Goal: Information Seeking & Learning: Learn about a topic

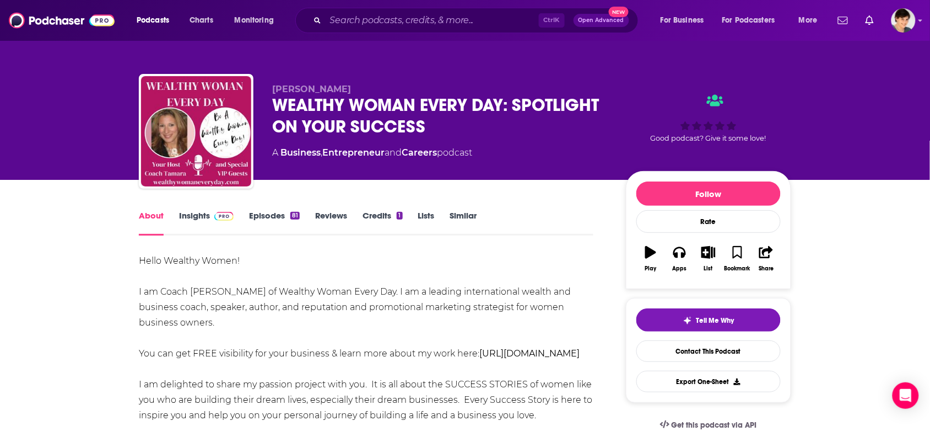
click at [462, 213] on link "Similar" at bounding box center [463, 222] width 27 height 25
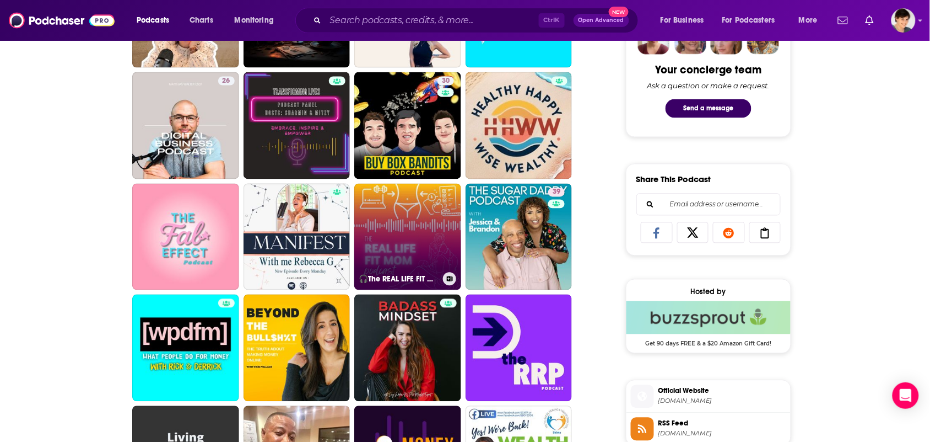
scroll to position [620, 0]
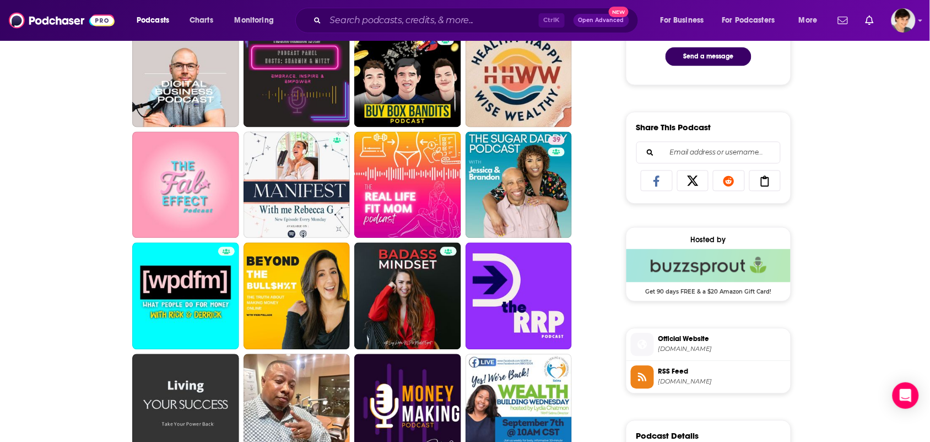
drag, startPoint x: 297, startPoint y: 273, endPoint x: 598, endPoint y: 294, distance: 302.2
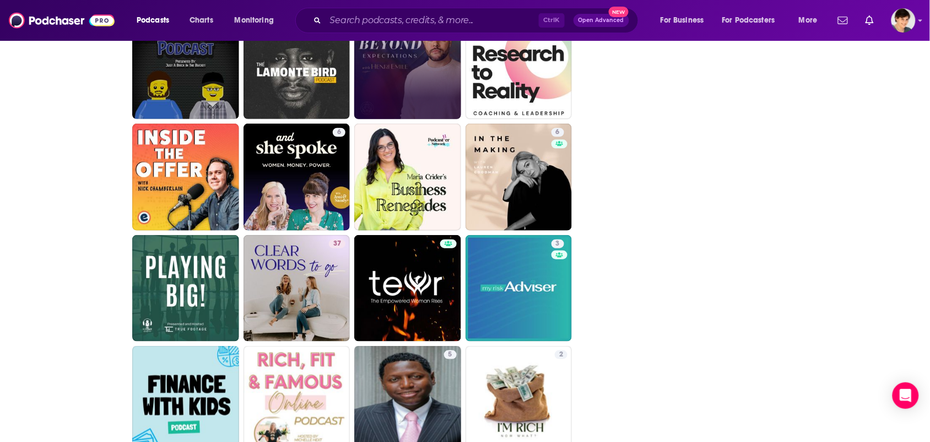
scroll to position [2629, 0]
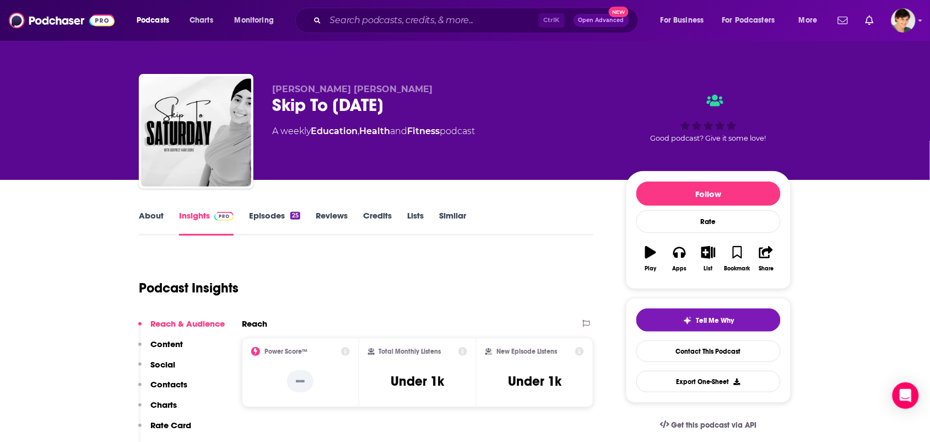
click at [139, 218] on link "About" at bounding box center [151, 222] width 25 height 25
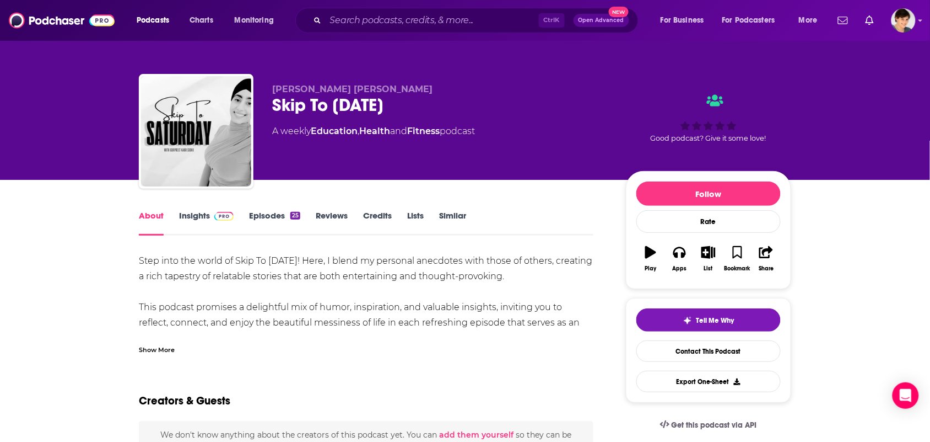
click at [197, 346] on div "Show More" at bounding box center [366, 345] width 455 height 19
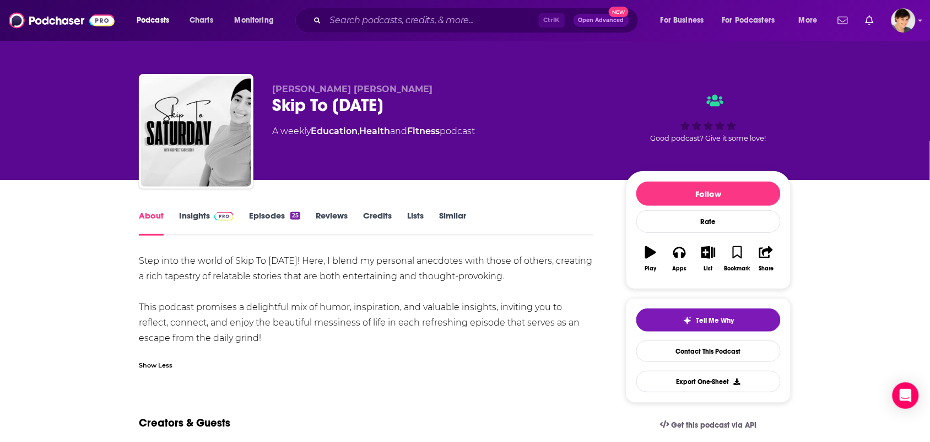
click at [196, 222] on link "Insights" at bounding box center [206, 222] width 55 height 25
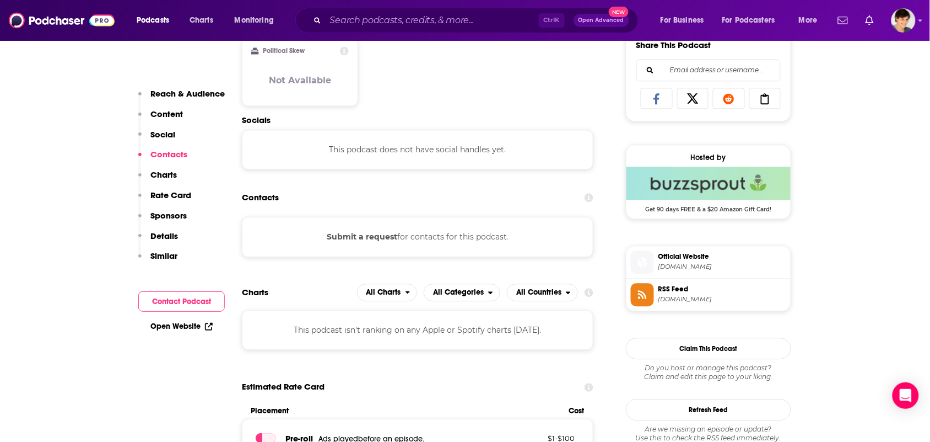
scroll to position [758, 0]
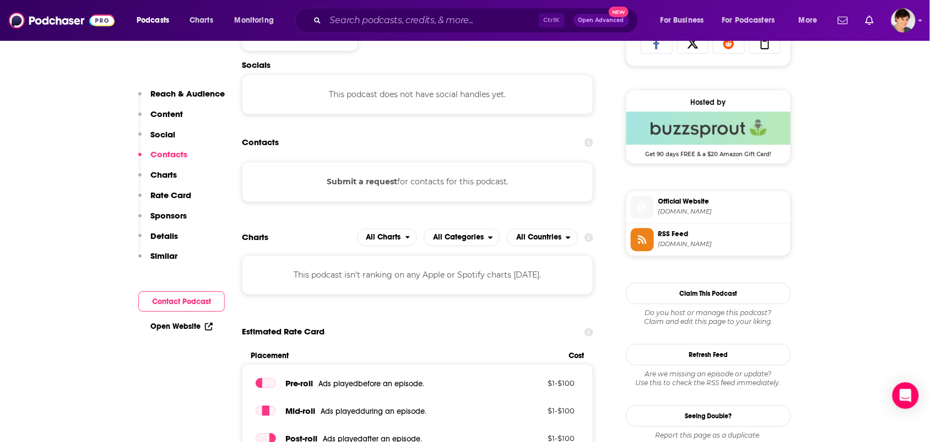
click at [697, 205] on span "Official Website" at bounding box center [723, 201] width 128 height 10
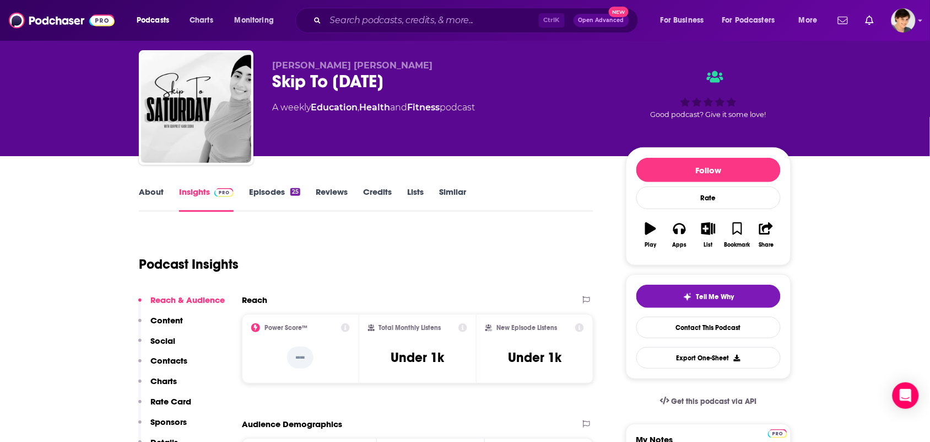
scroll to position [0, 0]
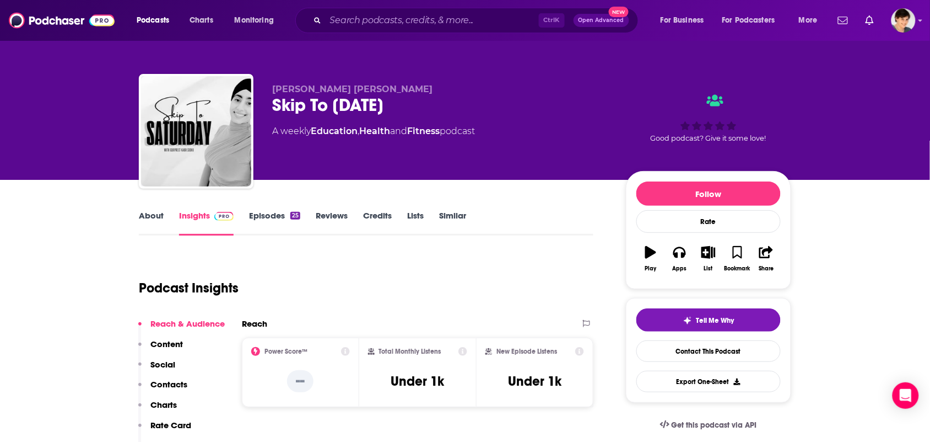
click at [141, 229] on link "About" at bounding box center [151, 222] width 25 height 25
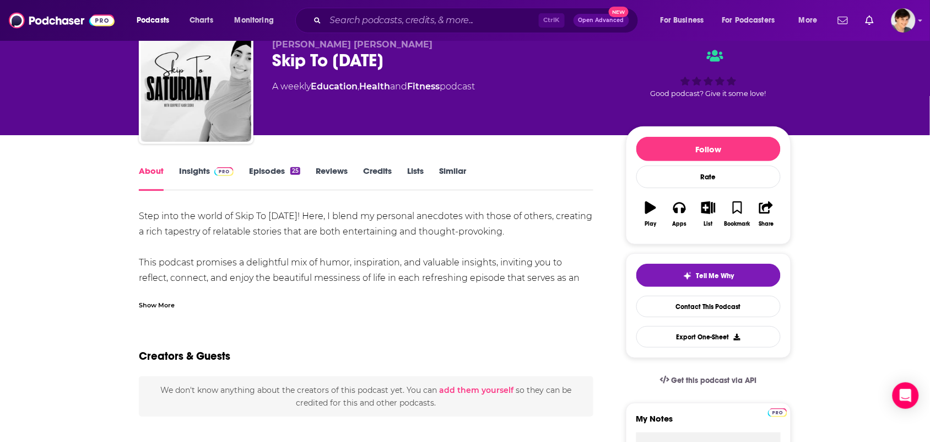
scroll to position [69, 0]
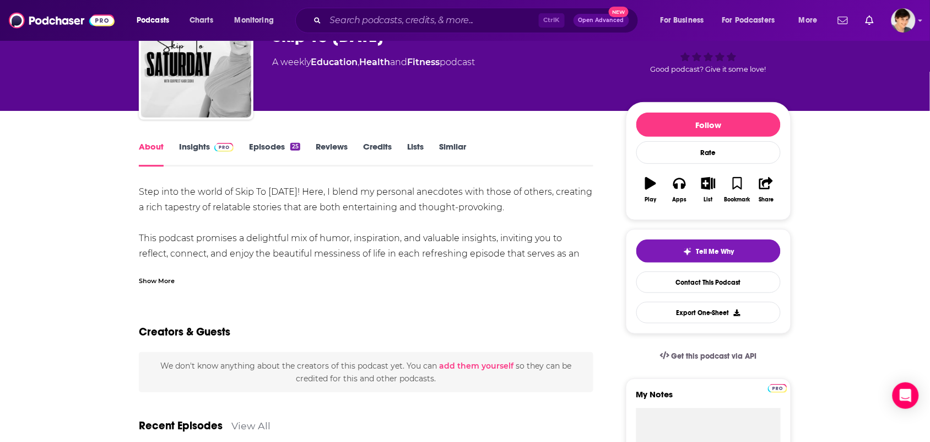
click at [207, 265] on div "Step into the world of Skip To Saturday! Here, I blend my personal anecdotes wi…" at bounding box center [366, 234] width 455 height 101
click at [185, 281] on div "Show More" at bounding box center [366, 276] width 455 height 19
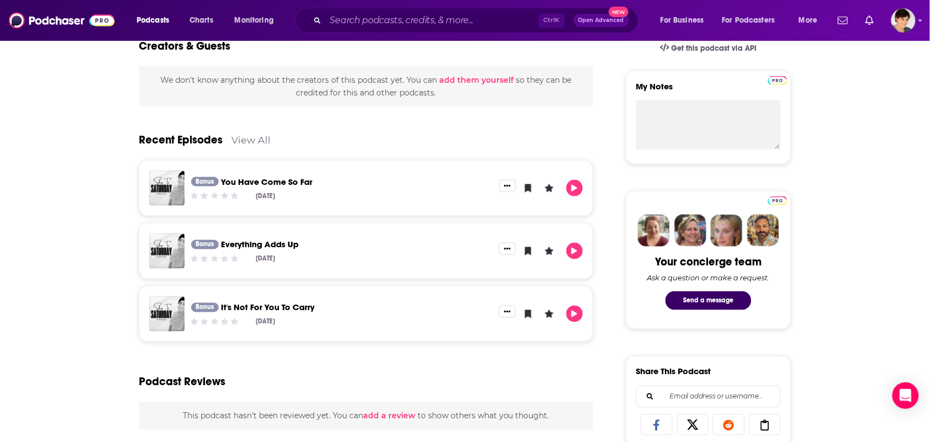
scroll to position [413, 0]
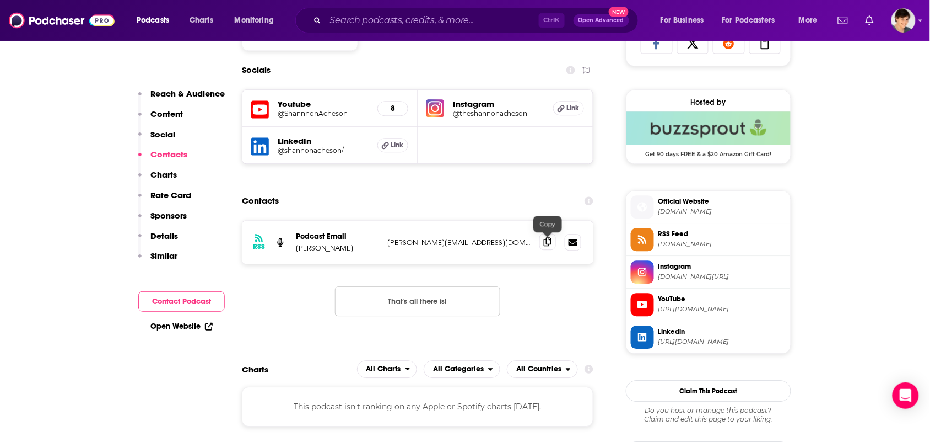
click at [555, 244] on span at bounding box center [548, 241] width 17 height 17
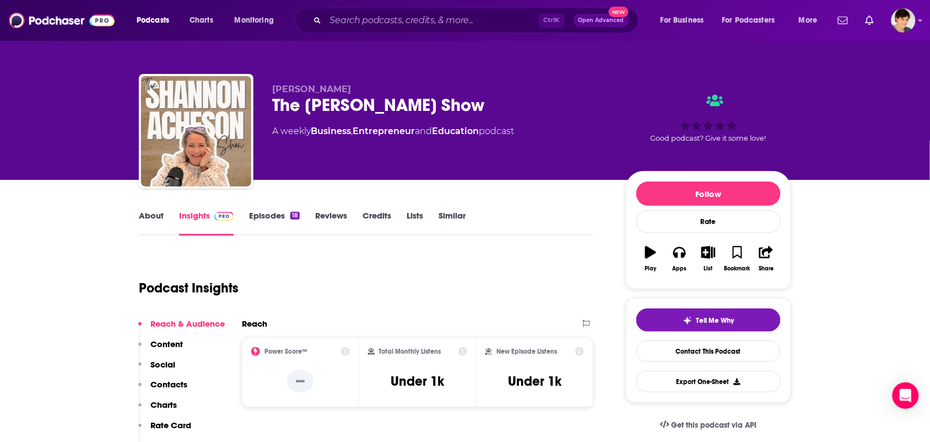
click at [147, 227] on link "About" at bounding box center [151, 222] width 25 height 25
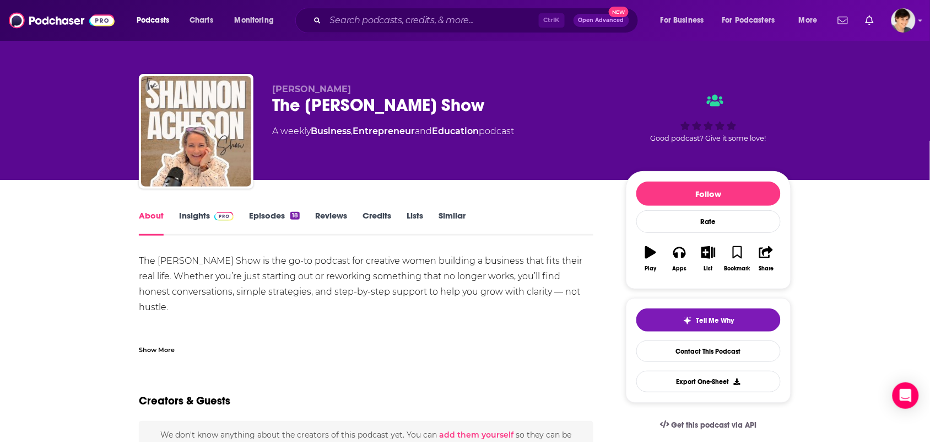
drag, startPoint x: 464, startPoint y: 101, endPoint x: 252, endPoint y: 107, distance: 211.2
click at [252, 107] on div "Shannon Acheson The Shannon Acheson Show A weekly Business , Entrepreneur and E…" at bounding box center [465, 133] width 653 height 119
click at [262, 102] on div "Shannon Acheson The Shannon Acheson Show A weekly Business , Entrepreneur and E…" at bounding box center [465, 133] width 653 height 119
drag, startPoint x: 532, startPoint y: 101, endPoint x: 275, endPoint y: 103, distance: 258.0
click at [275, 103] on div "The Shannon Acheson Show" at bounding box center [440, 104] width 336 height 21
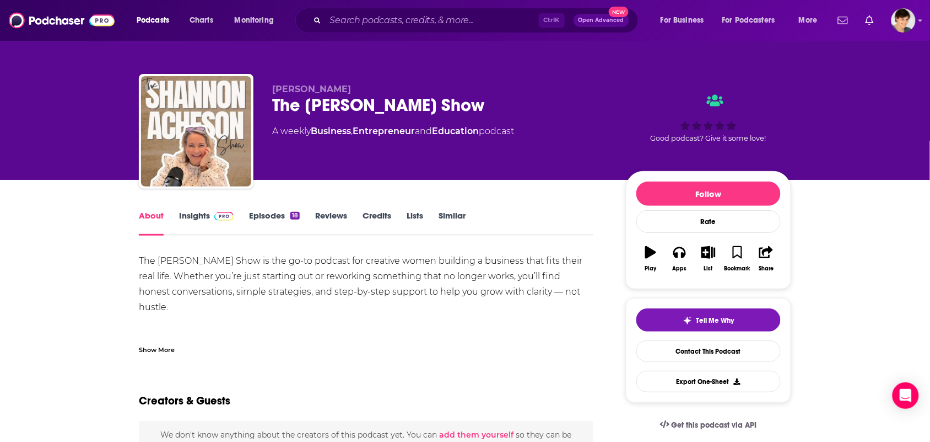
copy h1 "The Shannon Acheson Show"
drag, startPoint x: 364, startPoint y: 86, endPoint x: 262, endPoint y: 87, distance: 102.5
click at [262, 87] on div "Shannon Acheson The Shannon Acheson Show A weekly Business , Entrepreneur and E…" at bounding box center [465, 133] width 653 height 119
copy span "Shannon Acheson"
drag, startPoint x: 488, startPoint y: 138, endPoint x: 314, endPoint y: 136, distance: 173.6
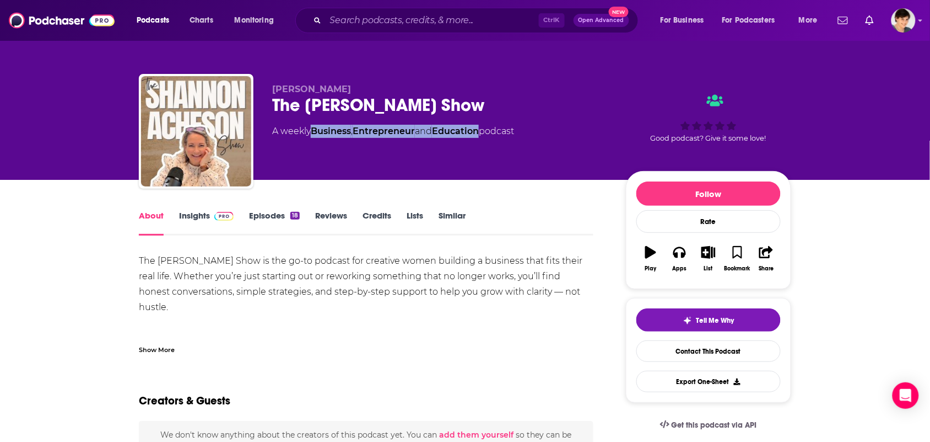
click at [314, 136] on div "Shannon Acheson The Shannon Acheson Show A weekly Business , Entrepreneur and E…" at bounding box center [440, 128] width 336 height 88
copy div "Business , Entrepreneur and Education"
click at [189, 351] on div "Show More" at bounding box center [366, 345] width 455 height 19
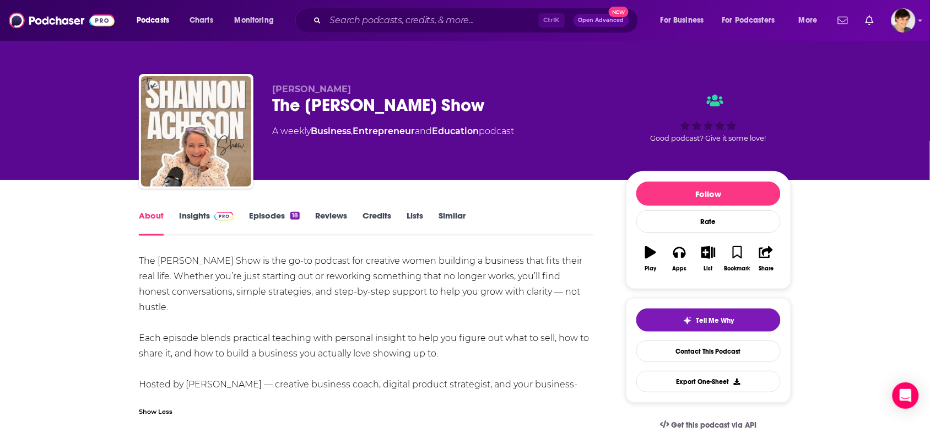
drag, startPoint x: 259, startPoint y: 386, endPoint x: 131, endPoint y: 257, distance: 182.4
copy div "The Shannon Acheson Show is the go-to podcast for creative women building a bus…"
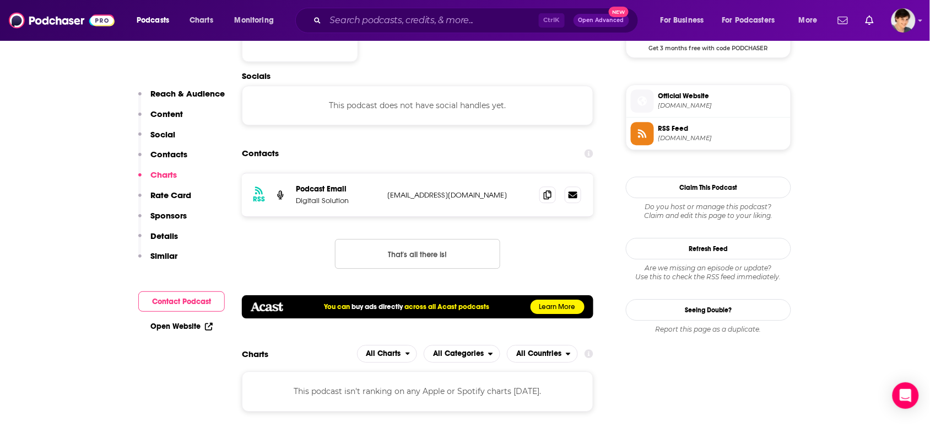
scroll to position [620, 0]
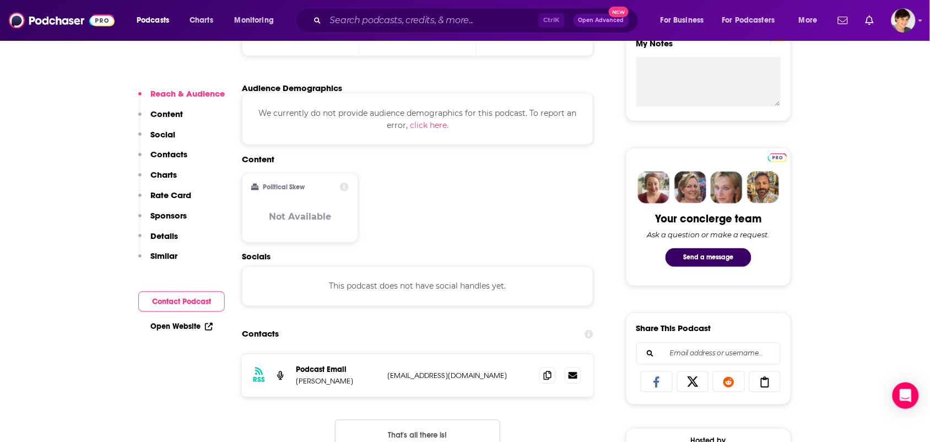
scroll to position [620, 0]
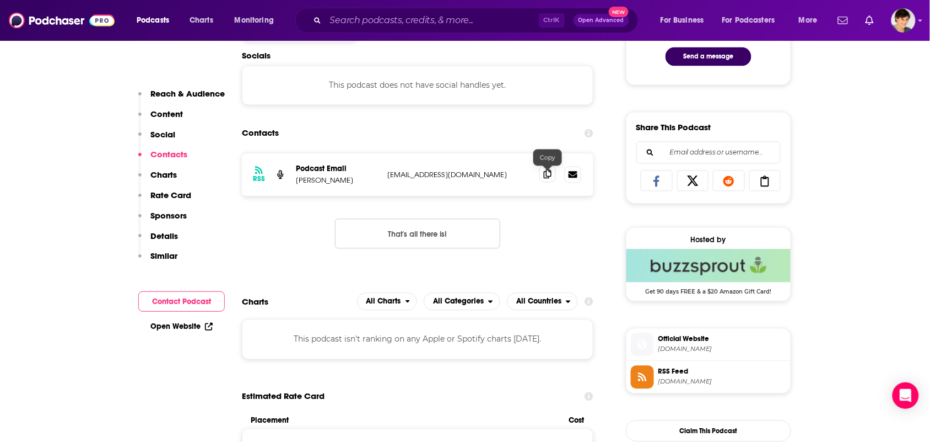
click at [544, 177] on icon at bounding box center [548, 174] width 8 height 9
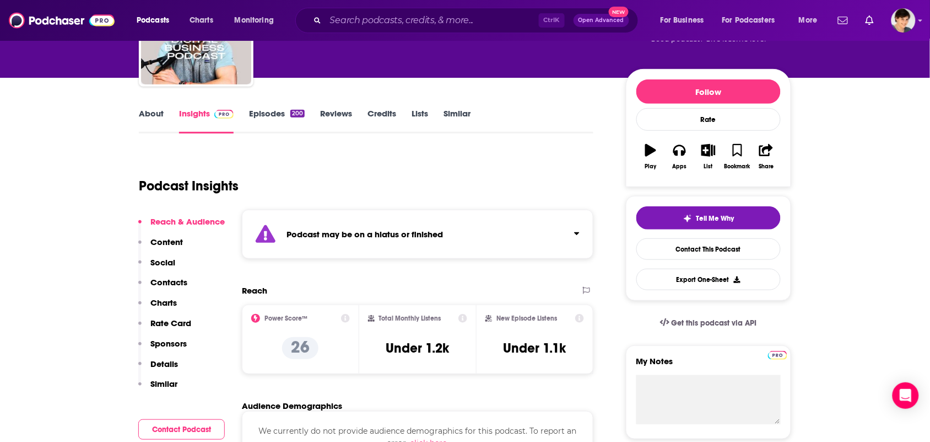
scroll to position [0, 0]
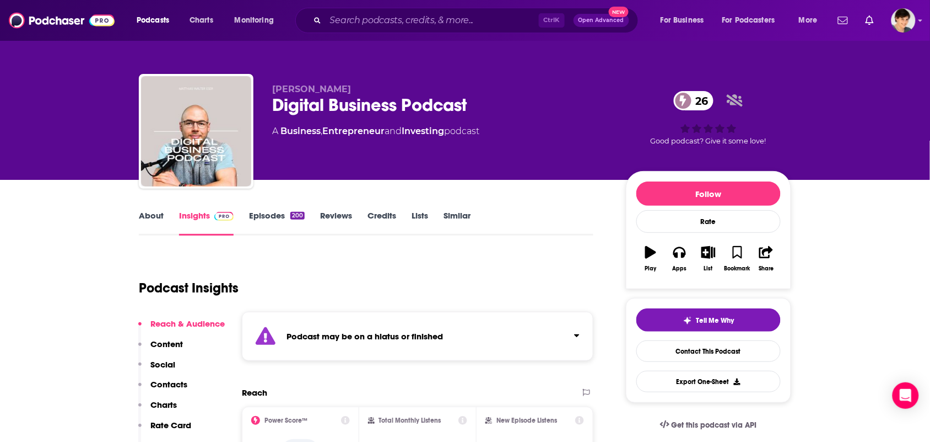
click at [142, 226] on link "About" at bounding box center [151, 222] width 25 height 25
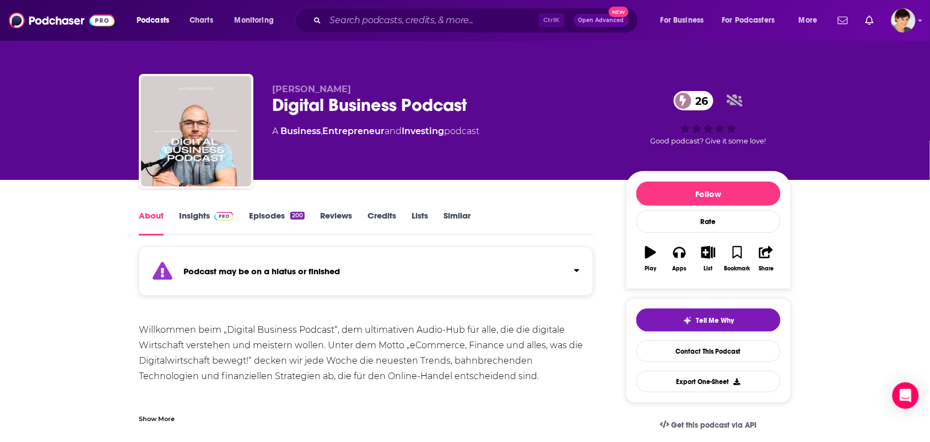
click at [180, 408] on div "Show More" at bounding box center [366, 414] width 455 height 19
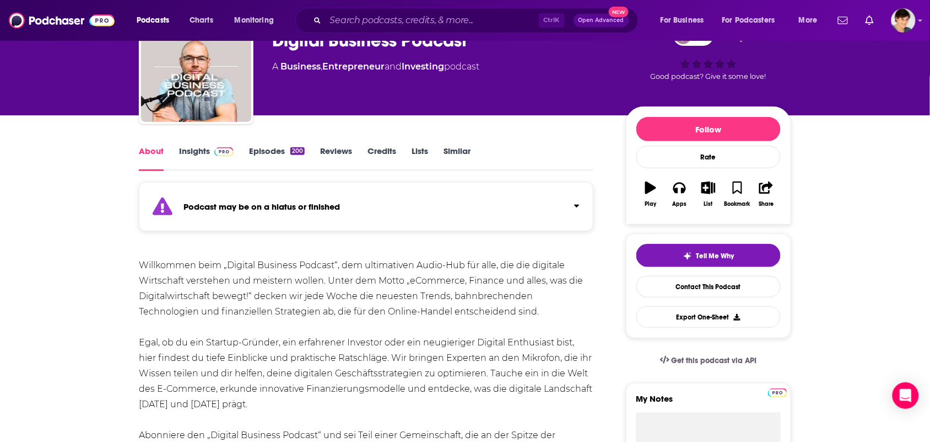
scroll to position [138, 0]
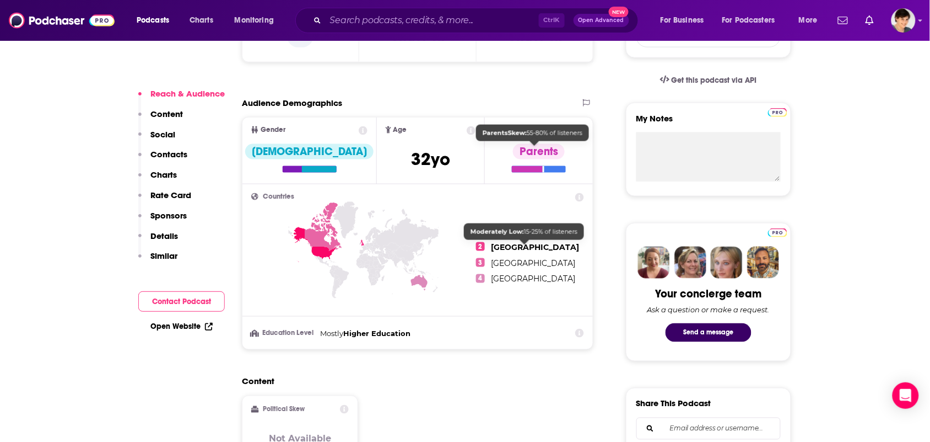
scroll to position [689, 0]
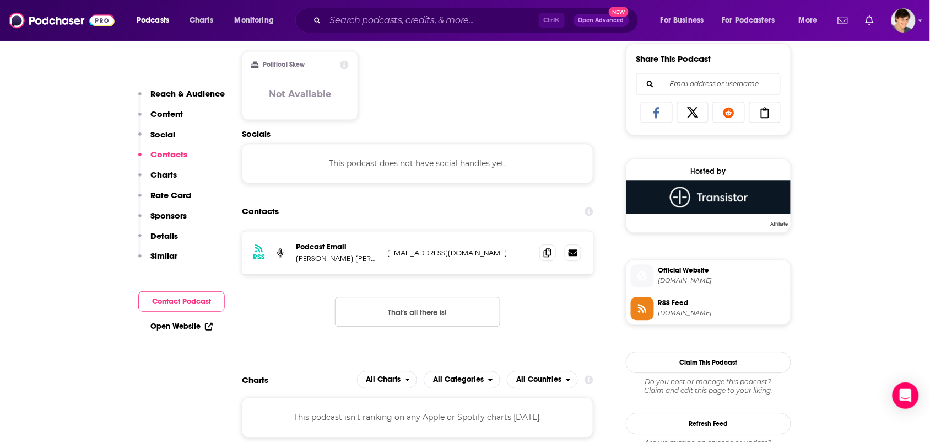
click at [538, 252] on div "RSS Podcast Email [PERSON_NAME] [PERSON_NAME] [EMAIL_ADDRESS][DOMAIN_NAME] [EMA…" at bounding box center [418, 252] width 352 height 43
click at [548, 260] on span at bounding box center [548, 252] width 17 height 17
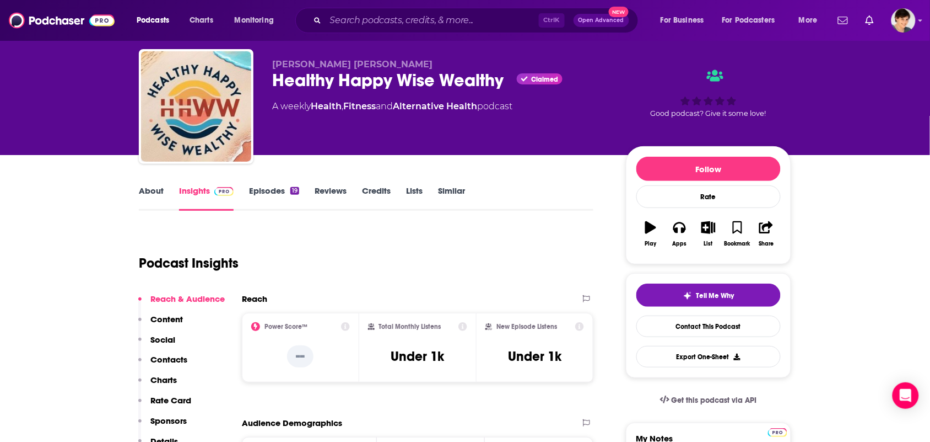
scroll to position [0, 0]
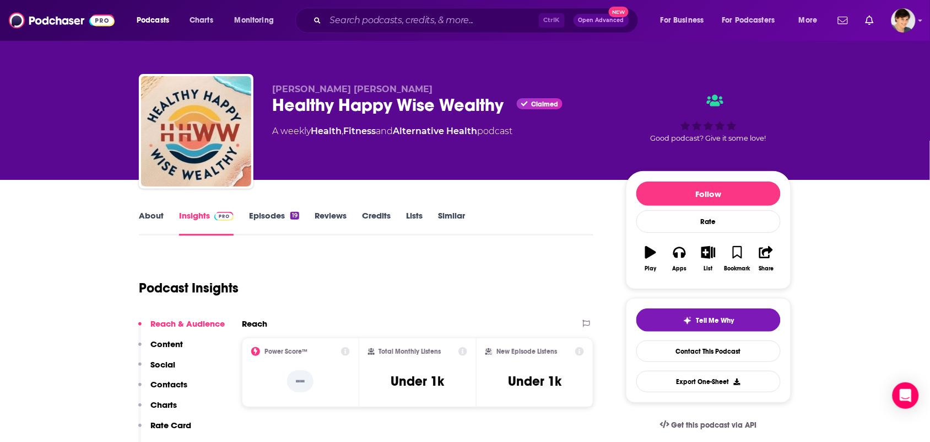
click at [148, 221] on link "About" at bounding box center [151, 222] width 25 height 25
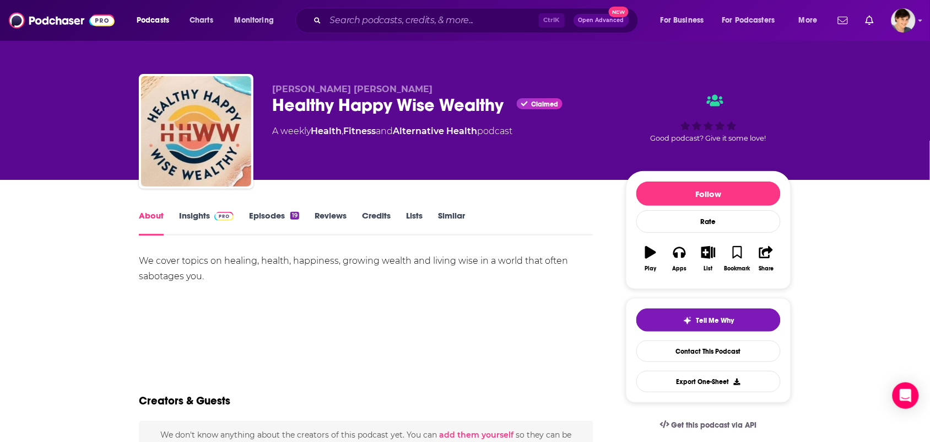
click at [180, 221] on link "Insights" at bounding box center [206, 222] width 55 height 25
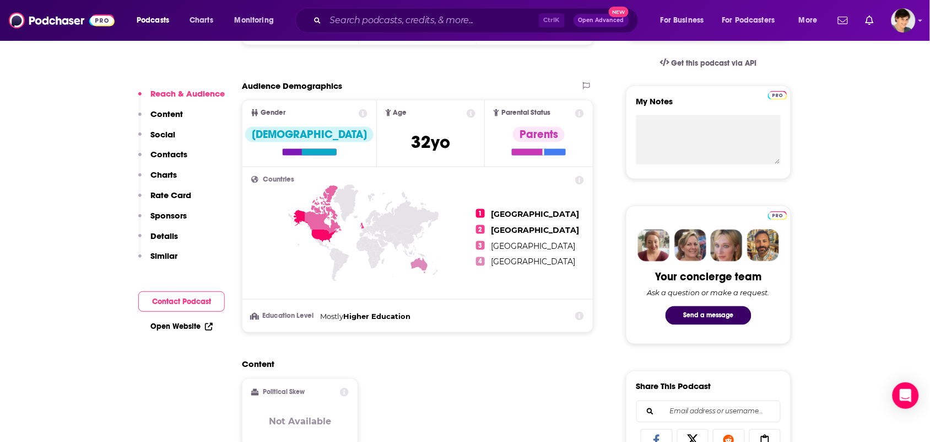
scroll to position [551, 0]
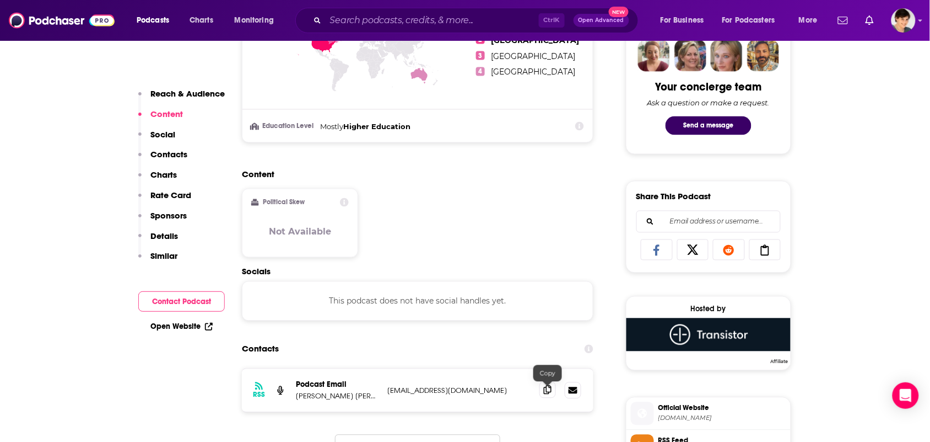
click at [556, 395] on span at bounding box center [548, 389] width 17 height 17
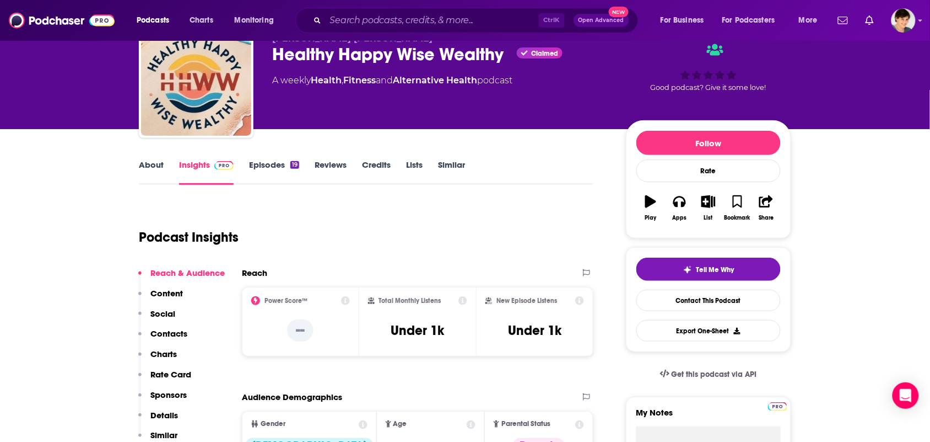
scroll to position [0, 0]
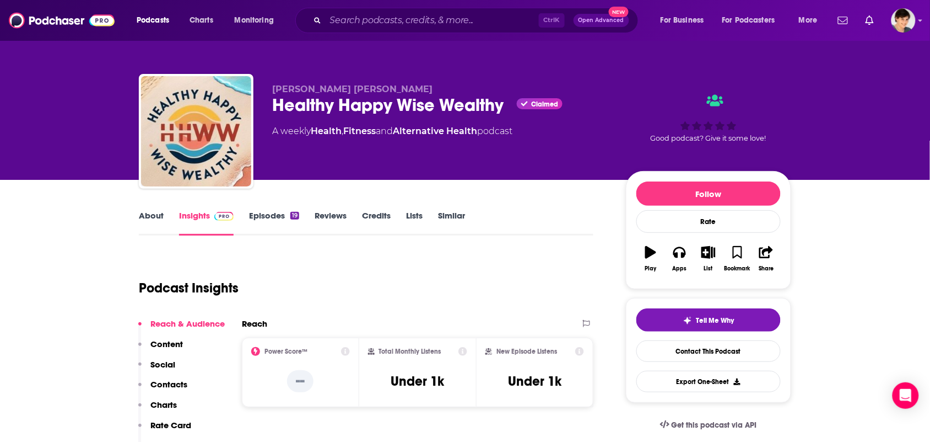
click at [262, 218] on link "Episodes 19" at bounding box center [274, 222] width 50 height 25
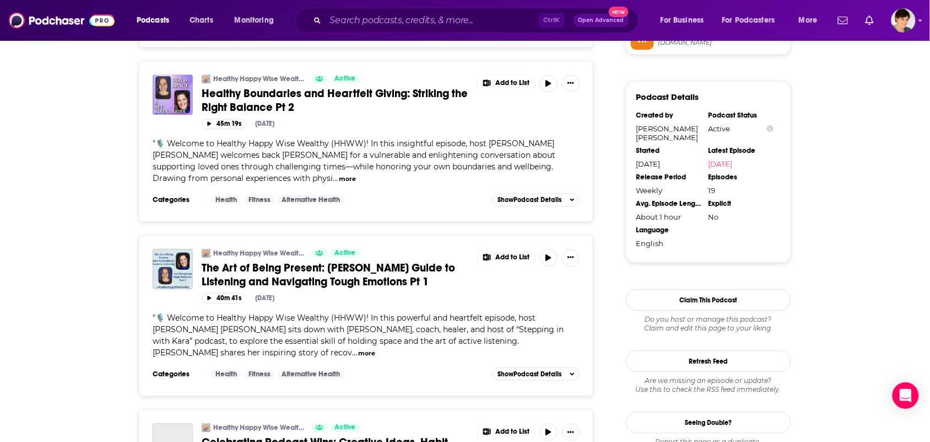
scroll to position [965, 0]
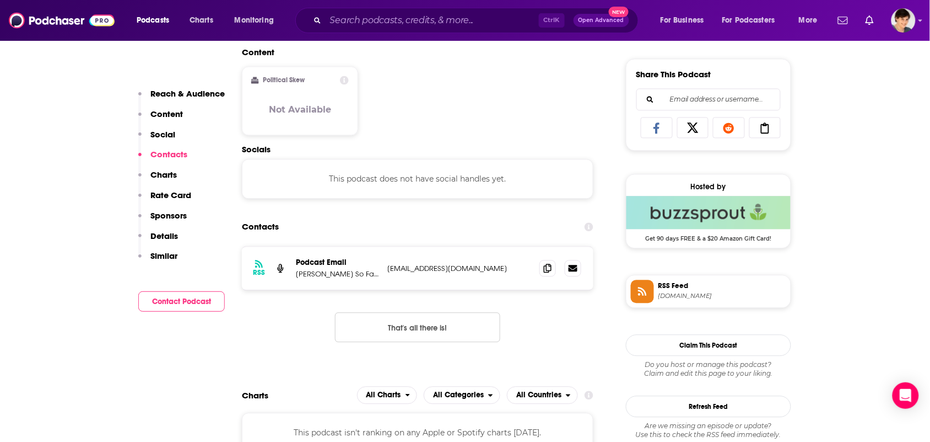
scroll to position [689, 0]
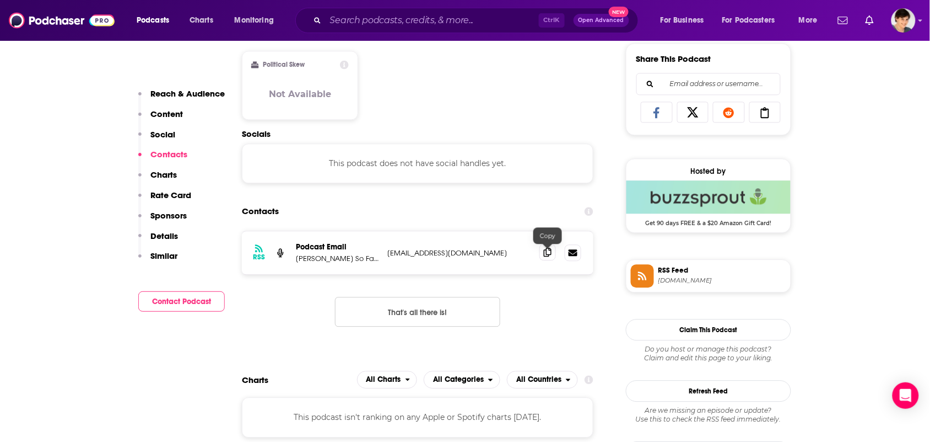
click at [542, 260] on span at bounding box center [548, 252] width 17 height 17
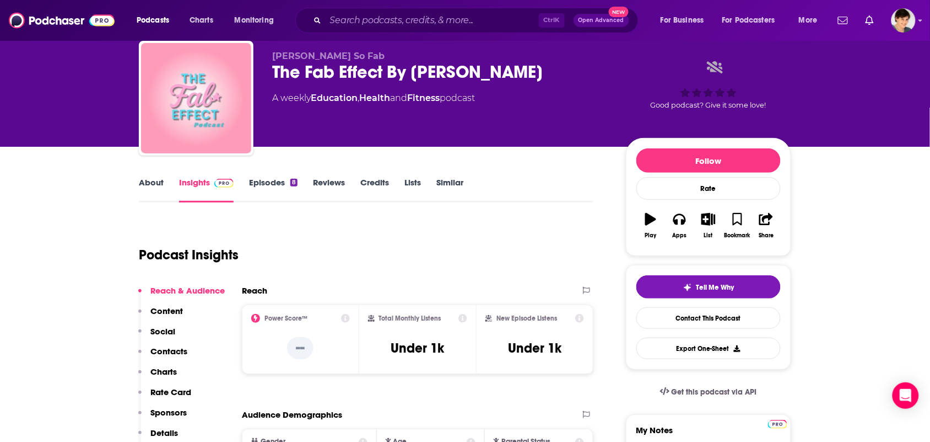
scroll to position [0, 0]
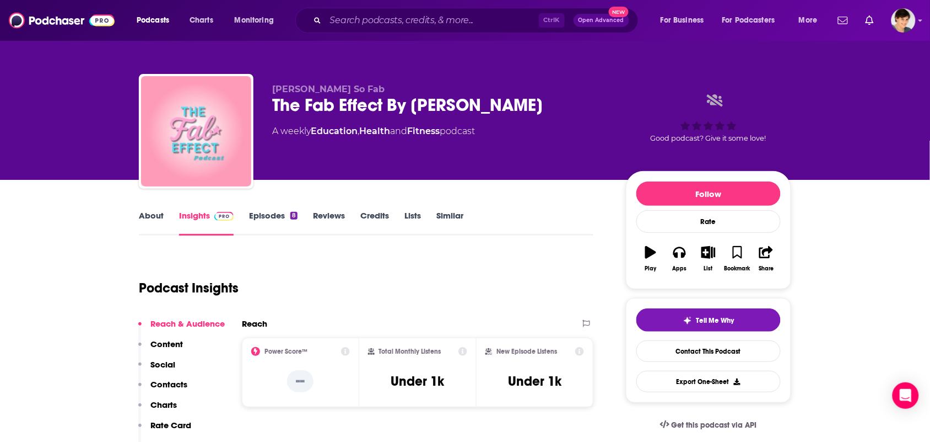
click at [147, 213] on link "About" at bounding box center [151, 222] width 25 height 25
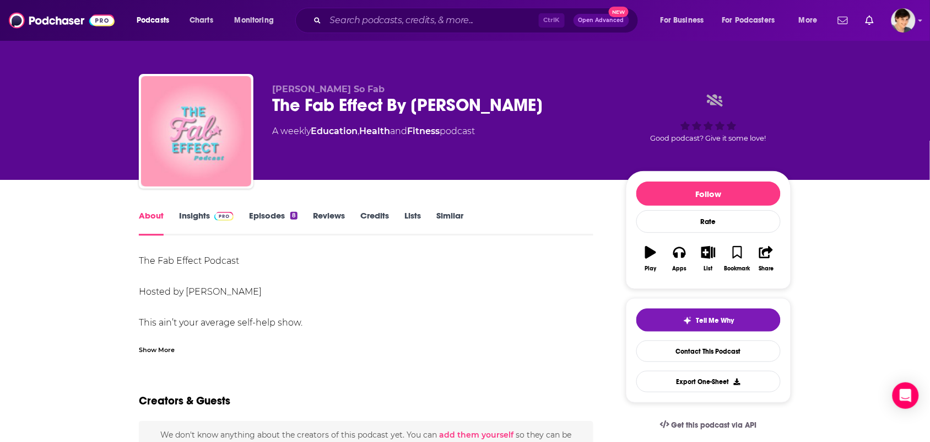
click at [164, 351] on div "Show More" at bounding box center [157, 348] width 36 height 10
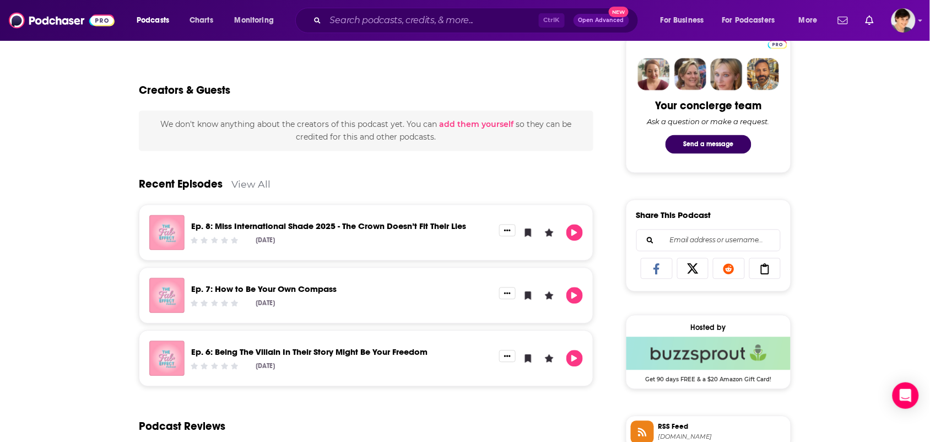
scroll to position [551, 0]
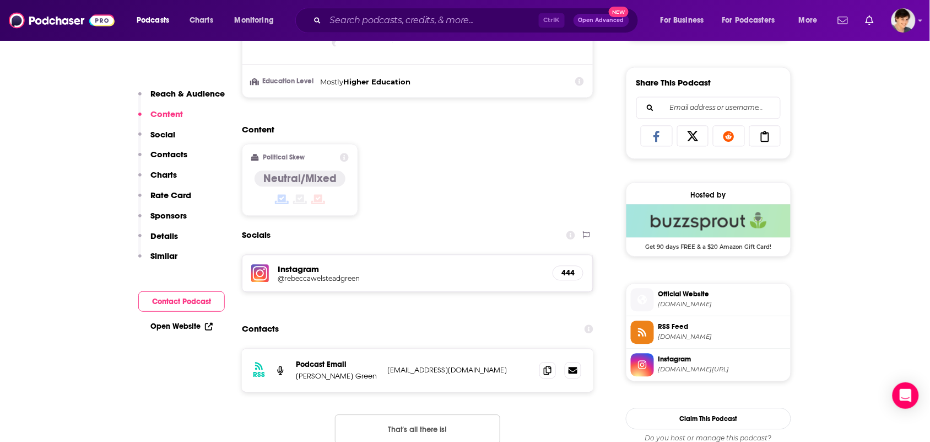
scroll to position [896, 0]
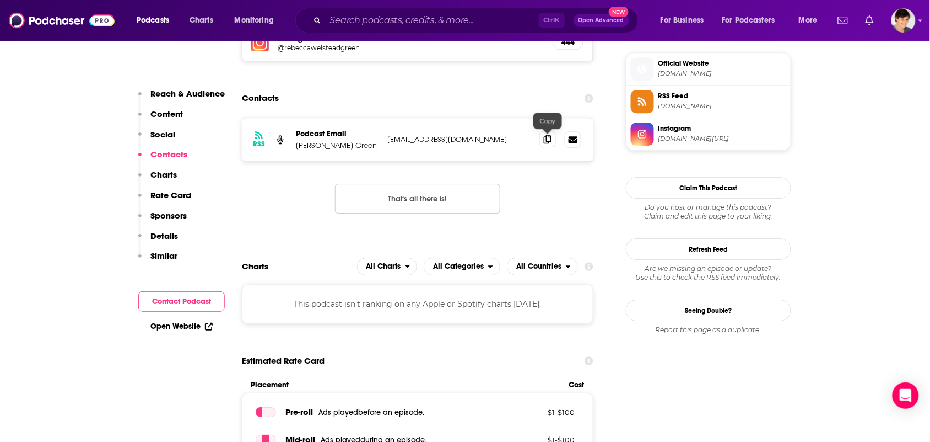
click at [550, 138] on icon at bounding box center [548, 138] width 8 height 9
click at [546, 142] on icon at bounding box center [548, 138] width 8 height 9
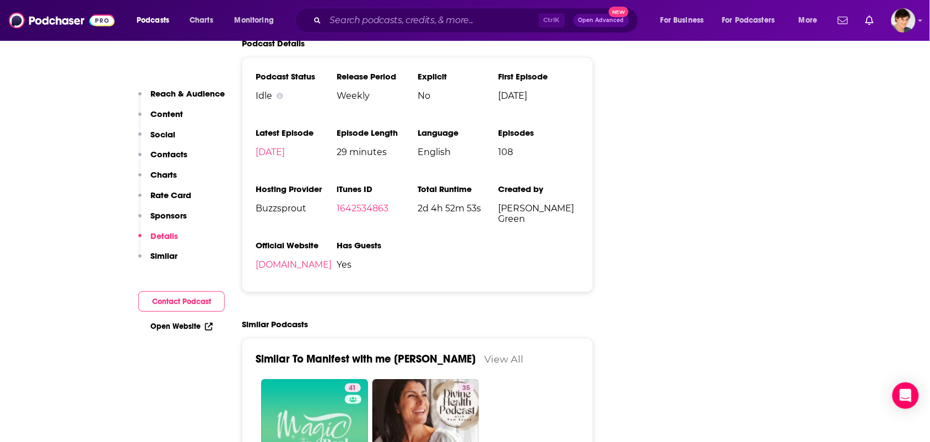
scroll to position [1447, 0]
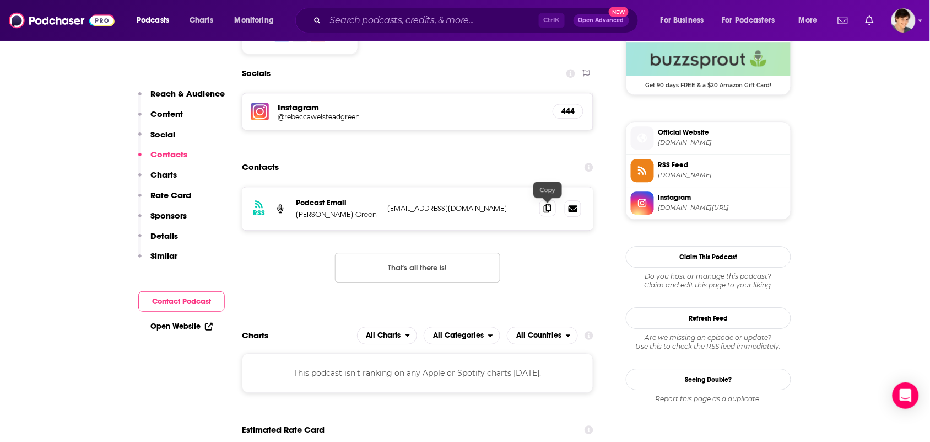
click at [545, 213] on span at bounding box center [548, 208] width 17 height 17
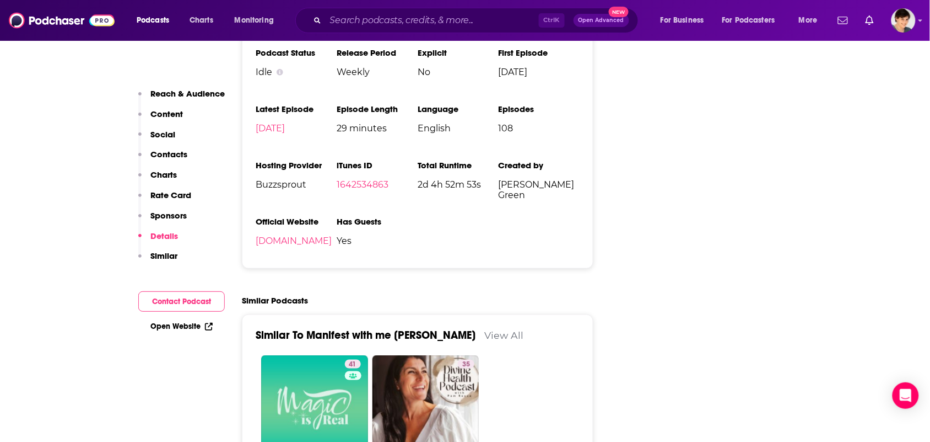
scroll to position [1516, 0]
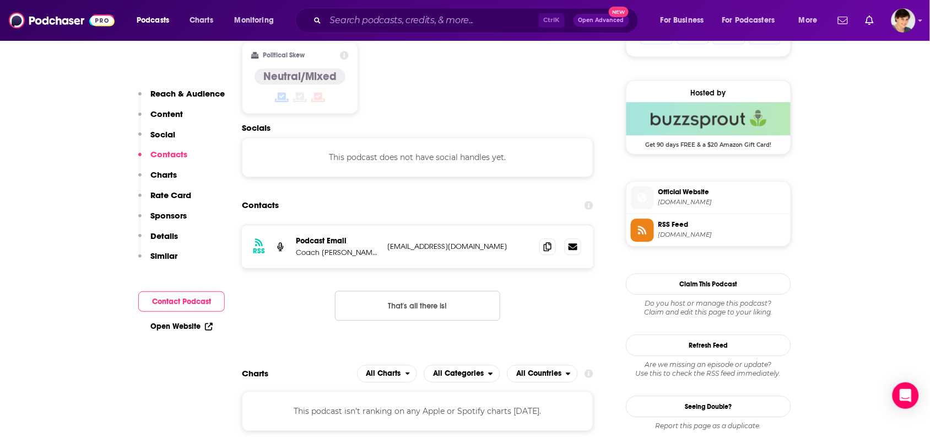
scroll to position [896, 0]
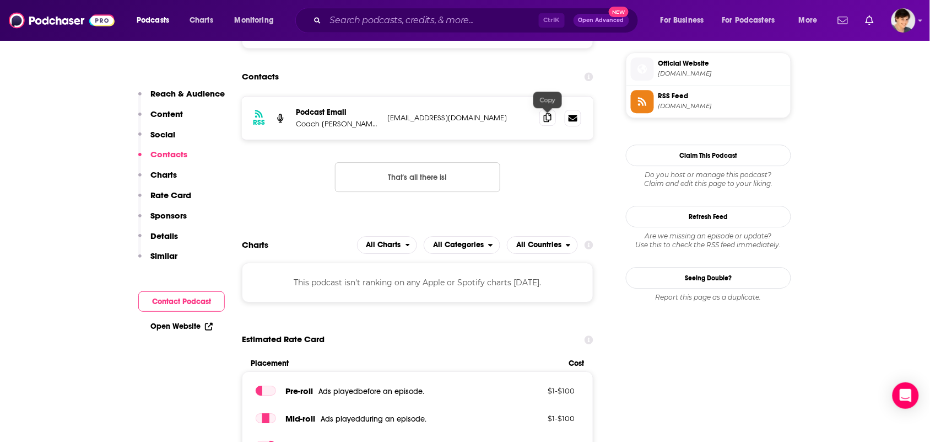
click at [549, 122] on icon at bounding box center [548, 117] width 8 height 9
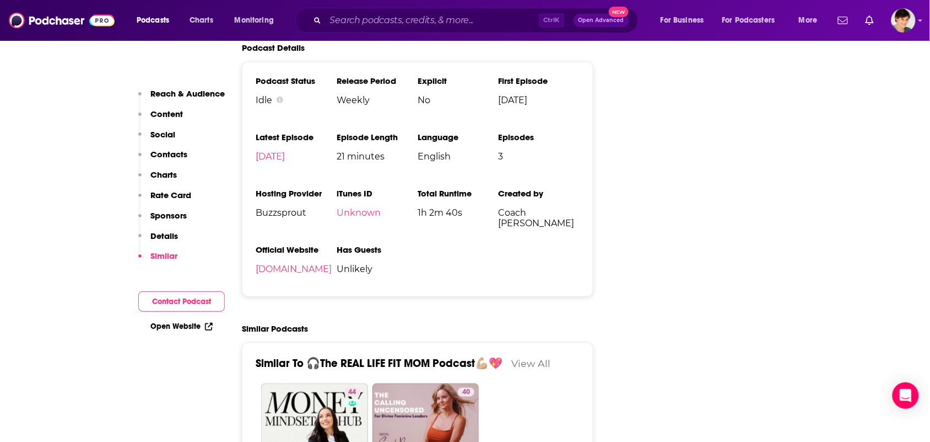
scroll to position [1378, 0]
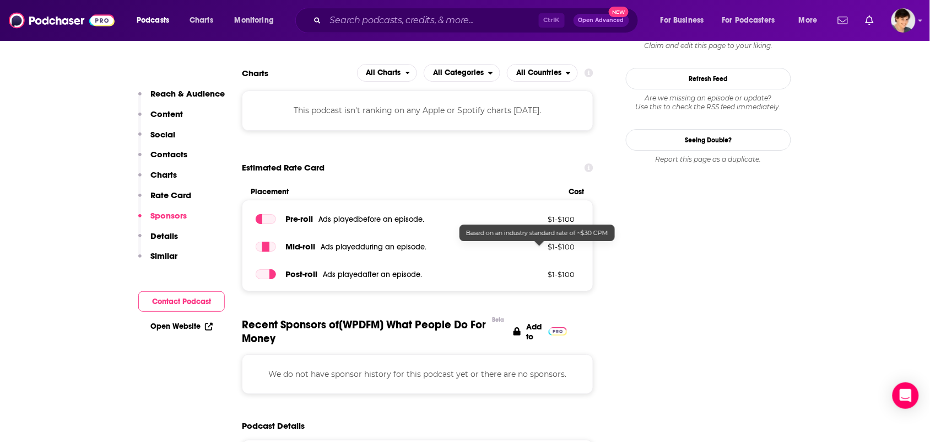
scroll to position [1378, 0]
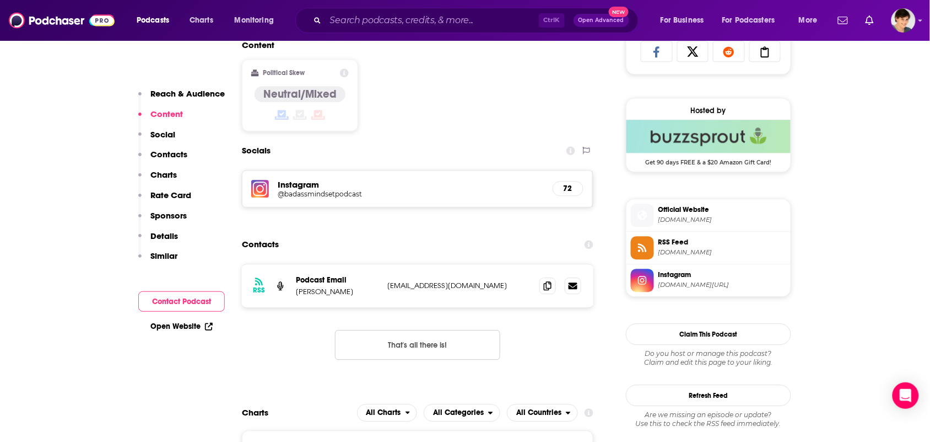
scroll to position [827, 0]
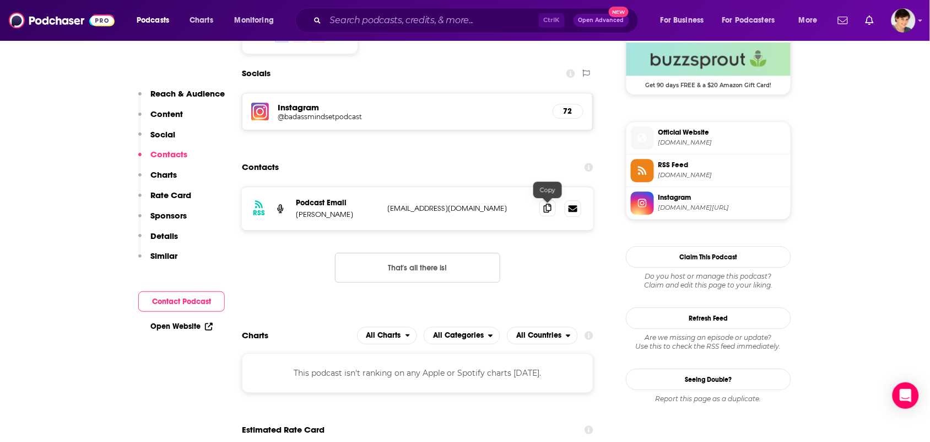
click at [550, 204] on icon at bounding box center [548, 207] width 8 height 9
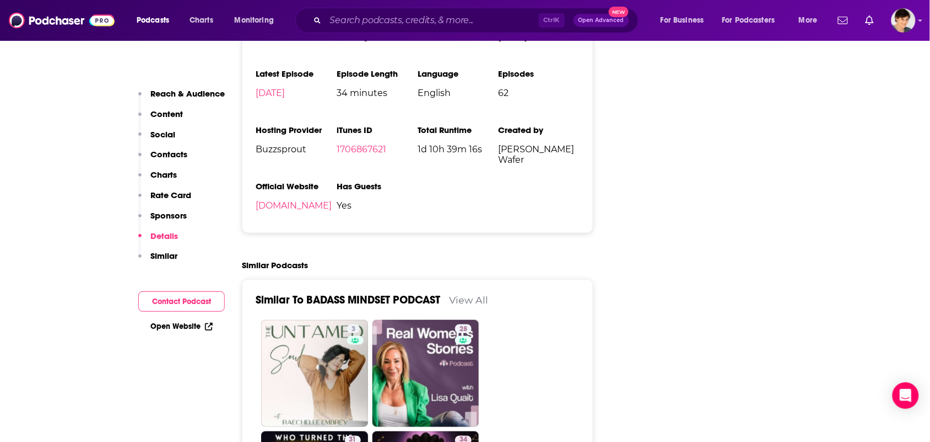
scroll to position [1447, 0]
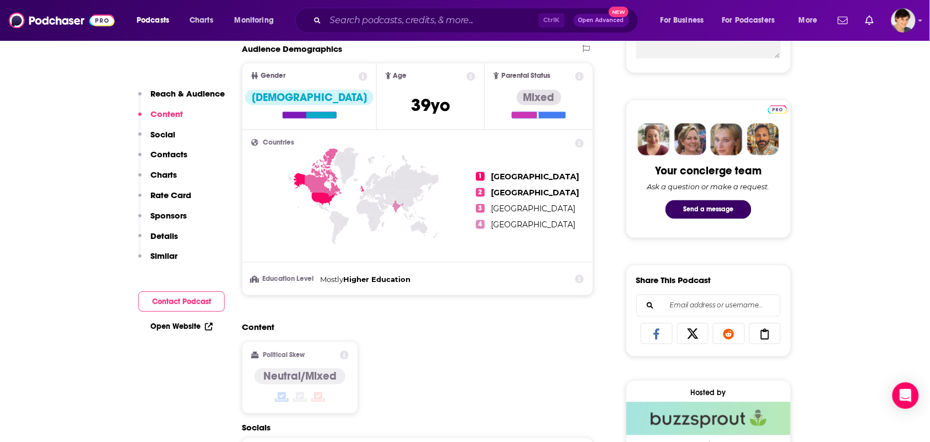
scroll to position [620, 0]
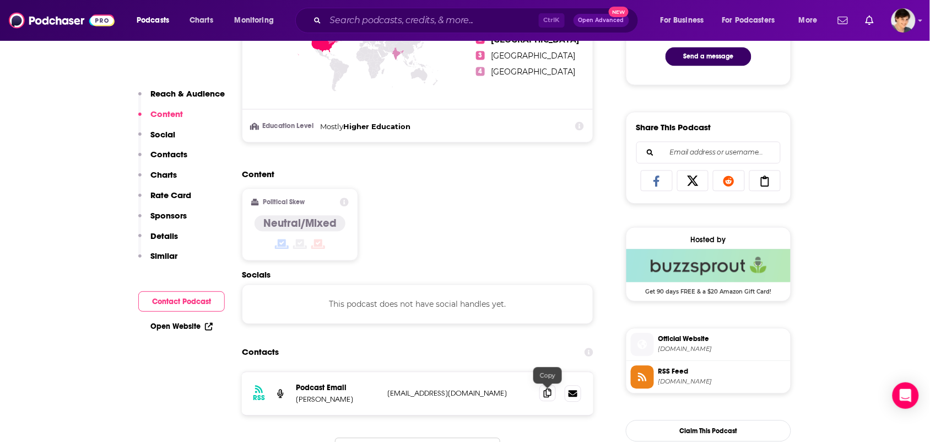
click at [547, 392] on icon at bounding box center [548, 393] width 8 height 9
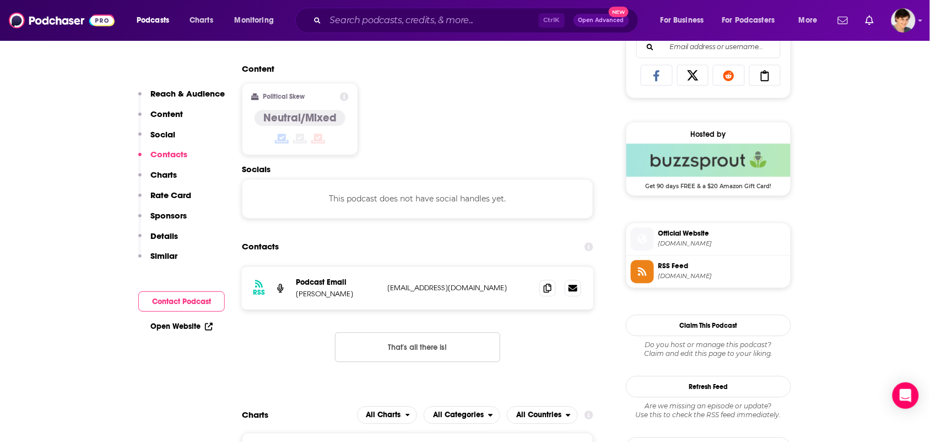
scroll to position [827, 0]
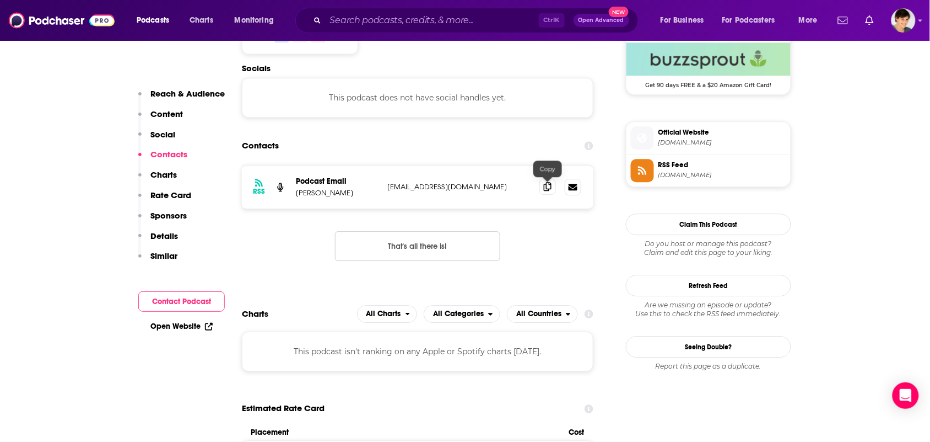
click at [556, 184] on span at bounding box center [548, 186] width 17 height 17
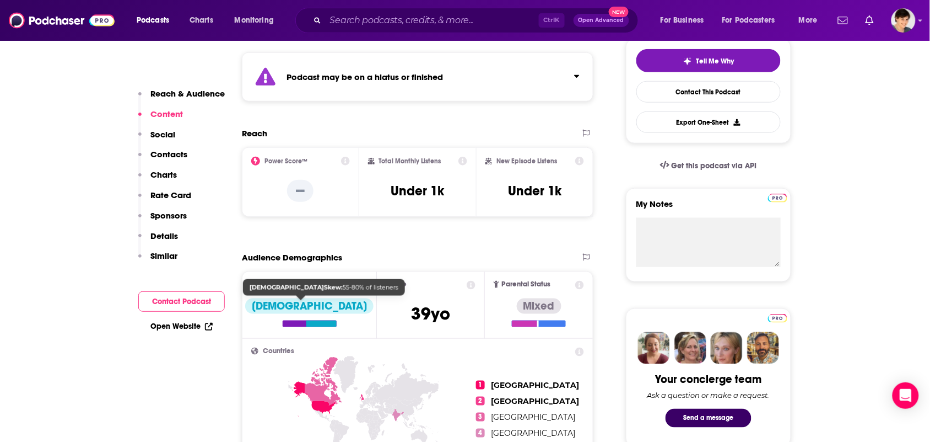
scroll to position [0, 0]
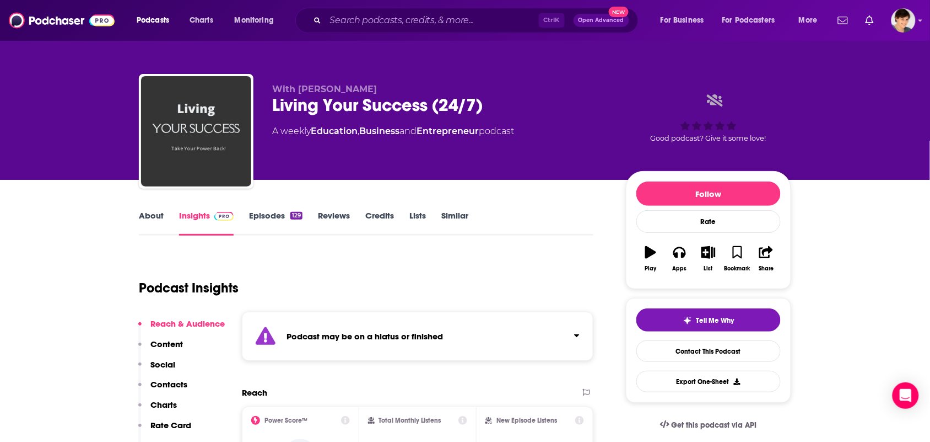
click at [155, 223] on link "About" at bounding box center [151, 222] width 25 height 25
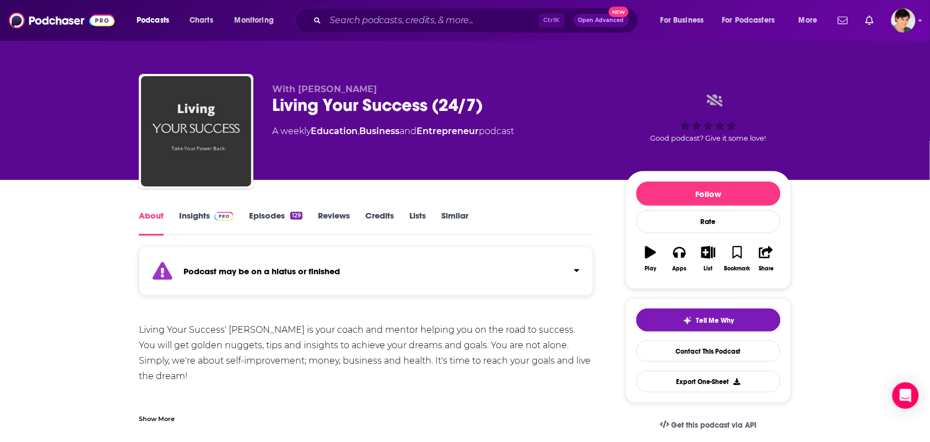
click at [265, 218] on link "Episodes 129" at bounding box center [275, 222] width 53 height 25
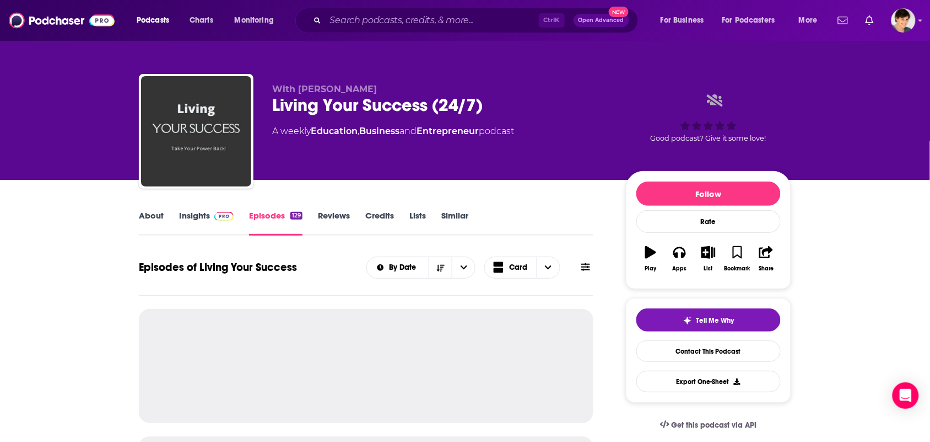
click at [182, 224] on link "Insights" at bounding box center [206, 222] width 55 height 25
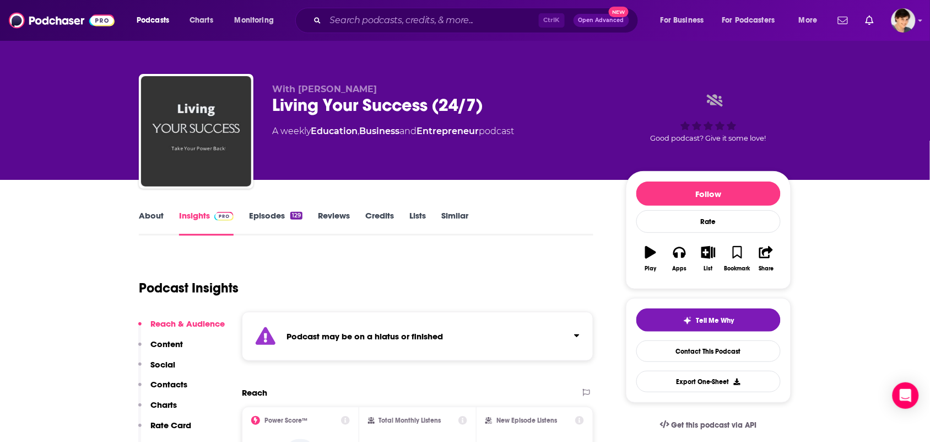
click at [263, 222] on link "Episodes 129" at bounding box center [275, 222] width 53 height 25
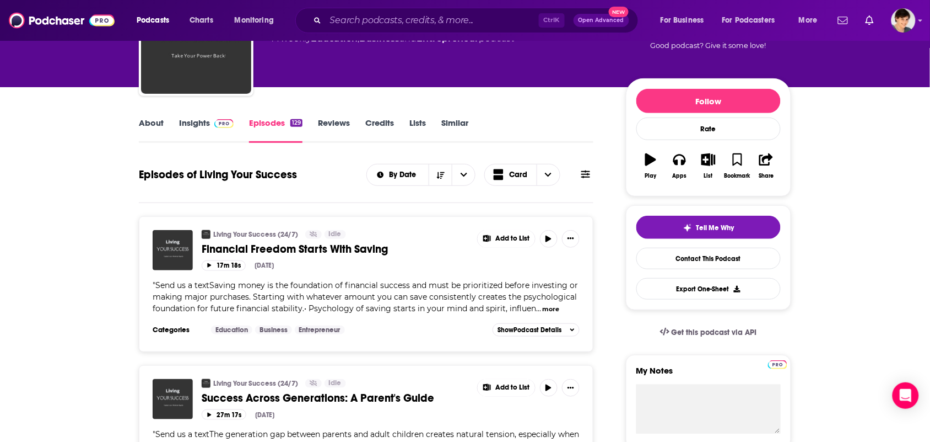
scroll to position [69, 0]
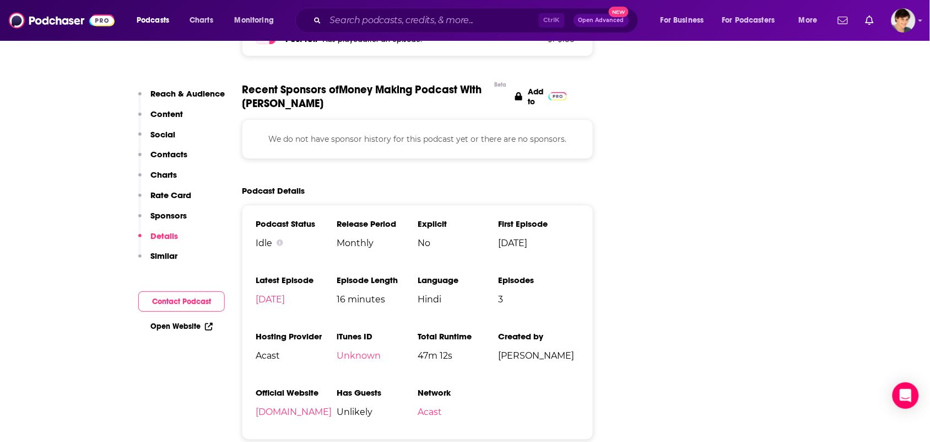
scroll to position [1240, 0]
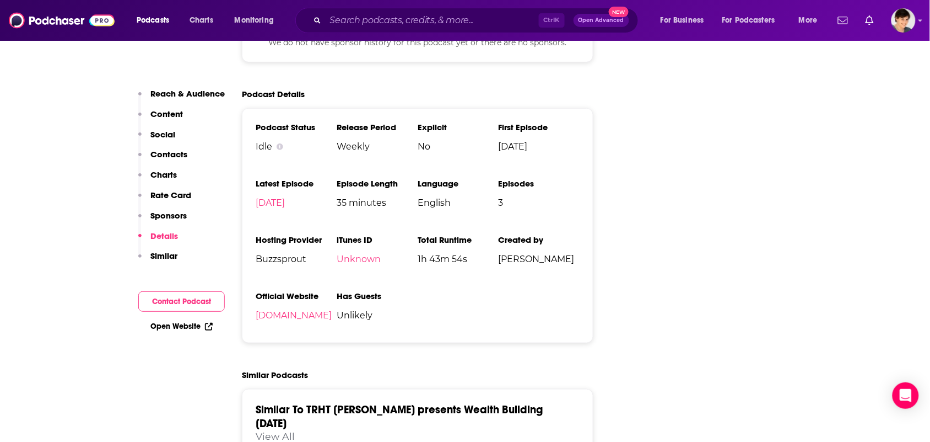
scroll to position [1447, 0]
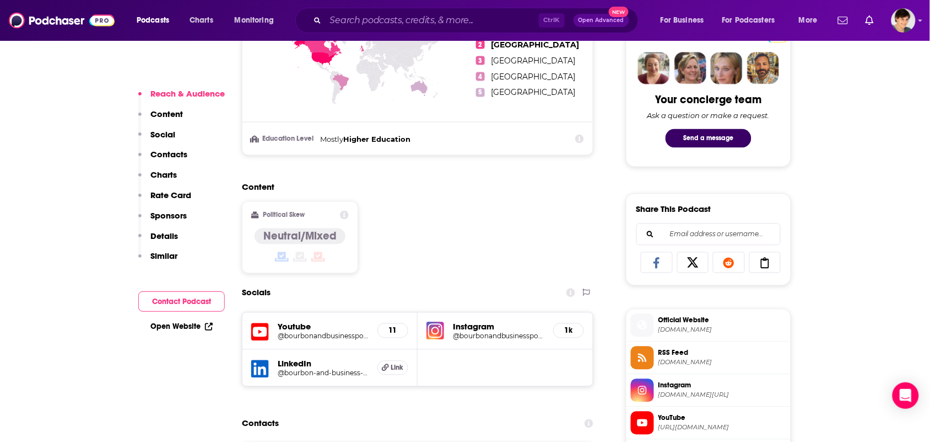
scroll to position [689, 0]
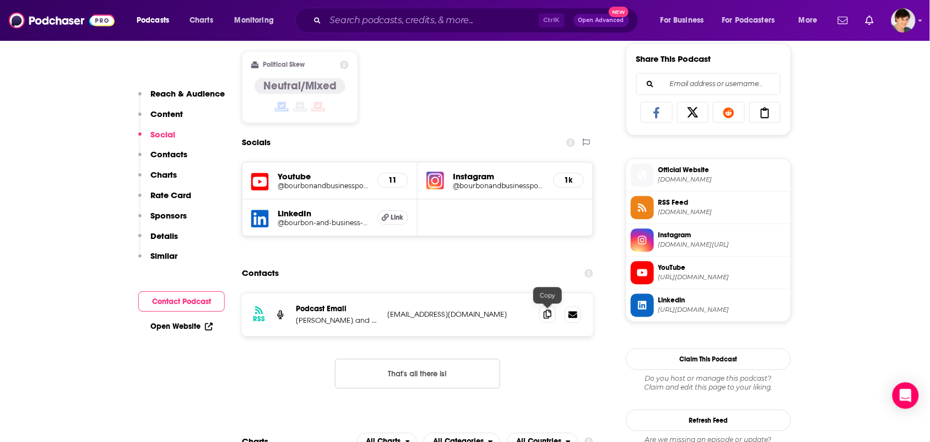
click at [551, 315] on icon at bounding box center [548, 313] width 8 height 9
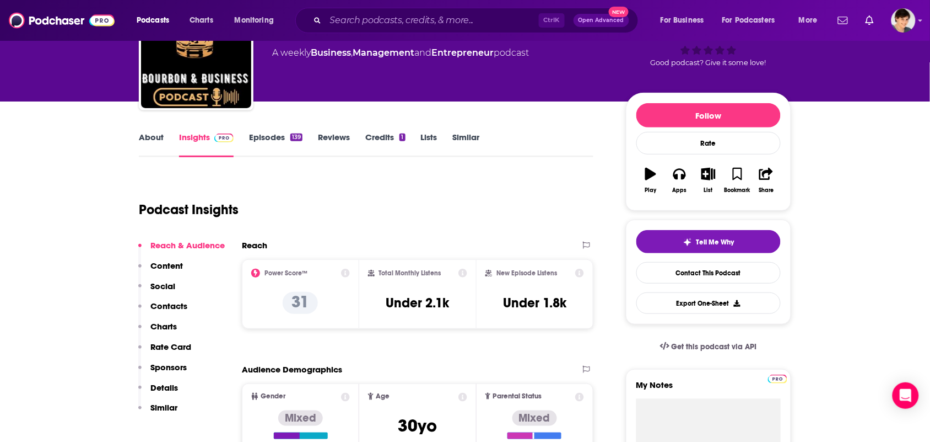
scroll to position [0, 0]
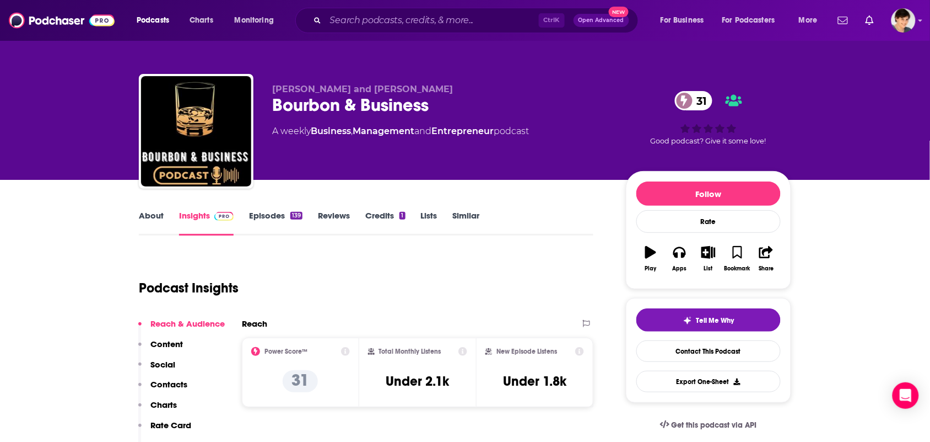
click at [141, 221] on link "About" at bounding box center [151, 222] width 25 height 25
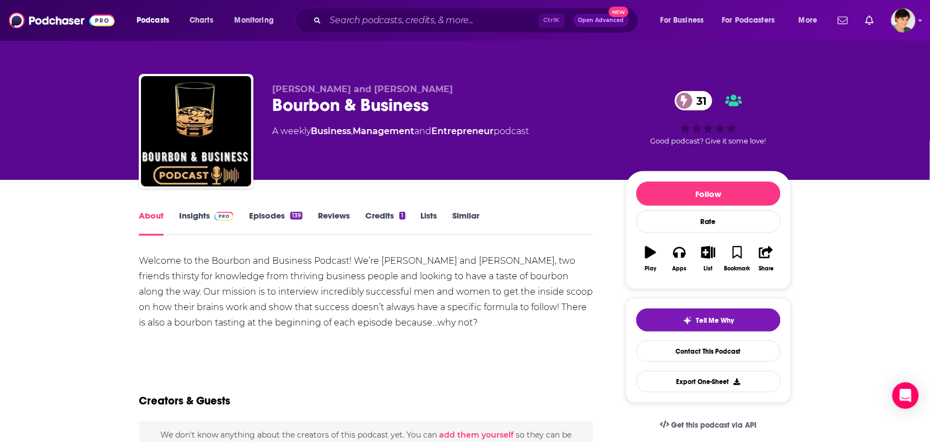
drag, startPoint x: 452, startPoint y: 88, endPoint x: 434, endPoint y: 98, distance: 20.7
click at [444, 93] on p "Tyler Wiltshire and Dakota Tate" at bounding box center [440, 89] width 336 height 10
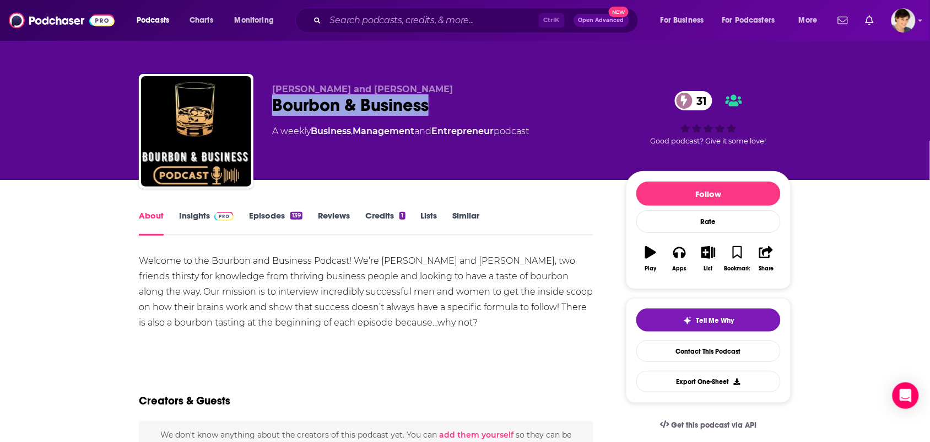
drag, startPoint x: 439, startPoint y: 102, endPoint x: 261, endPoint y: 106, distance: 178.1
click at [261, 106] on div "Tyler Wiltshire and Dakota Tate Bourbon & Business 31 A weekly Business , Manag…" at bounding box center [465, 133] width 653 height 119
copy h1 "Bourbon & Business"
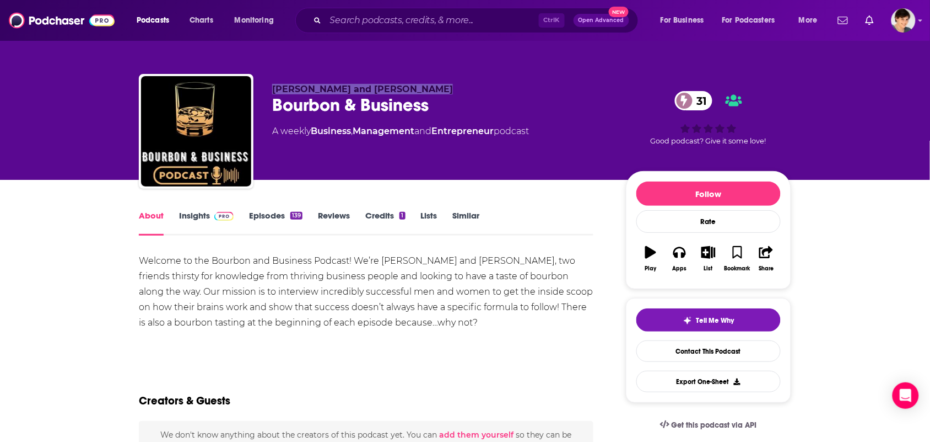
drag, startPoint x: 434, startPoint y: 87, endPoint x: 265, endPoint y: 88, distance: 168.7
click at [265, 88] on div "Tyler Wiltshire and Dakota Tate Bourbon & Business 31 A weekly Business , Manag…" at bounding box center [465, 133] width 653 height 119
copy span "Tyler Wiltshire and Dakota Tate"
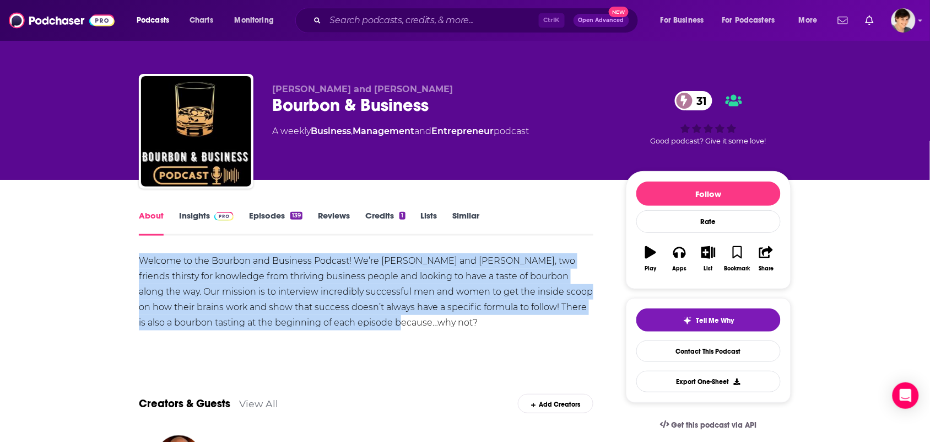
drag, startPoint x: 418, startPoint y: 317, endPoint x: 125, endPoint y: 256, distance: 299.4
copy div "Welcome to the Bourbon and Business Podcast! We’re Dakota and Tyler, two friend…"
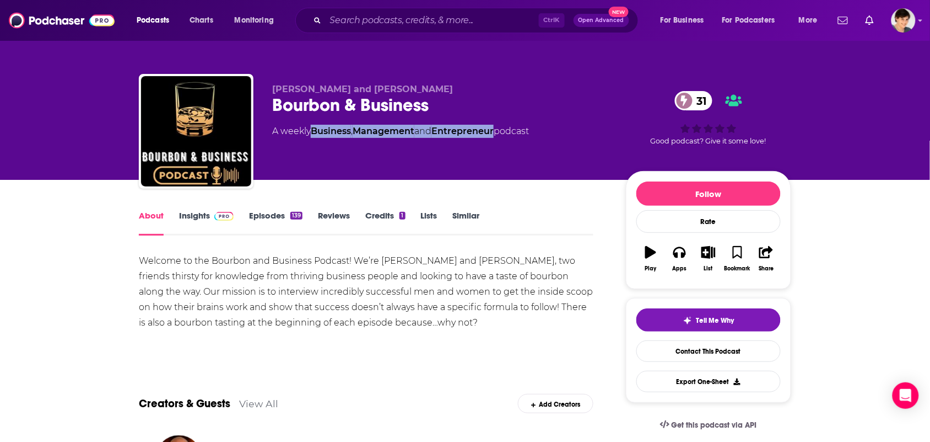
drag, startPoint x: 502, startPoint y: 139, endPoint x: 315, endPoint y: 139, distance: 187.4
click at [315, 139] on div "Tyler Wiltshire and Dakota Tate Bourbon & Business 31 A weekly Business , Manag…" at bounding box center [440, 128] width 336 height 88
copy div "Business , Management and Entrepreneur"
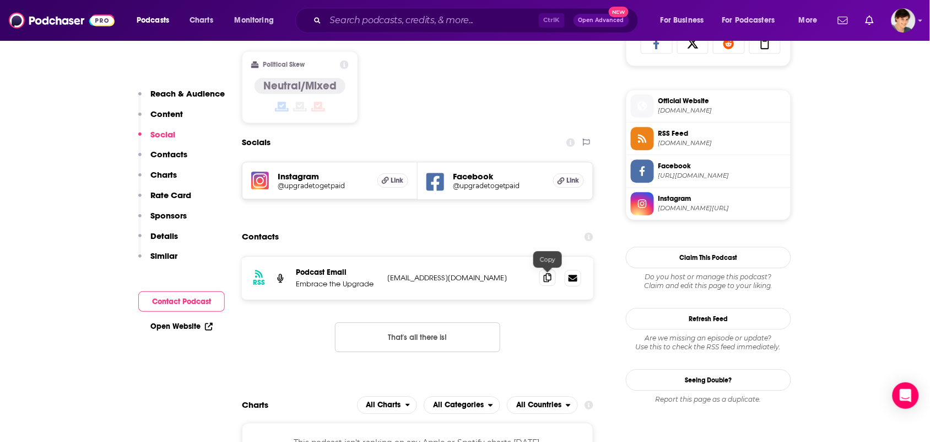
click at [552, 281] on span at bounding box center [548, 277] width 17 height 17
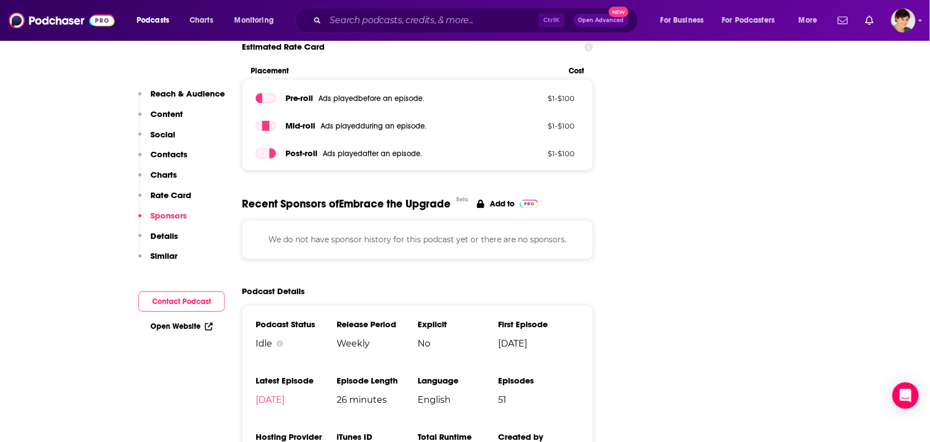
scroll to position [1309, 0]
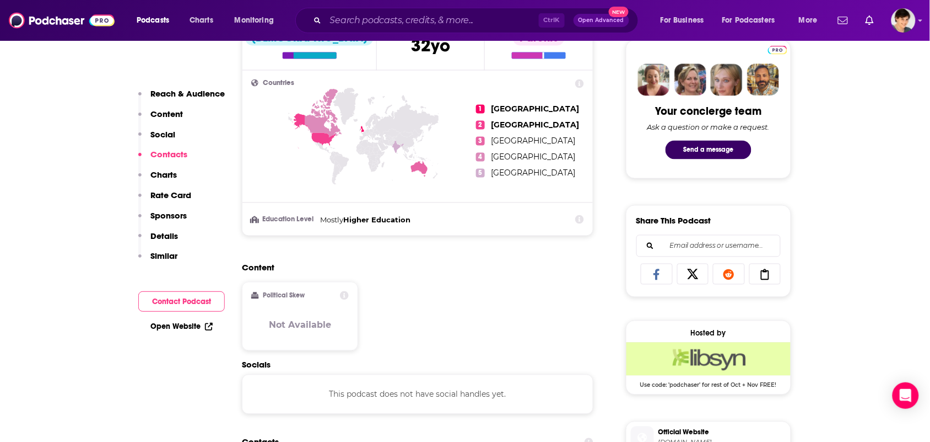
scroll to position [758, 0]
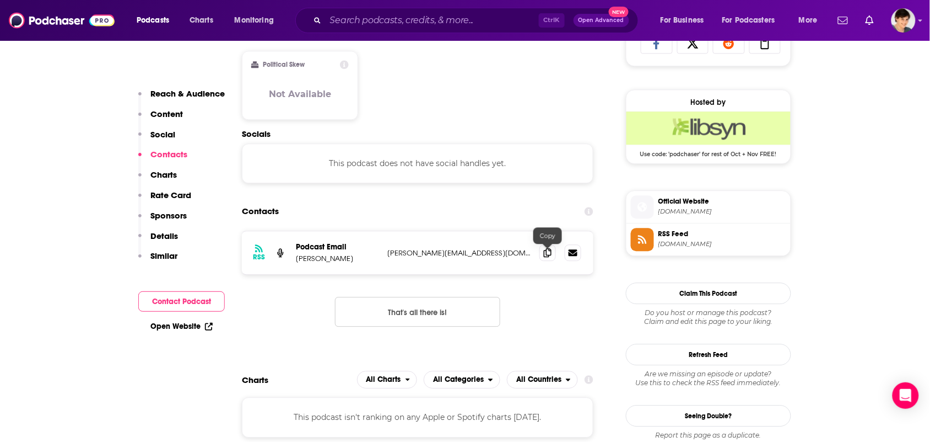
click at [557, 257] on div at bounding box center [561, 252] width 42 height 17
click at [555, 256] on span at bounding box center [548, 252] width 17 height 17
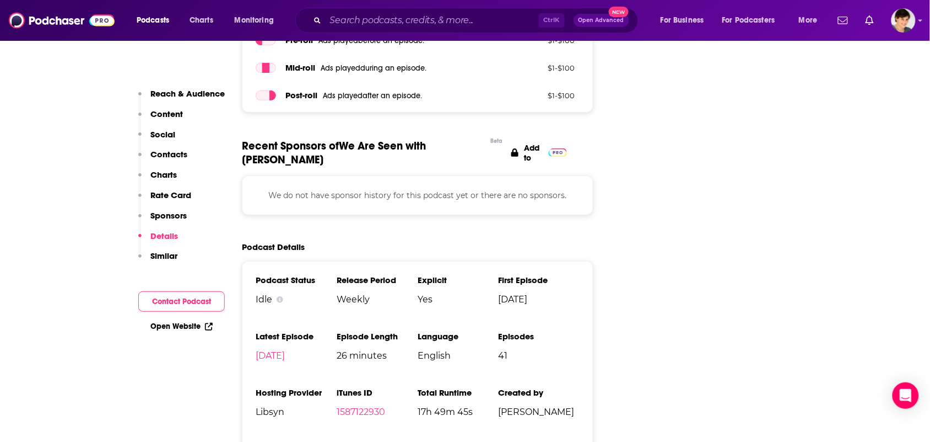
scroll to position [1309, 0]
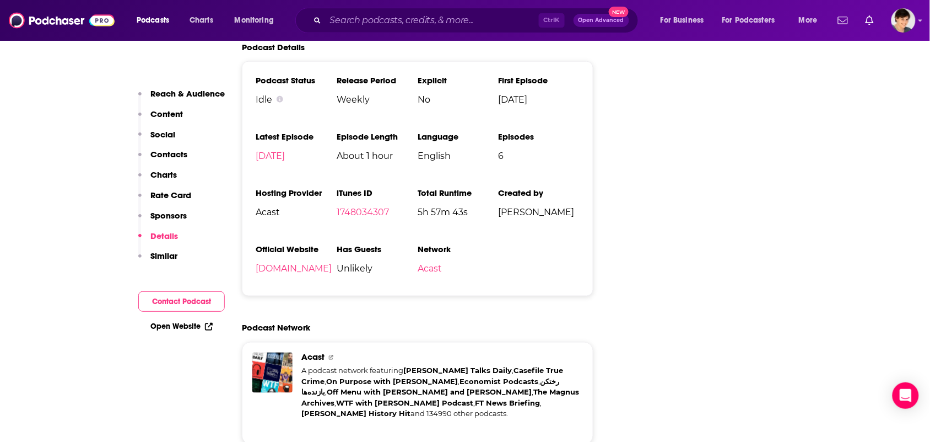
scroll to position [1516, 0]
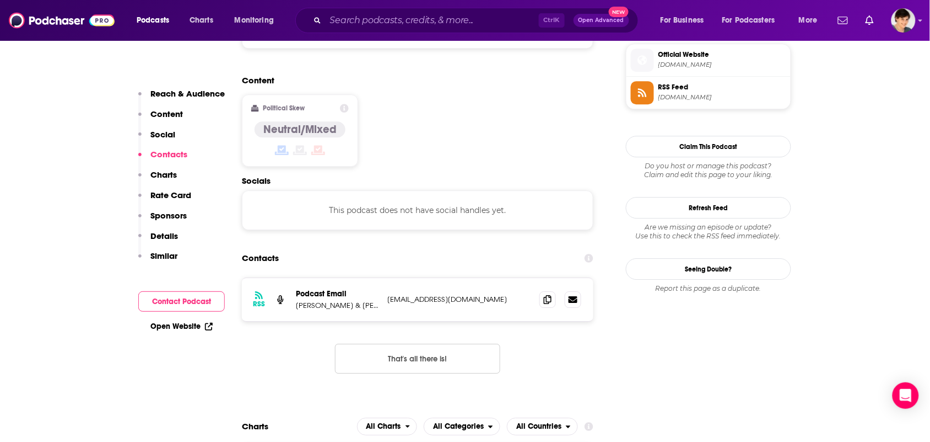
scroll to position [1034, 0]
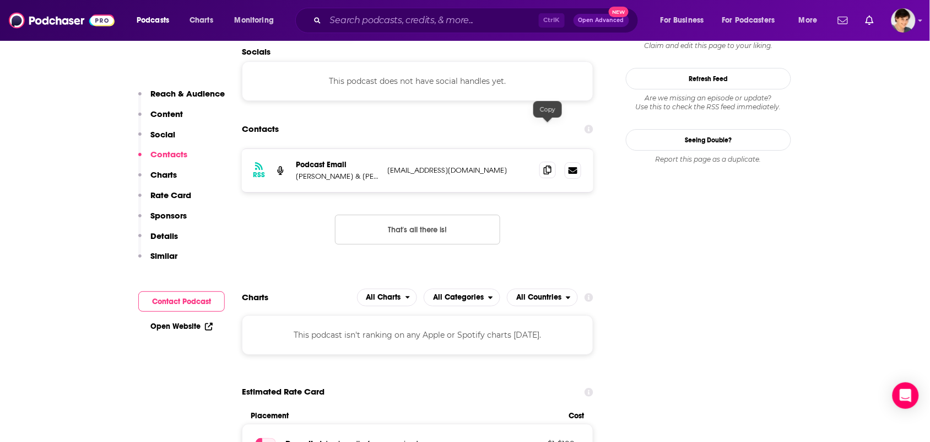
click at [546, 165] on icon at bounding box center [548, 169] width 8 height 9
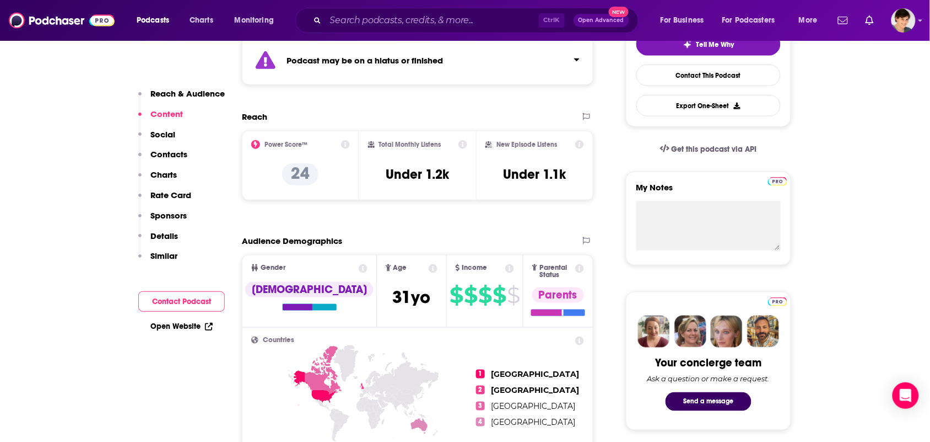
scroll to position [0, 0]
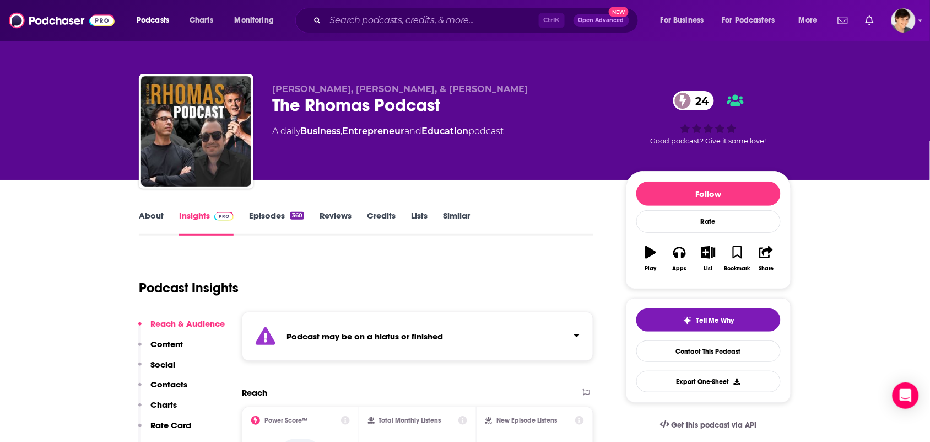
click at [147, 220] on link "About" at bounding box center [151, 222] width 25 height 25
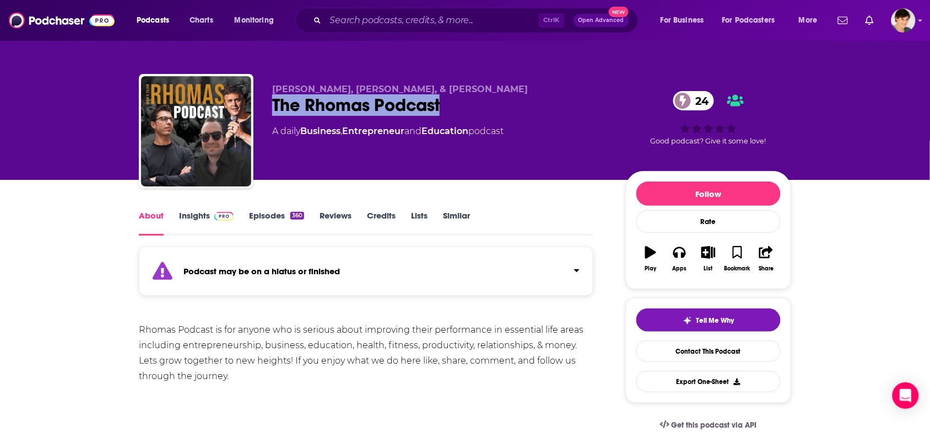
drag, startPoint x: 460, startPoint y: 106, endPoint x: 309, endPoint y: 58, distance: 158.3
click at [274, 103] on div "The Rhomas Podcast 24" at bounding box center [440, 104] width 336 height 21
copy h1 "The Rhomas Podcast"
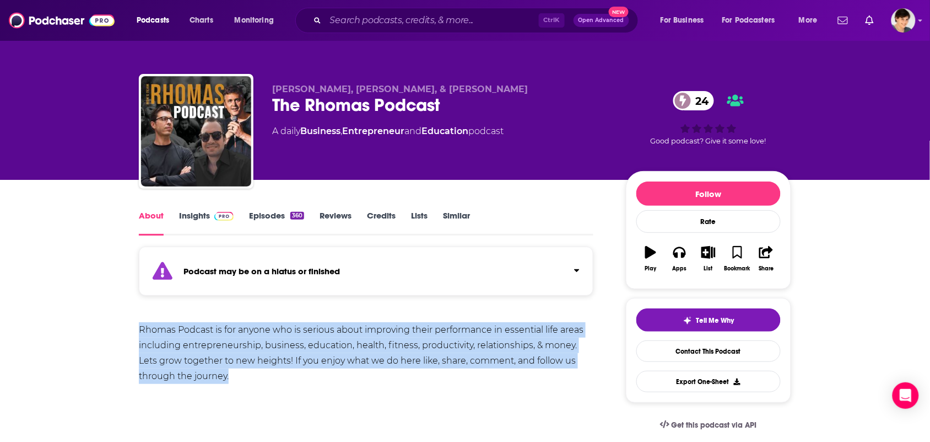
drag, startPoint x: 245, startPoint y: 376, endPoint x: 136, endPoint y: 326, distance: 120.1
copy div "Rhomas Podcast is for anyone who is serious about improving their performance i…"
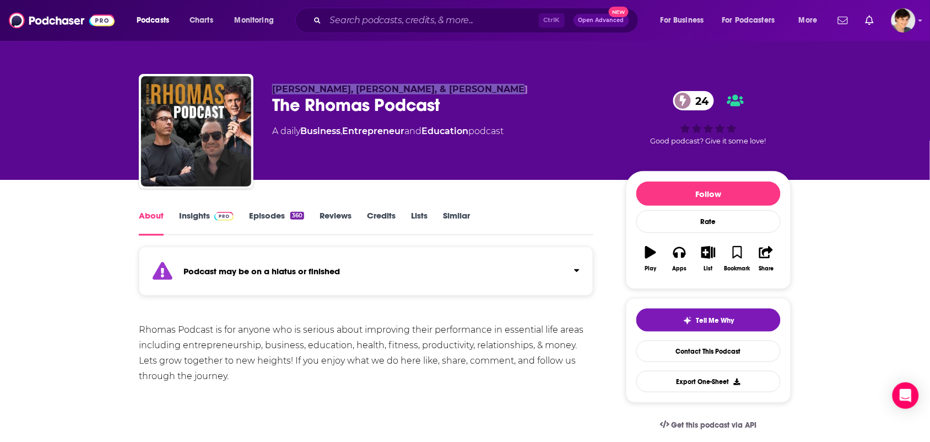
drag, startPoint x: 503, startPoint y: 88, endPoint x: 273, endPoint y: 84, distance: 229.3
click at [273, 84] on p "Wes Rowlands, Matt McCusker, & Ray Mcauliffe" at bounding box center [440, 89] width 336 height 10
copy span "Wes Rowlands, Matt McCusker, & Ray Mcauliffe"
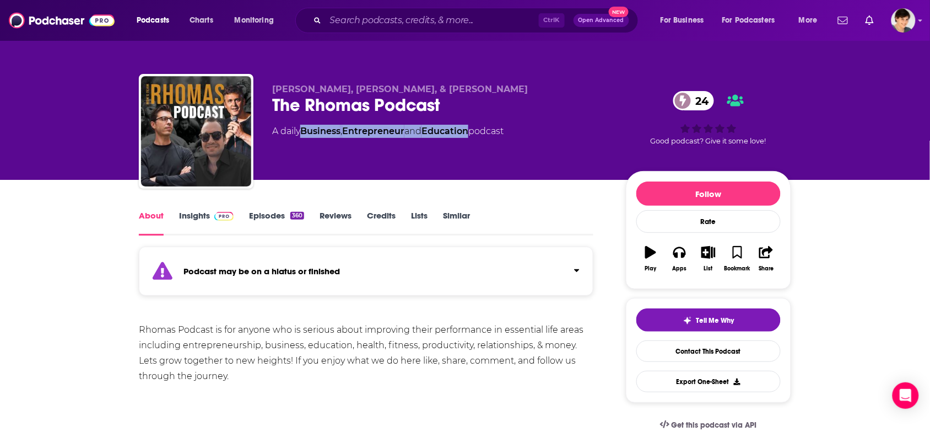
drag, startPoint x: 477, startPoint y: 141, endPoint x: 306, endPoint y: 141, distance: 170.9
click at [306, 141] on div "Wes Rowlands, Matt McCusker, & Ray Mcauliffe The Rhomas Podcast 24 A daily Busi…" at bounding box center [440, 128] width 336 height 88
copy div "Business , Entrepreneur and Education"
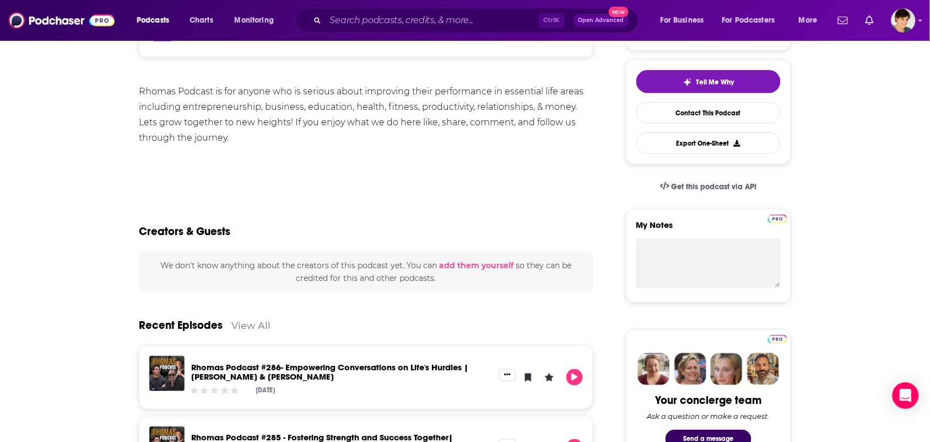
scroll to position [207, 0]
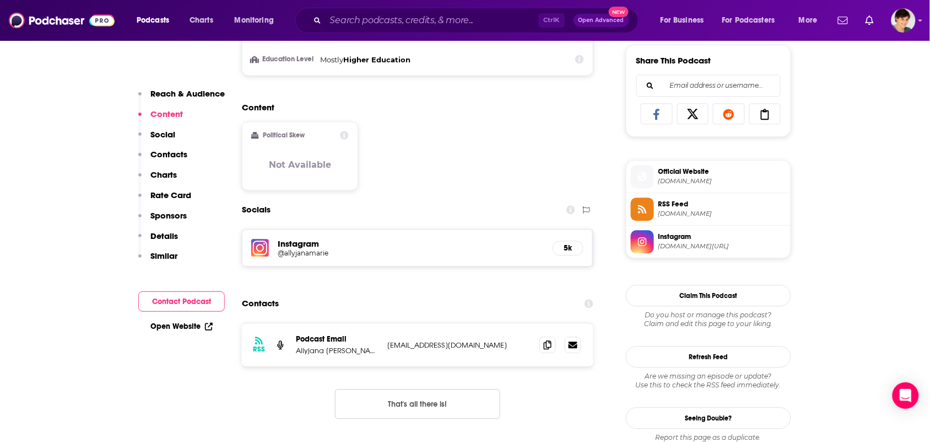
scroll to position [689, 0]
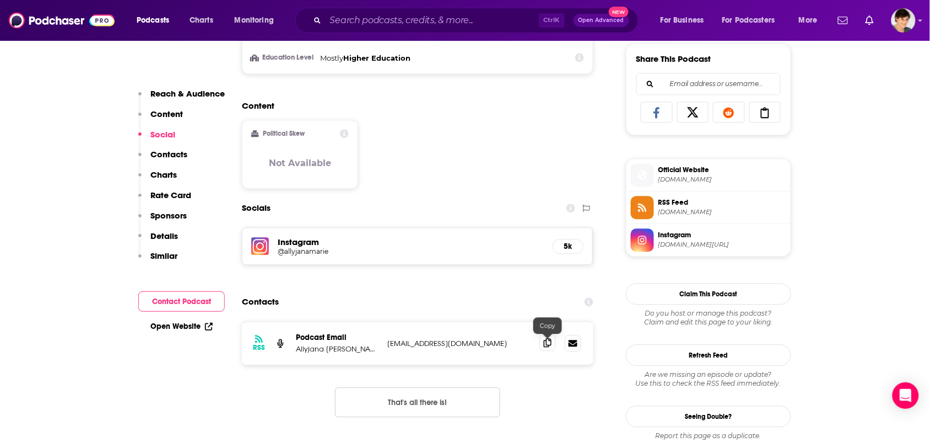
click at [546, 346] on icon at bounding box center [548, 342] width 8 height 9
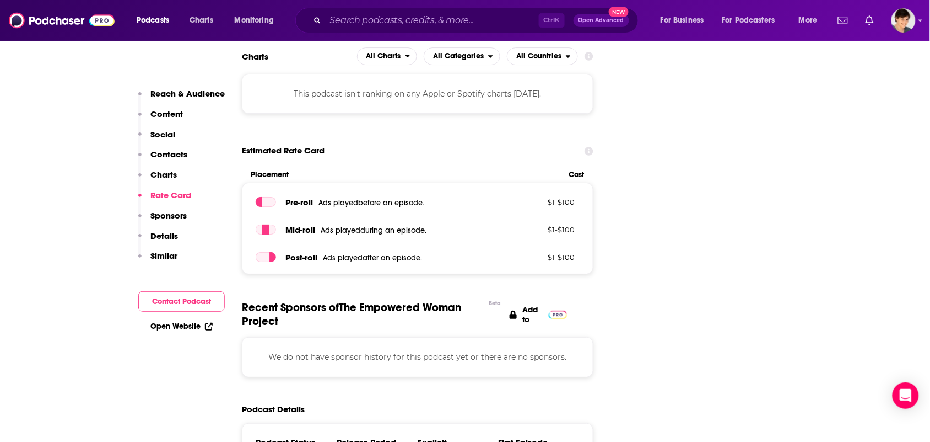
scroll to position [1378, 0]
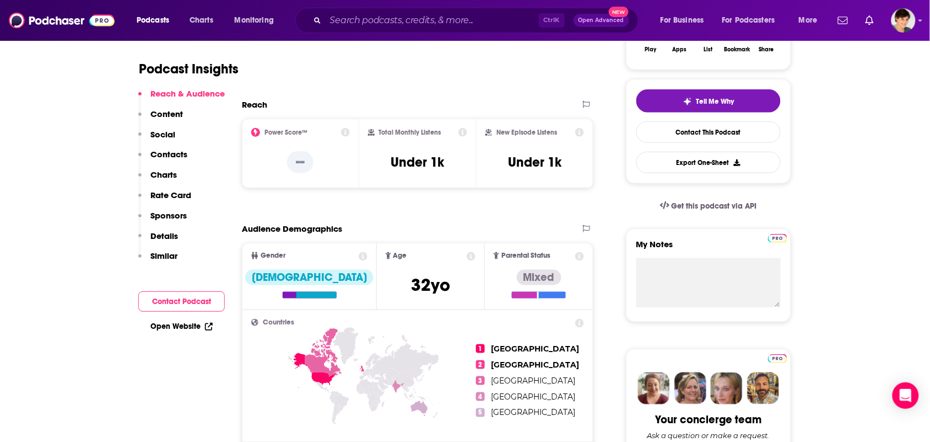
scroll to position [551, 0]
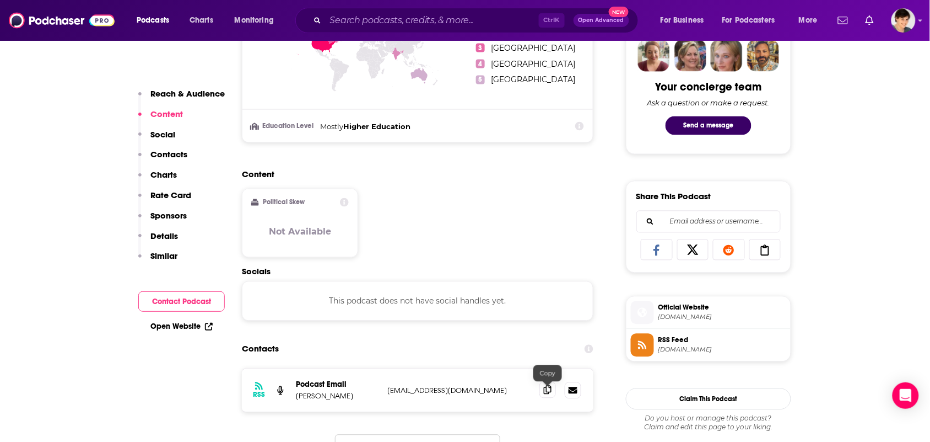
click at [547, 394] on icon at bounding box center [548, 389] width 8 height 9
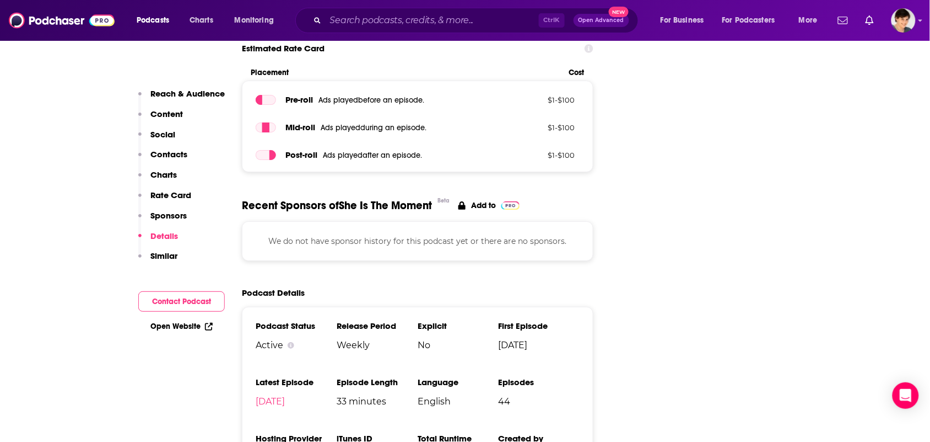
scroll to position [1240, 0]
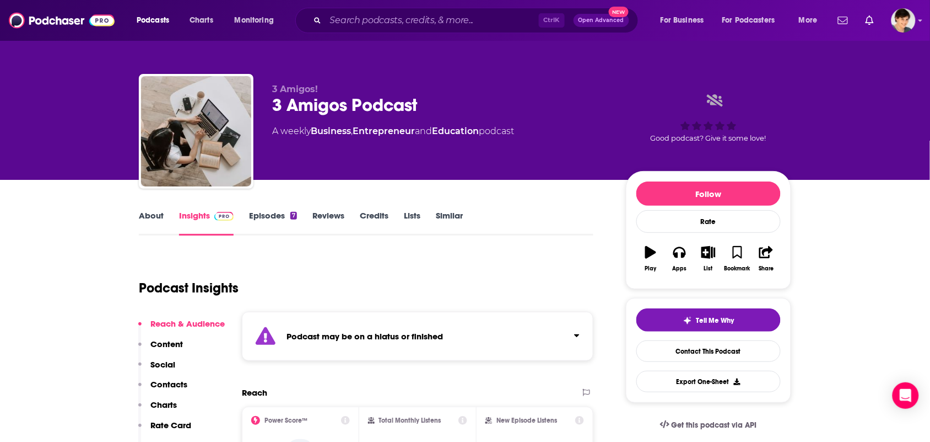
click at [474, 255] on div "Podcast Insights" at bounding box center [362, 281] width 446 height 56
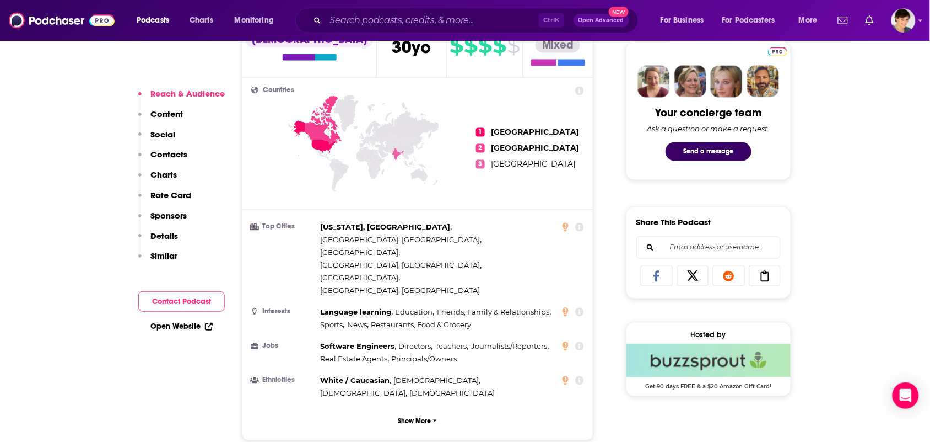
click at [492, 273] on section "Audience Demographics Gender [DEMOGRAPHIC_DATA] Age [DEMOGRAPHIC_DATA] yo Incom…" at bounding box center [418, 213] width 352 height 455
click at [492, 340] on div "Software Engineers , Directors , Teachers , Journalists/Reporters , Real Estate…" at bounding box center [437, 352] width 235 height 25
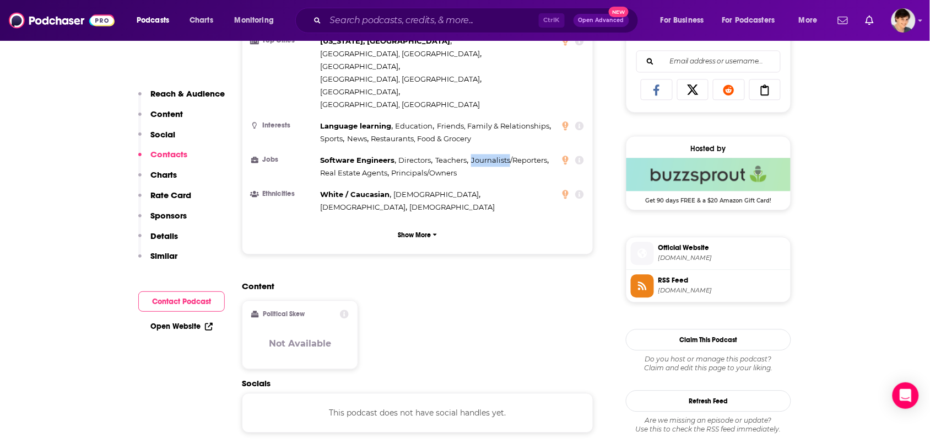
scroll to position [896, 0]
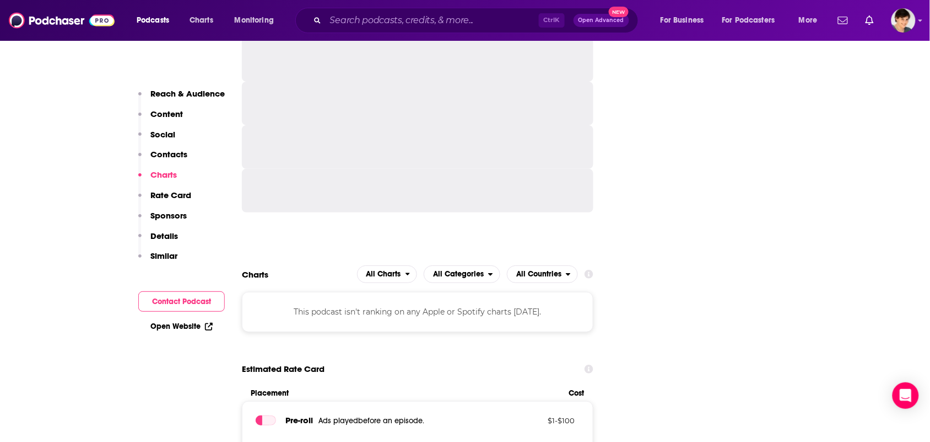
click at [412, 240] on div "Podcast may be on a hiatus or finished Reach Power Score™ -- Total Monthly List…" at bounding box center [418, 209] width 352 height 2263
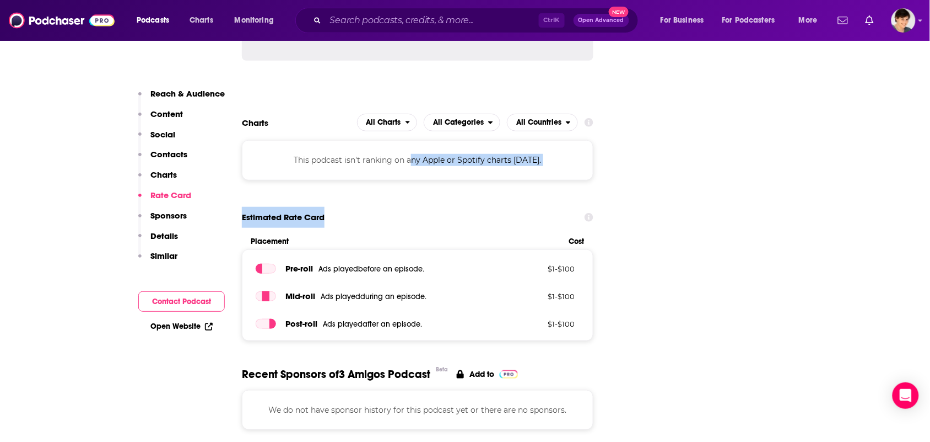
scroll to position [1585, 0]
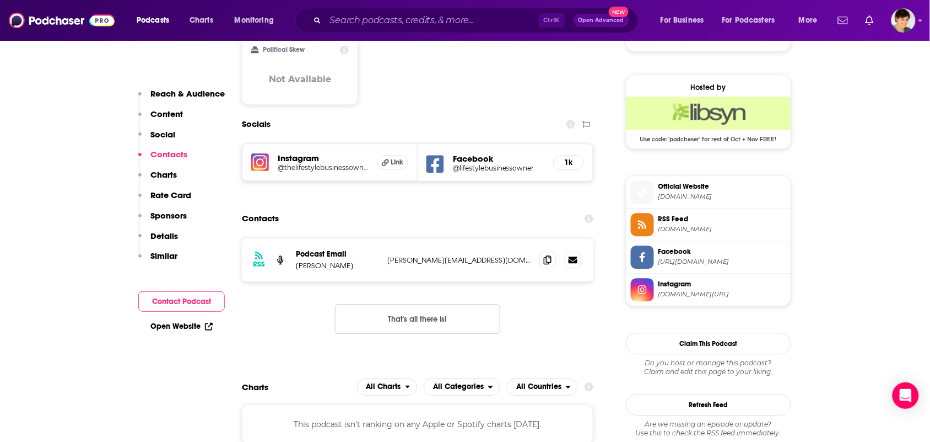
scroll to position [827, 0]
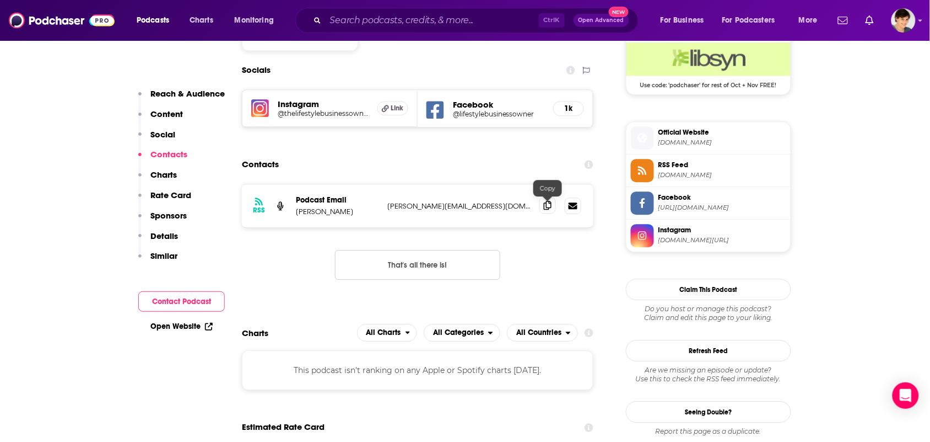
click at [547, 209] on icon at bounding box center [548, 205] width 8 height 9
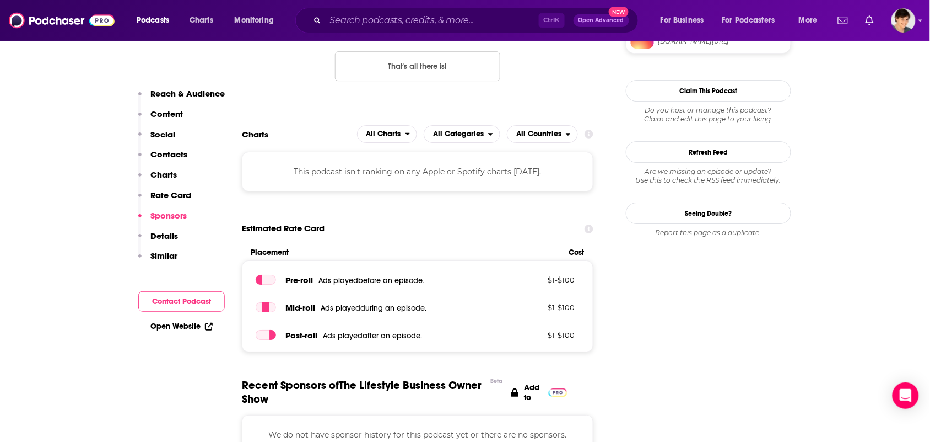
scroll to position [1240, 0]
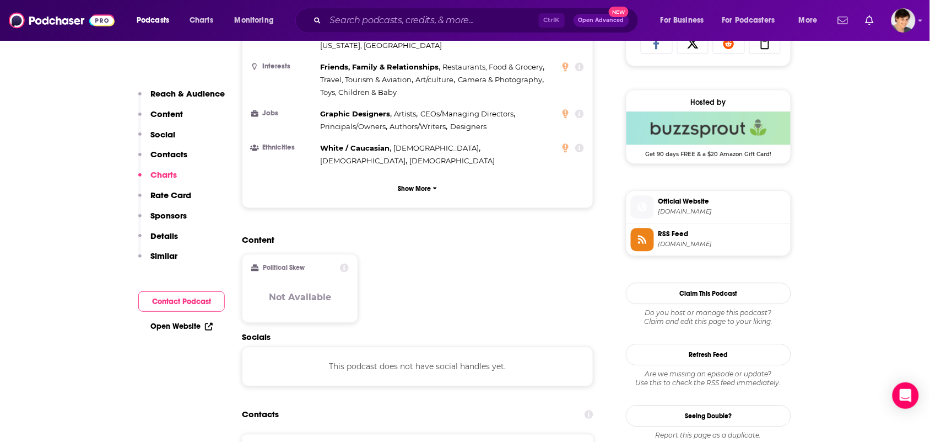
scroll to position [1102, 0]
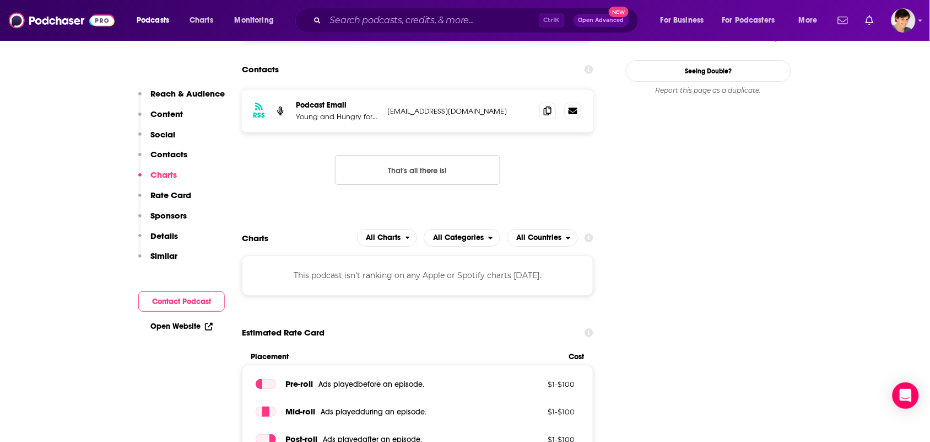
click at [539, 89] on div "RSS Podcast Email Young and Hungry for Success [EMAIL_ADDRESS][DOMAIN_NAME] [EM…" at bounding box center [418, 110] width 352 height 43
click at [548, 106] on icon at bounding box center [548, 110] width 8 height 9
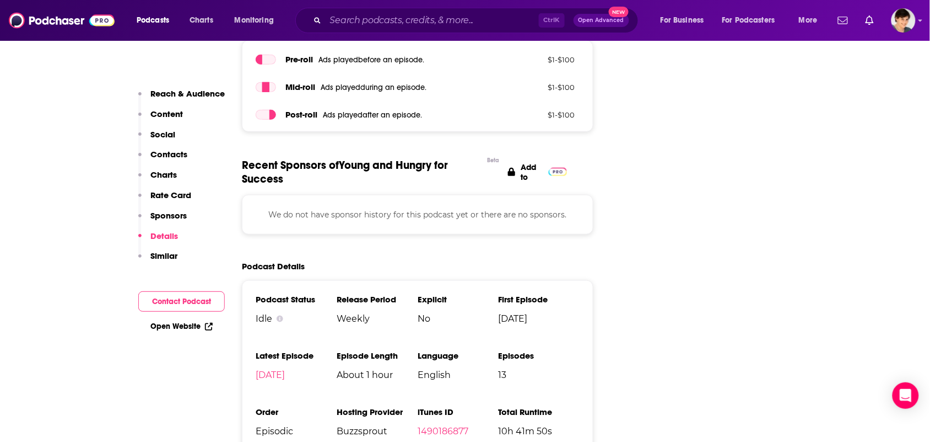
scroll to position [1585, 0]
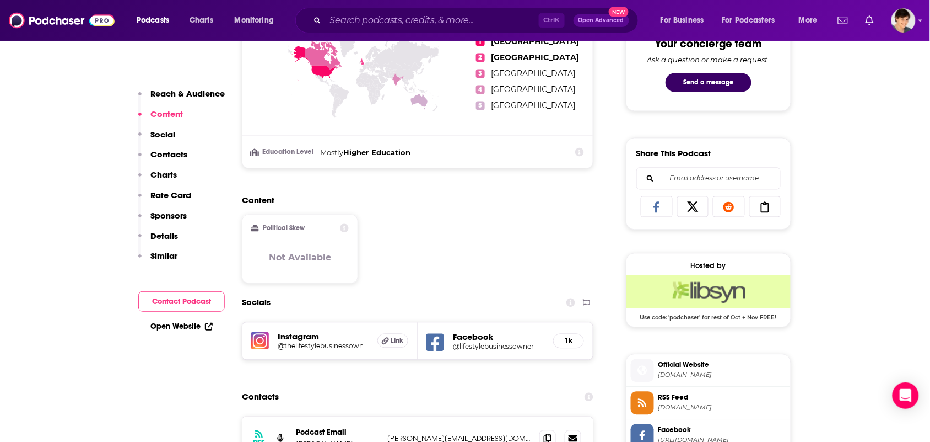
scroll to position [758, 0]
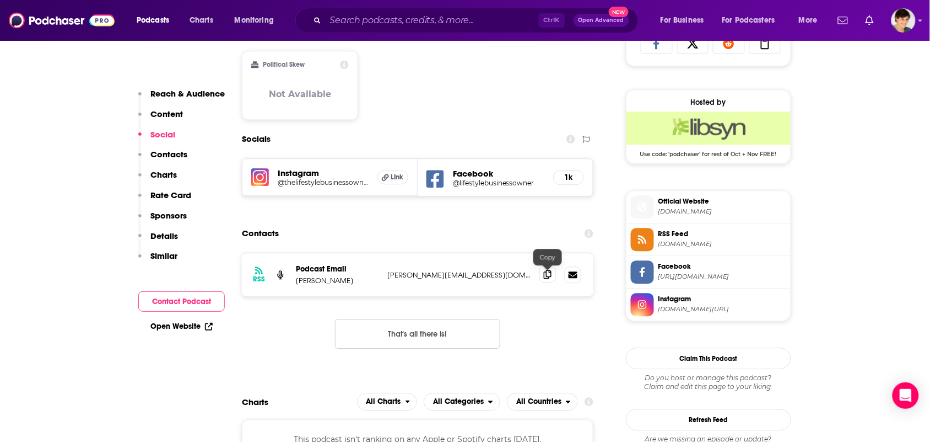
click at [546, 281] on span at bounding box center [548, 274] width 17 height 17
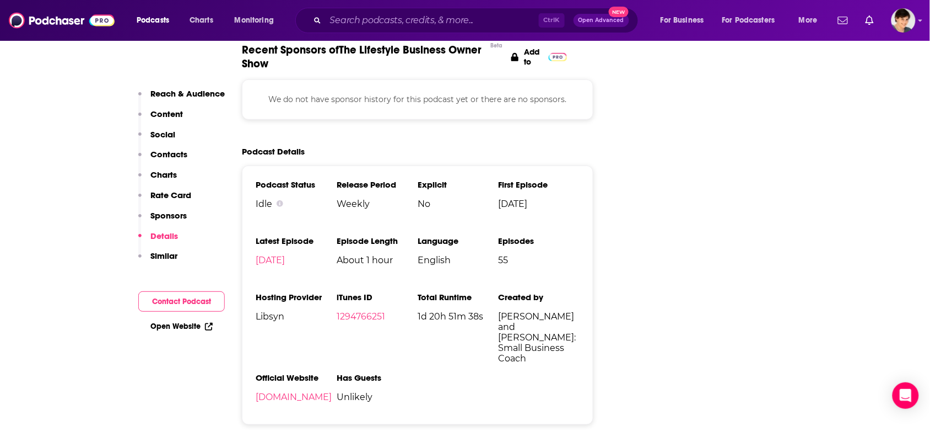
scroll to position [1516, 0]
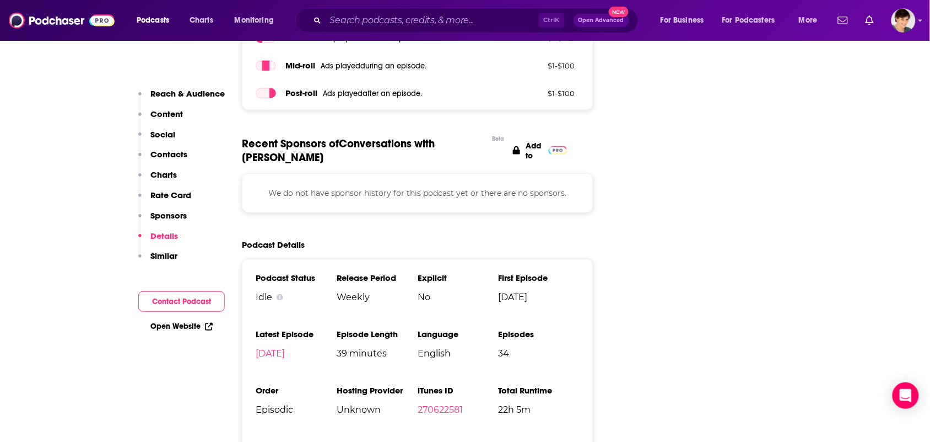
scroll to position [1447, 0]
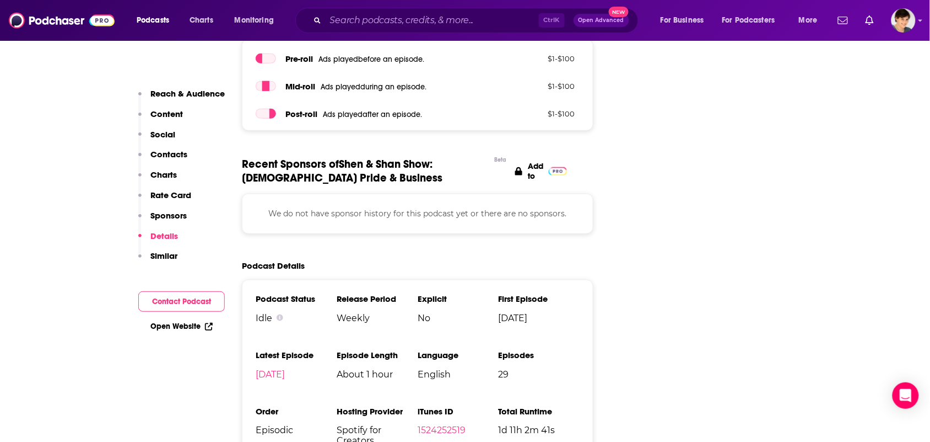
scroll to position [1516, 0]
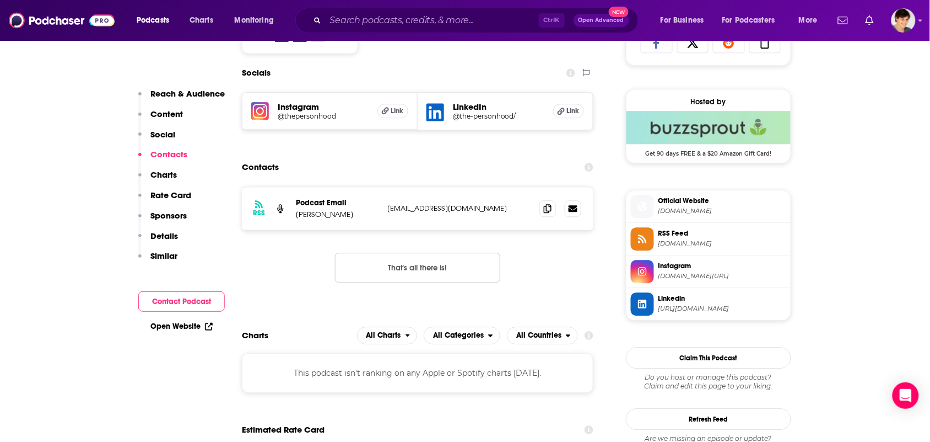
scroll to position [758, 0]
click at [547, 211] on icon at bounding box center [548, 208] width 8 height 9
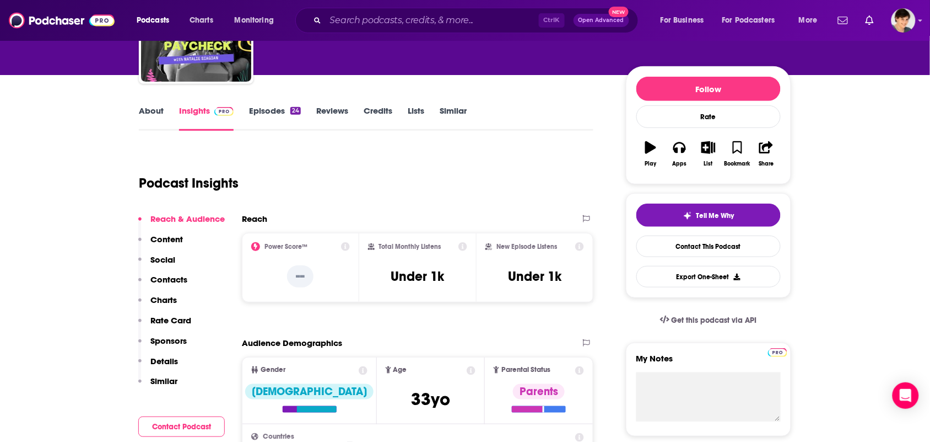
scroll to position [0, 0]
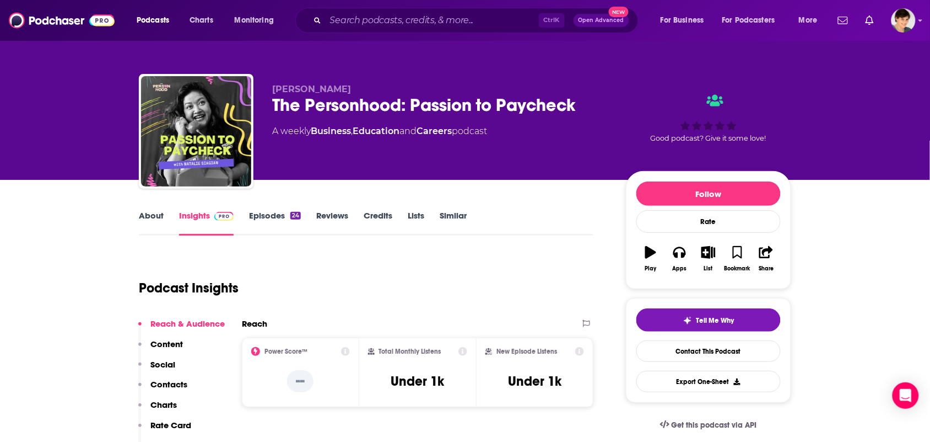
click at [159, 222] on link "About" at bounding box center [151, 222] width 25 height 25
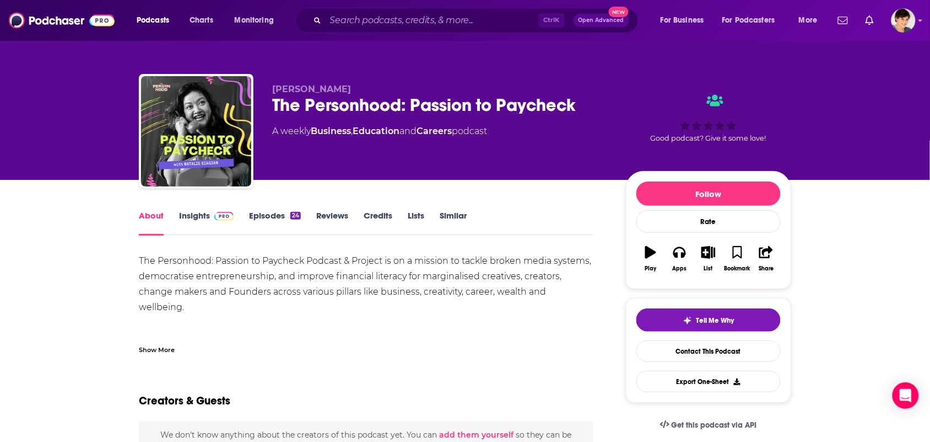
click at [254, 342] on div "Show More" at bounding box center [366, 345] width 455 height 19
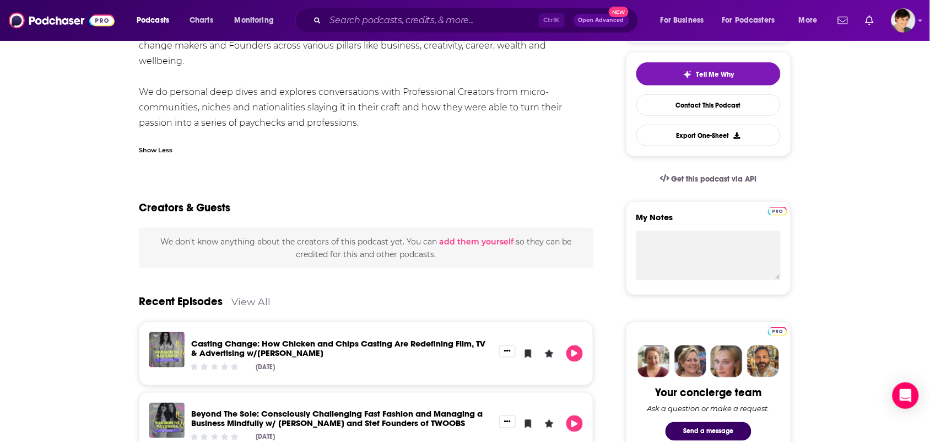
scroll to position [482, 0]
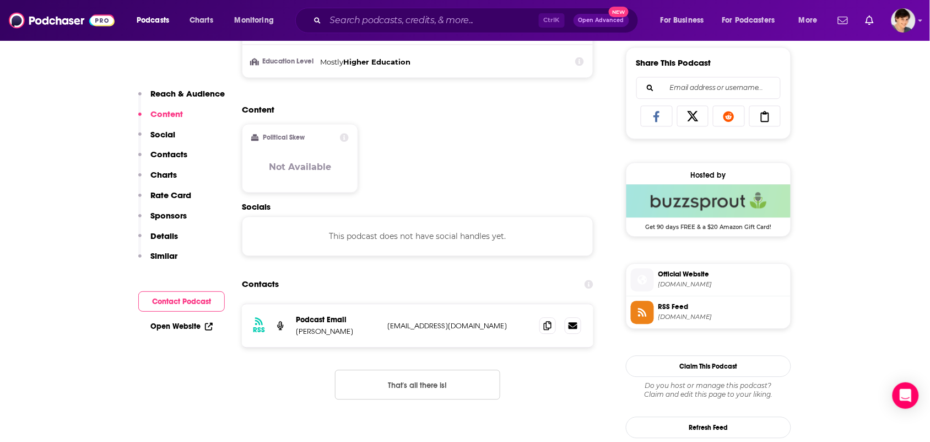
scroll to position [689, 0]
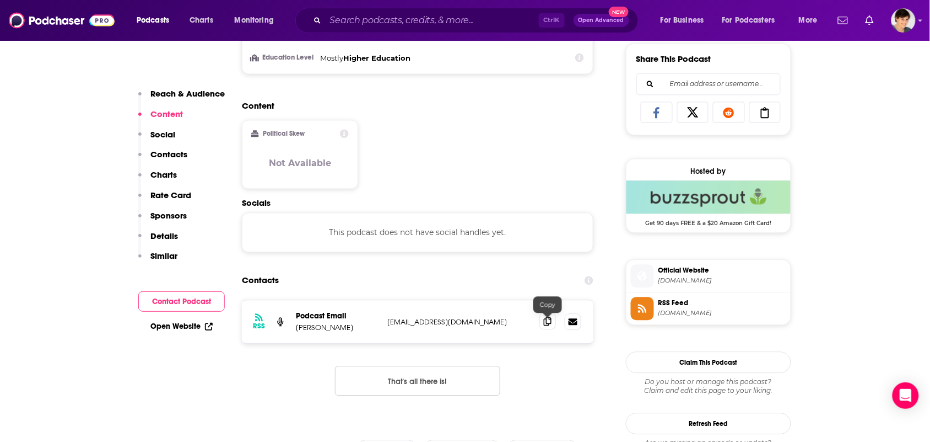
click at [541, 329] on span at bounding box center [548, 321] width 17 height 17
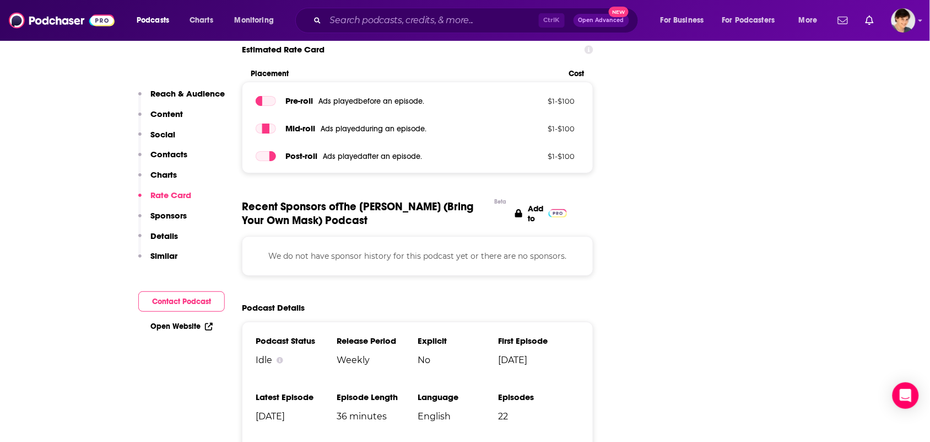
scroll to position [1309, 0]
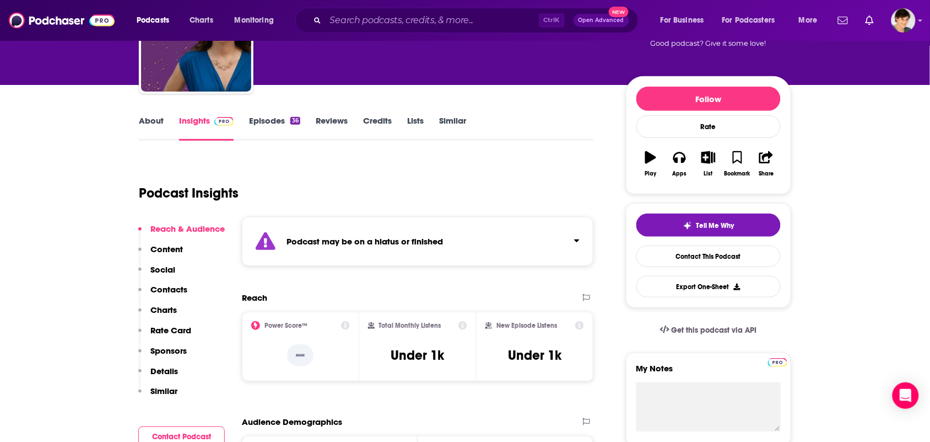
scroll to position [345, 0]
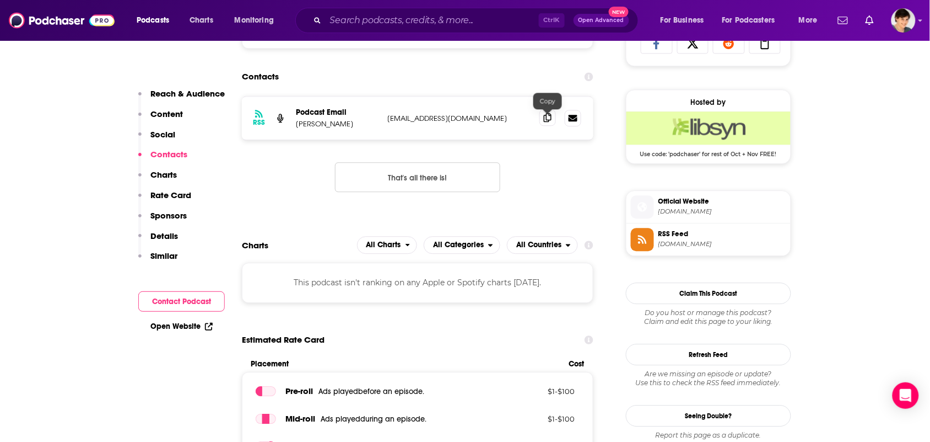
click at [545, 126] on span at bounding box center [548, 117] width 17 height 17
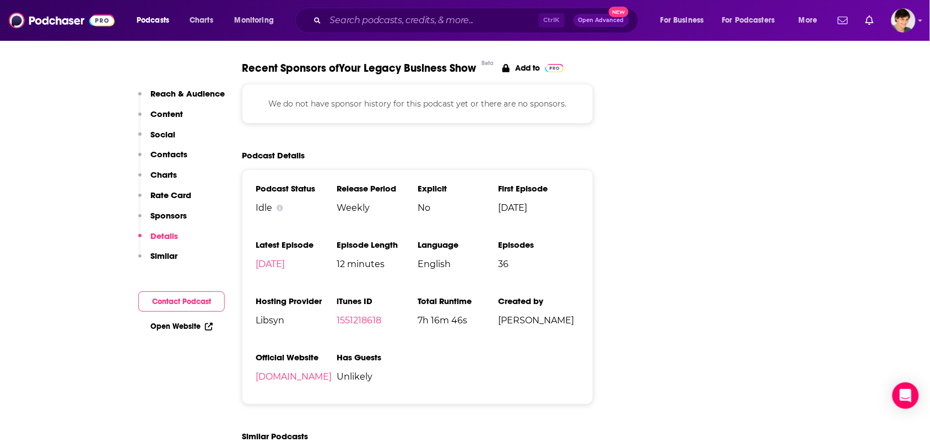
scroll to position [1240, 0]
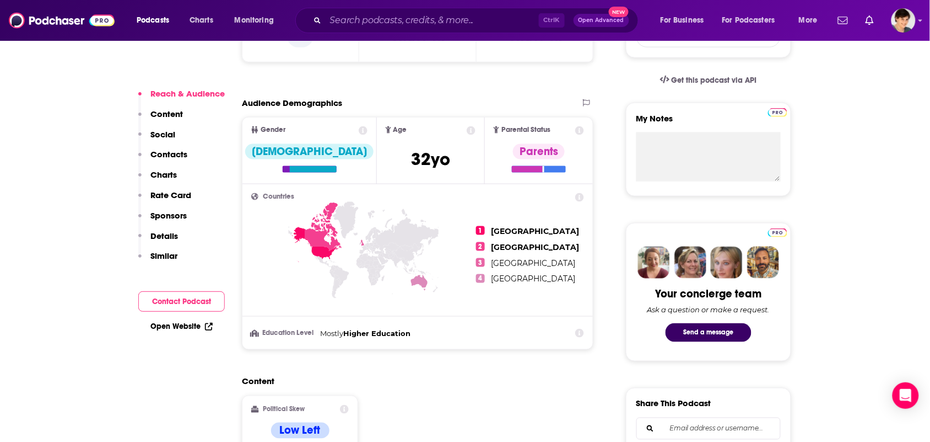
scroll to position [689, 0]
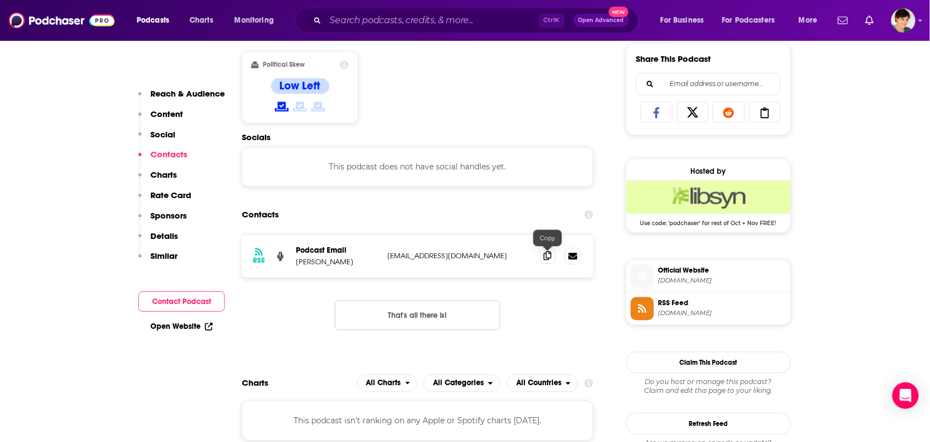
click at [546, 264] on div at bounding box center [561, 255] width 42 height 17
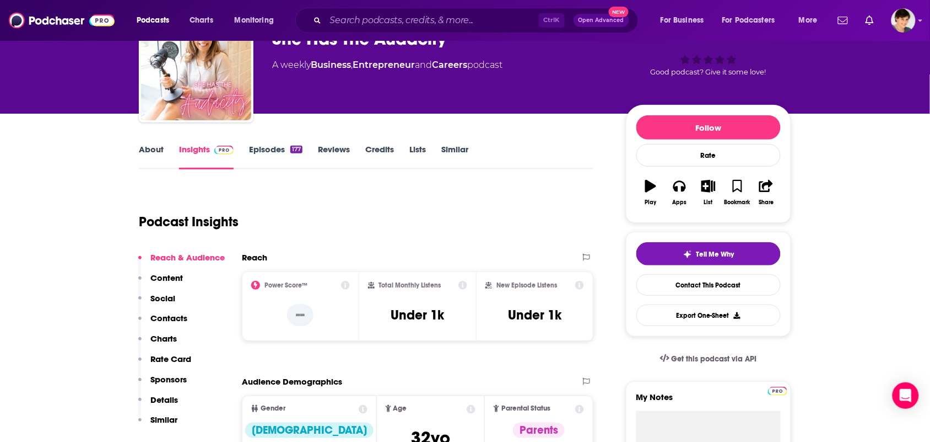
scroll to position [0, 0]
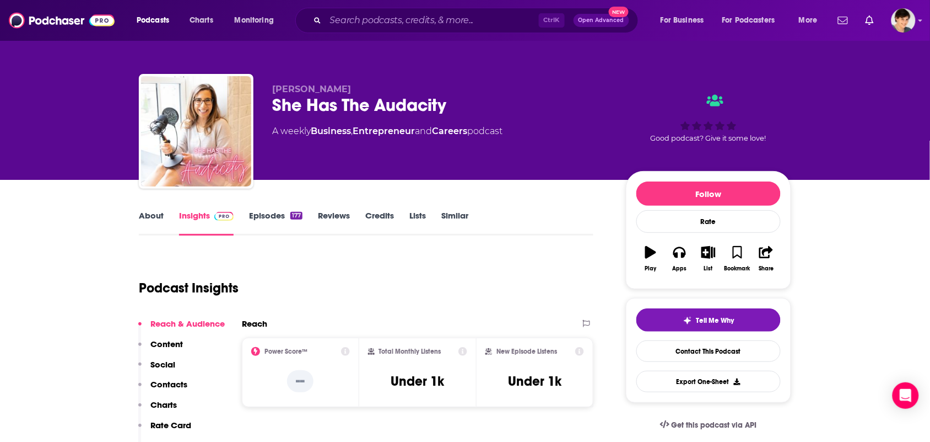
click at [149, 221] on link "About" at bounding box center [151, 222] width 25 height 25
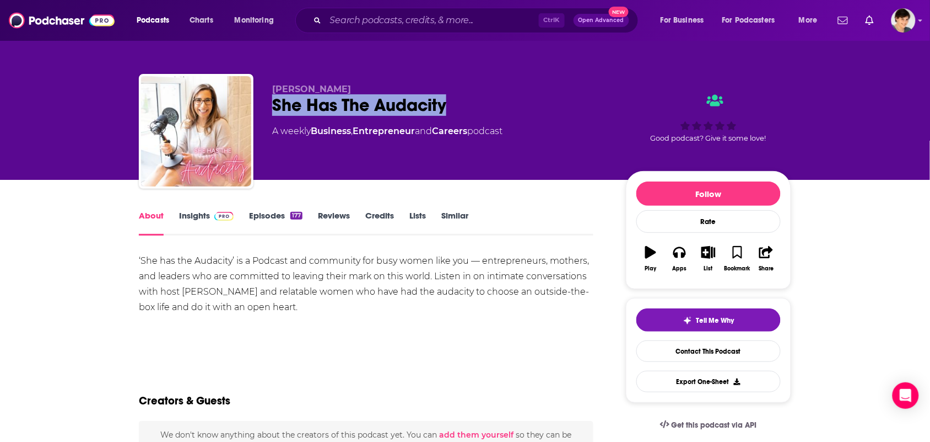
drag, startPoint x: 454, startPoint y: 106, endPoint x: 268, endPoint y: 110, distance: 185.8
click at [268, 110] on div "Chana Ross She Has The Audacity A weekly Business , Entrepreneur and Careers po…" at bounding box center [465, 133] width 653 height 119
copy h1 "She Has The Audacity"
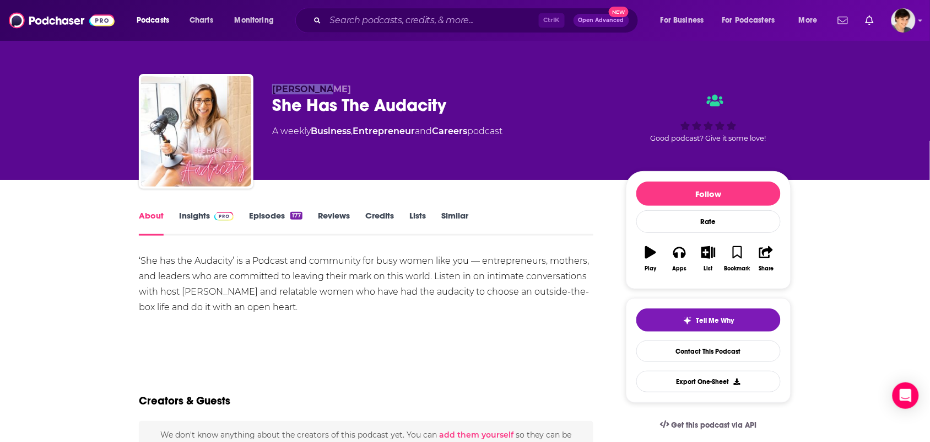
drag, startPoint x: 320, startPoint y: 87, endPoint x: 268, endPoint y: 89, distance: 52.4
click at [268, 89] on div "Chana Ross She Has The Audacity A weekly Business , Entrepreneur and Careers po…" at bounding box center [465, 133] width 653 height 119
copy span "Chana Ross"
drag, startPoint x: 476, startPoint y: 139, endPoint x: 315, endPoint y: 133, distance: 161.0
click at [315, 133] on div "Chana Ross She Has The Audacity A weekly Business , Entrepreneur and Careers po…" at bounding box center [440, 128] width 336 height 88
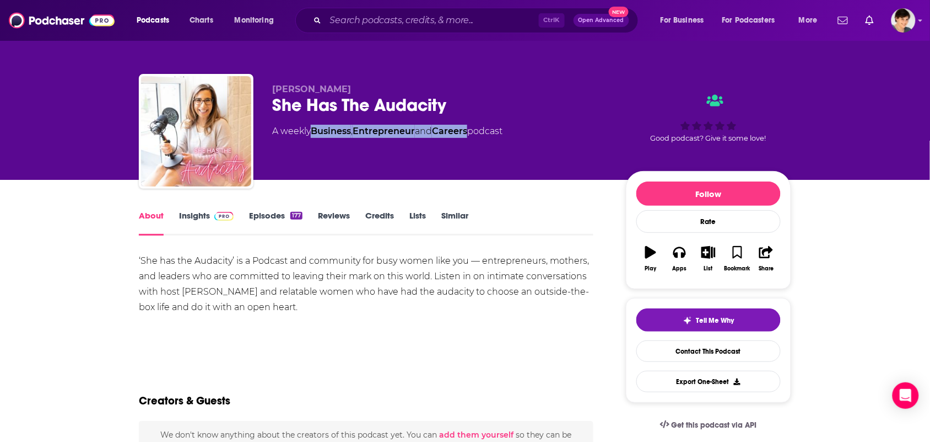
copy div "Business , Entrepreneur and Careers"
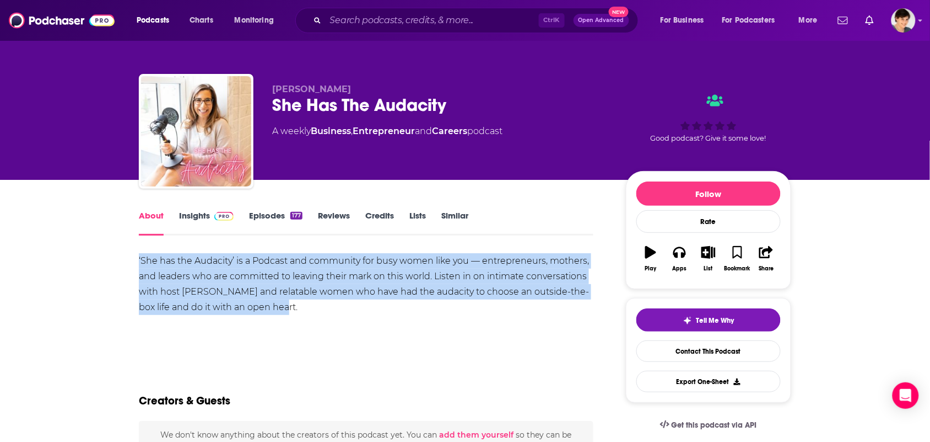
drag, startPoint x: 283, startPoint y: 310, endPoint x: 127, endPoint y: 260, distance: 163.9
copy div "‘She has the Audacity’ is a Podcast and community for busy women like you — ent…"
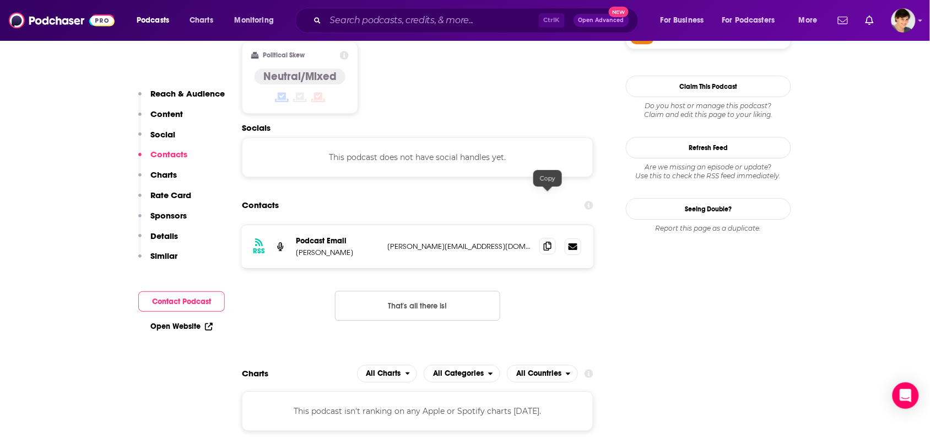
click at [545, 241] on icon at bounding box center [548, 245] width 8 height 9
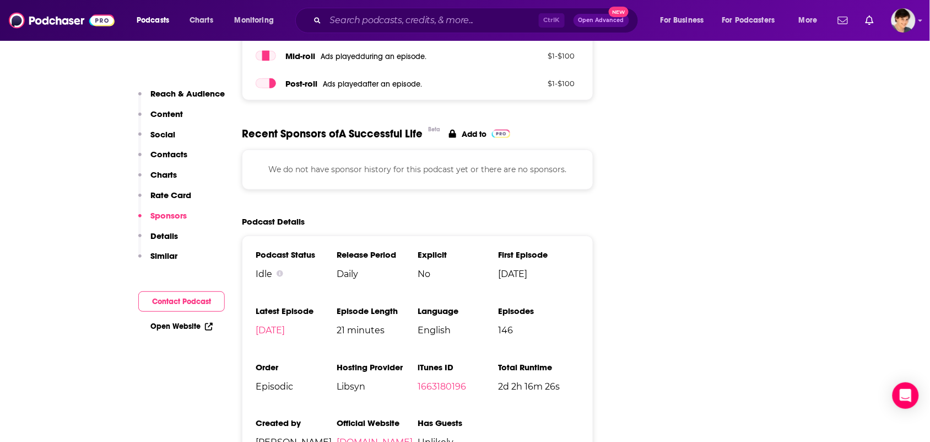
scroll to position [1654, 0]
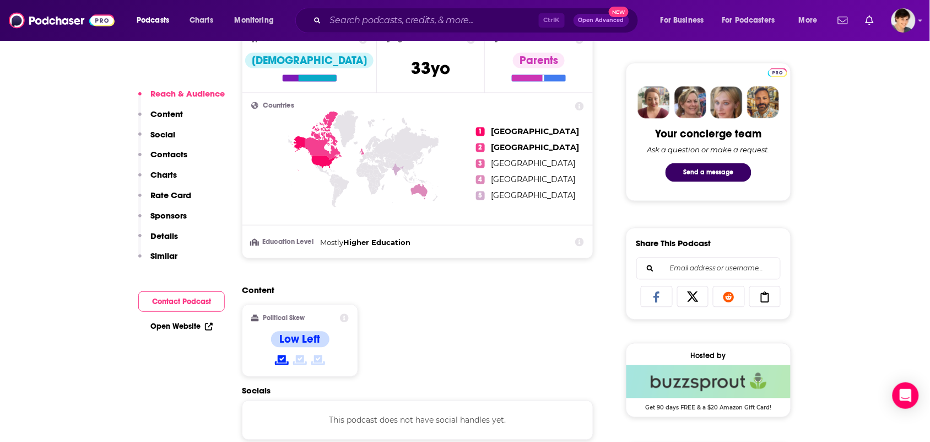
scroll to position [758, 0]
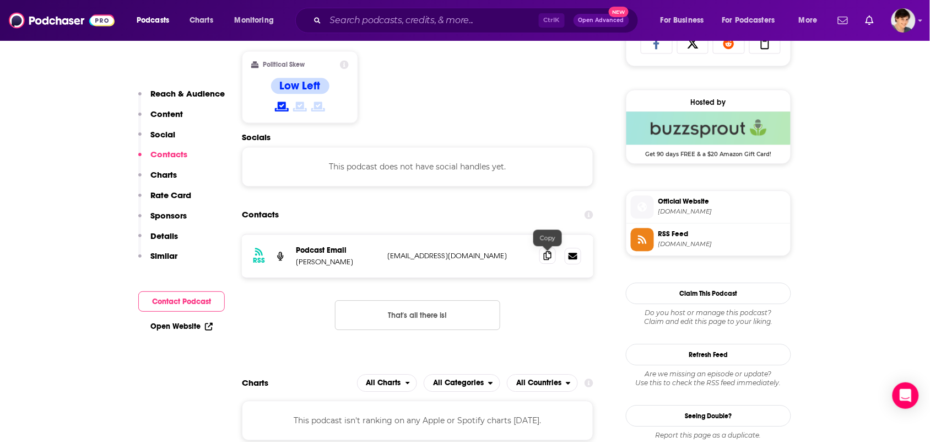
click at [547, 258] on icon at bounding box center [548, 255] width 8 height 9
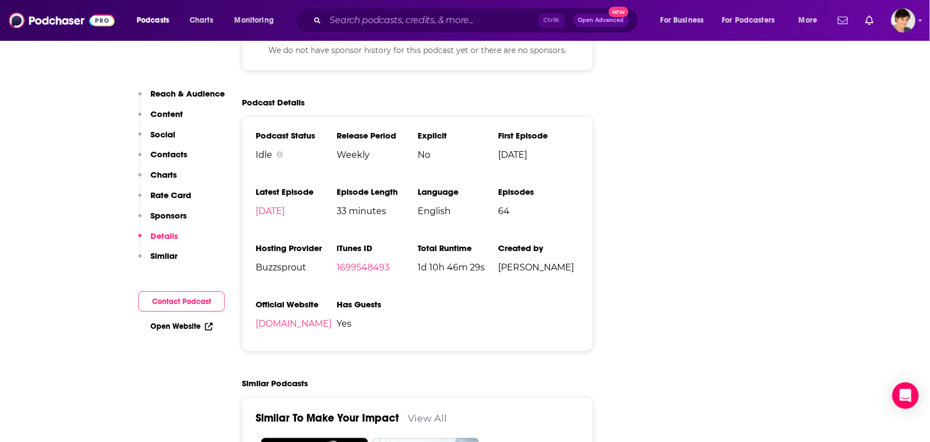
scroll to position [1378, 0]
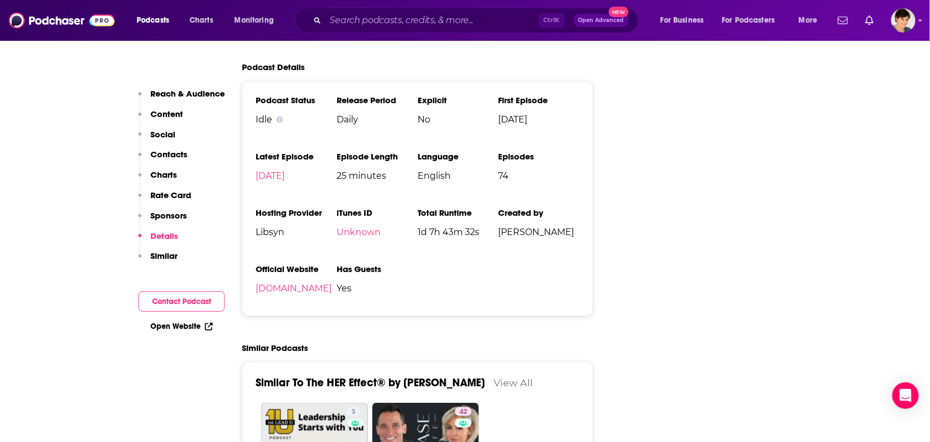
scroll to position [1102, 0]
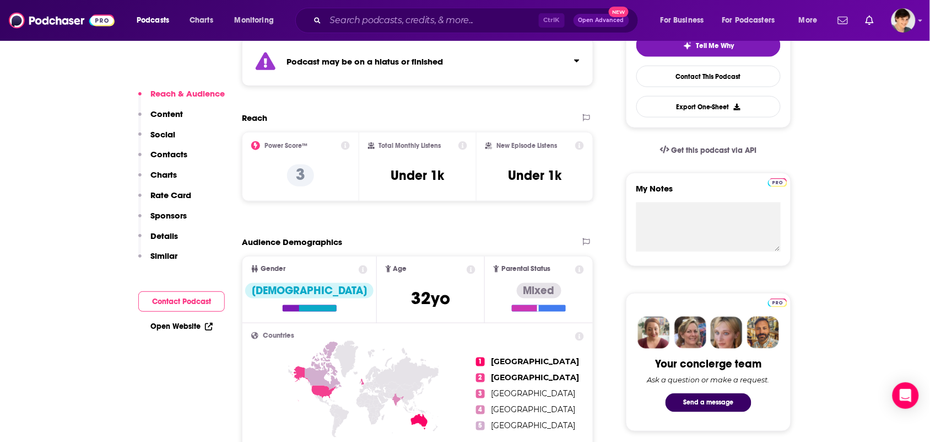
scroll to position [689, 0]
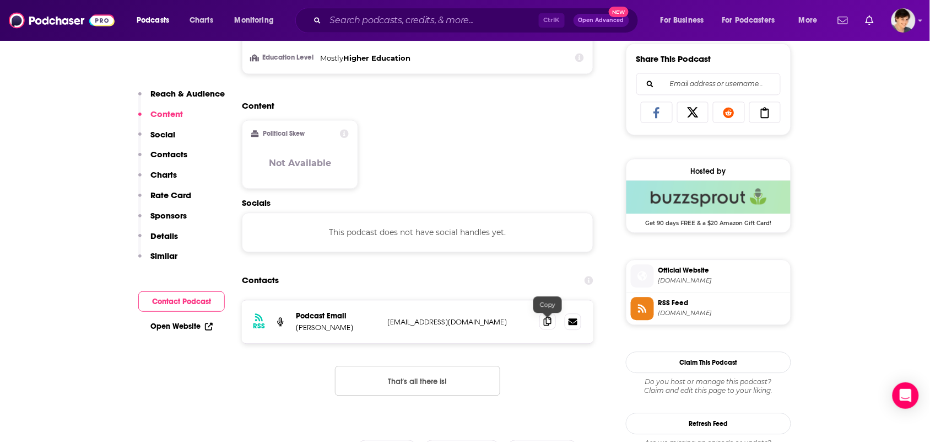
click at [556, 320] on span at bounding box center [548, 321] width 17 height 17
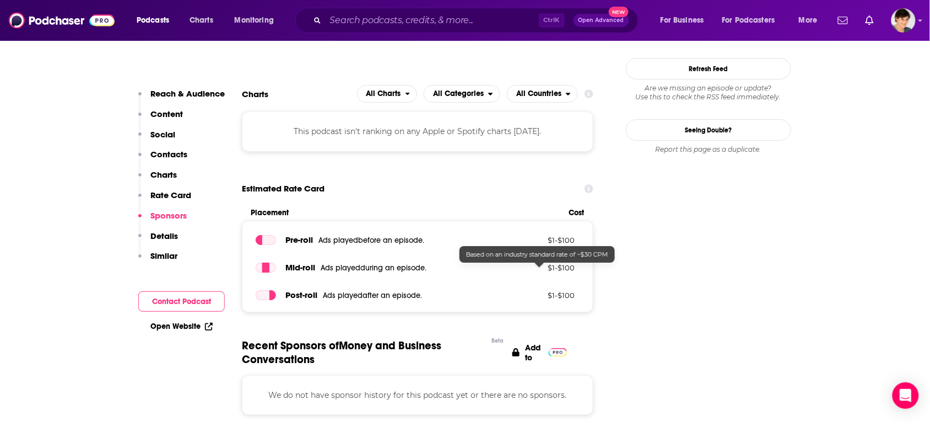
scroll to position [1378, 0]
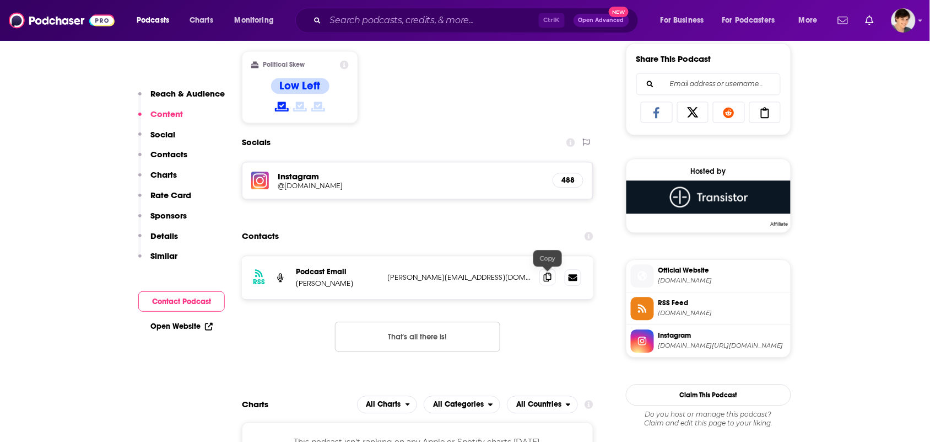
click at [553, 276] on span at bounding box center [548, 276] width 17 height 17
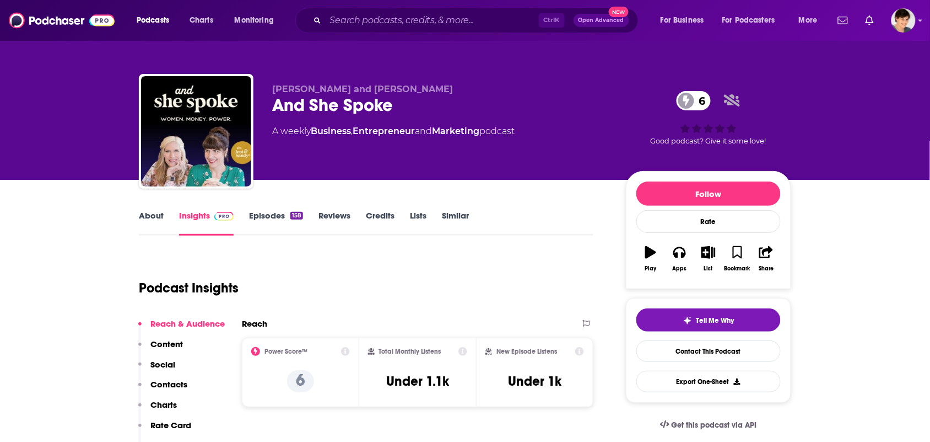
click at [147, 219] on link "About" at bounding box center [151, 222] width 25 height 25
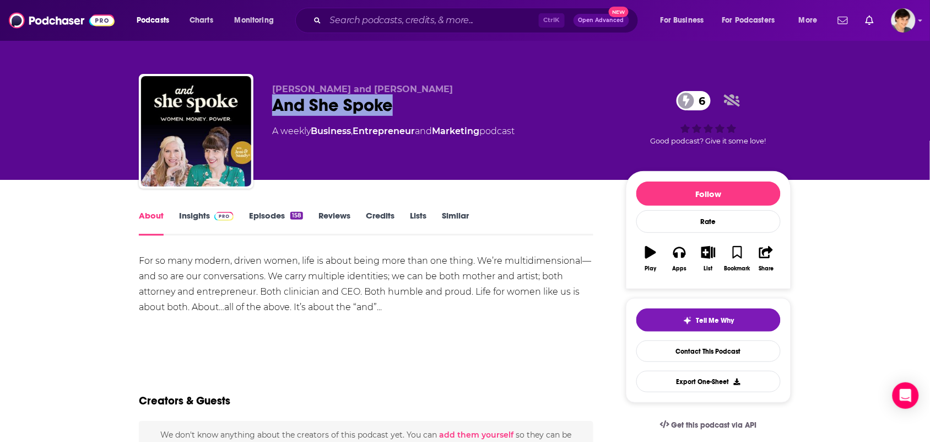
drag, startPoint x: 402, startPoint y: 105, endPoint x: 267, endPoint y: 95, distance: 135.4
click at [266, 95] on div "Jennifer Barcelos and Sandy Connery And She Spoke 6 A weekly Business , Entrepr…" at bounding box center [465, 133] width 653 height 119
copy h1 "And She Spoke"
drag, startPoint x: 450, startPoint y: 92, endPoint x: 268, endPoint y: 17, distance: 197.3
click at [268, 83] on div "Jennifer Barcelos and Sandy Connery And She Spoke 6 A weekly Business , Entrepr…" at bounding box center [465, 133] width 653 height 119
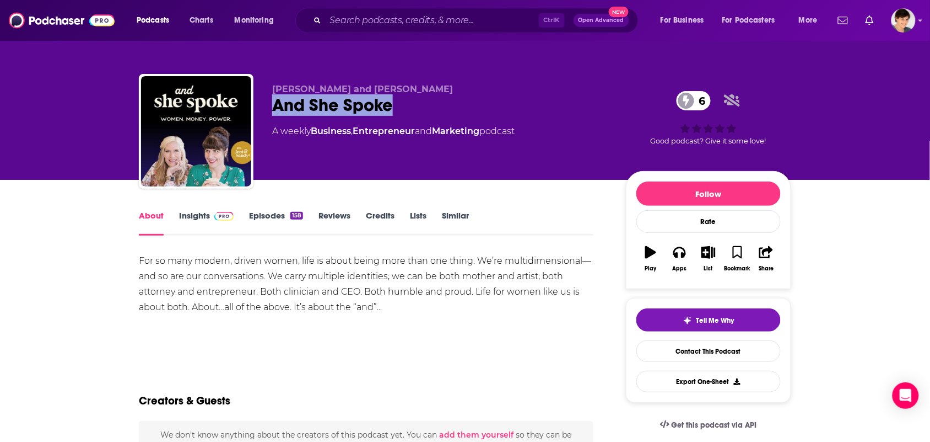
copy span "Jennifer Barcelos and Sandy Connery"
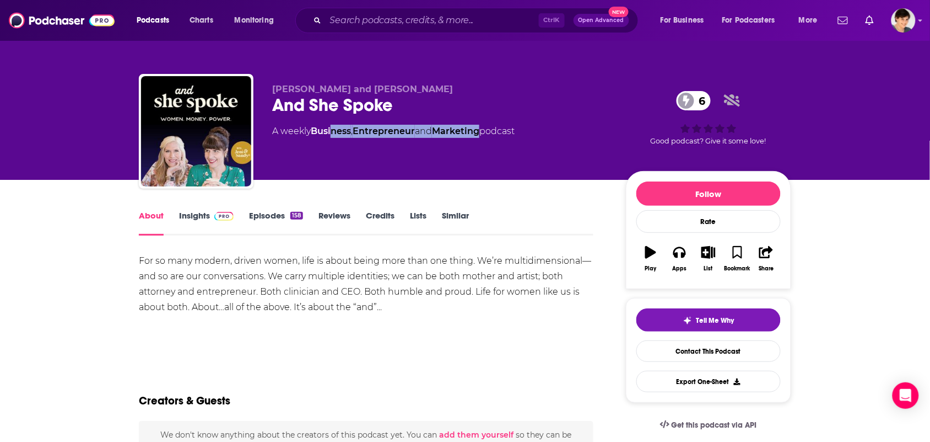
drag, startPoint x: 488, startPoint y: 141, endPoint x: 335, endPoint y: 128, distance: 153.3
click at [335, 128] on div "Jennifer Barcelos and Sandy Connery And She Spoke 6 A weekly Business , Entrepr…" at bounding box center [440, 128] width 336 height 88
click at [318, 157] on div "Jennifer Barcelos and Sandy Connery And She Spoke 6 A weekly Business , Entrepr…" at bounding box center [440, 128] width 336 height 88
drag, startPoint x: 314, startPoint y: 141, endPoint x: 481, endPoint y: 157, distance: 167.8
click at [481, 157] on div "Jennifer Barcelos and Sandy Connery And She Spoke 6 A weekly Business , Entrepr…" at bounding box center [440, 128] width 336 height 88
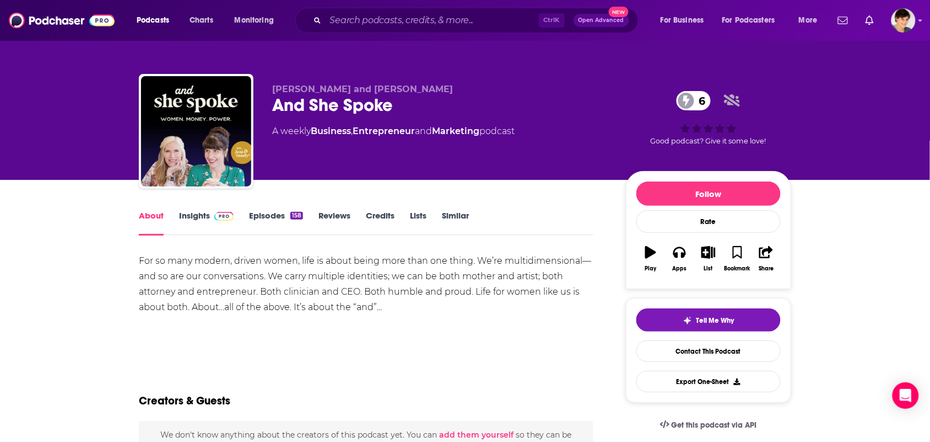
click at [497, 158] on div "Jennifer Barcelos and Sandy Connery And She Spoke 6 A weekly Business , Entrepr…" at bounding box center [440, 128] width 336 height 88
drag, startPoint x: 478, startPoint y: 150, endPoint x: 321, endPoint y: 141, distance: 157.4
click at [321, 141] on div "Jennifer Barcelos and Sandy Connery And She Spoke 6 A weekly Business , Entrepr…" at bounding box center [440, 128] width 336 height 88
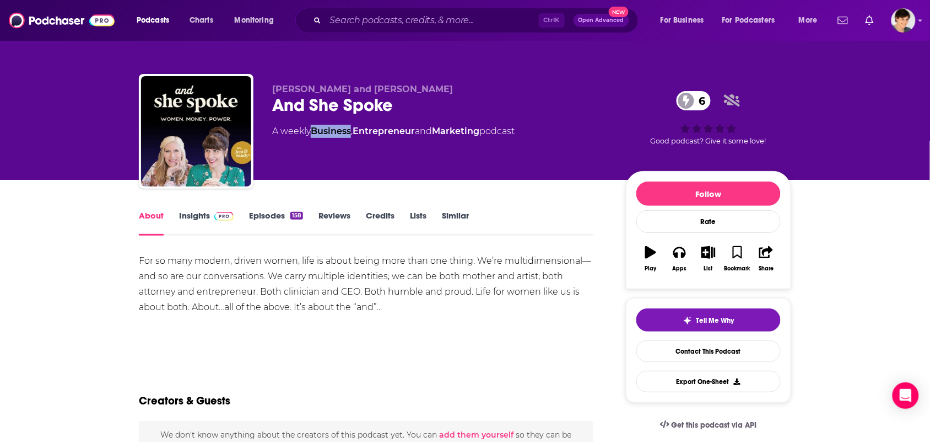
click at [319, 139] on div "Jennifer Barcelos and Sandy Connery And She Spoke 6 A weekly Business , Entrepr…" at bounding box center [440, 128] width 336 height 88
click at [319, 138] on div "Jennifer Barcelos and Sandy Connery And She Spoke 6 A weekly Business , Entrepr…" at bounding box center [440, 128] width 336 height 88
drag, startPoint x: 319, startPoint y: 138, endPoint x: 340, endPoint y: 144, distance: 22.2
click at [322, 139] on div "Jennifer Barcelos and Sandy Connery And She Spoke 6 A weekly Business , Entrepr…" at bounding box center [440, 128] width 336 height 88
click at [473, 178] on div "Jennifer Barcelos and Sandy Connery And She Spoke 6 A weekly Business , Entrepr…" at bounding box center [531, 133] width 519 height 99
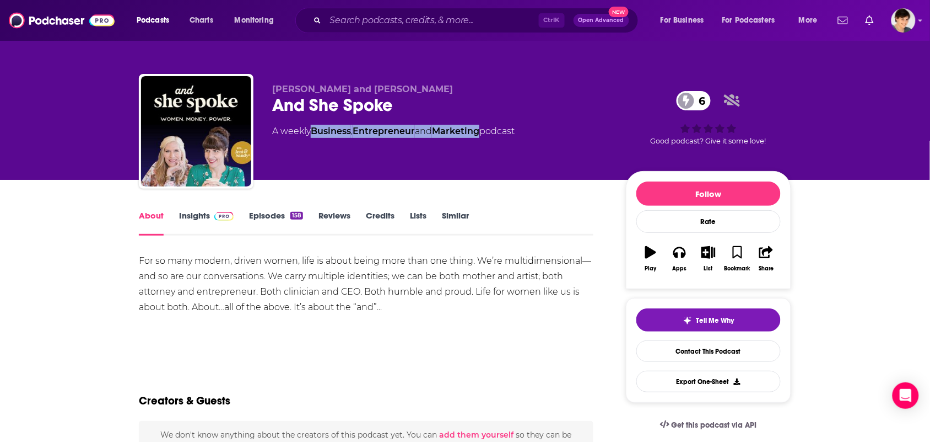
drag, startPoint x: 488, startPoint y: 147, endPoint x: 316, endPoint y: 150, distance: 172.0
click at [316, 150] on div "Jennifer Barcelos and Sandy Connery And She Spoke 6 A weekly Business , Entrepr…" at bounding box center [440, 128] width 336 height 88
copy div "Business , Entrepreneur and Marketing"
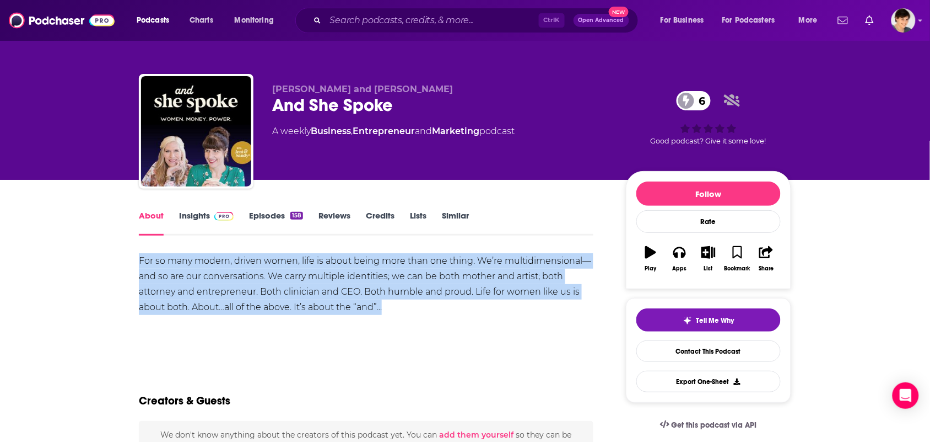
drag, startPoint x: 408, startPoint y: 304, endPoint x: 116, endPoint y: 258, distance: 295.2
copy div "For so many modern, driven women, life is about being more than one thing. We’r…"
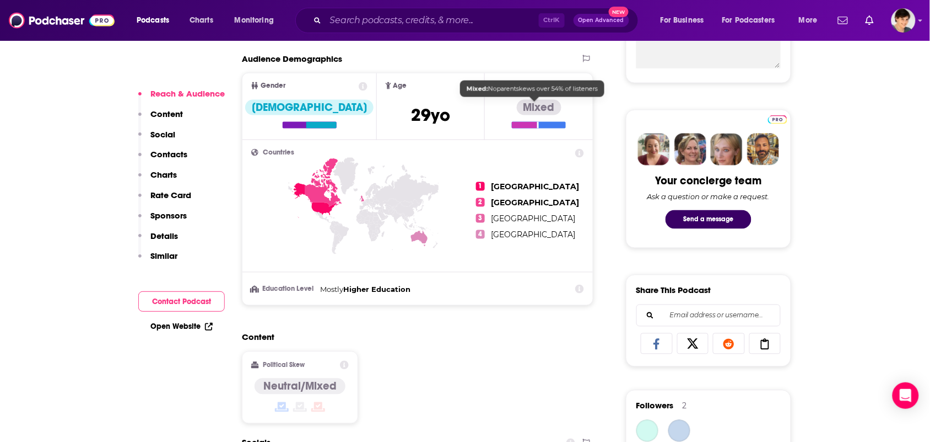
scroll to position [689, 0]
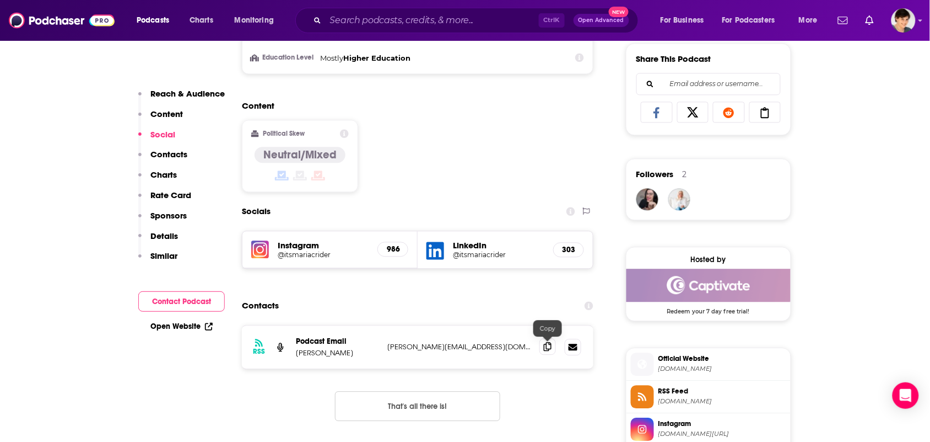
click at [545, 345] on icon at bounding box center [548, 346] width 8 height 9
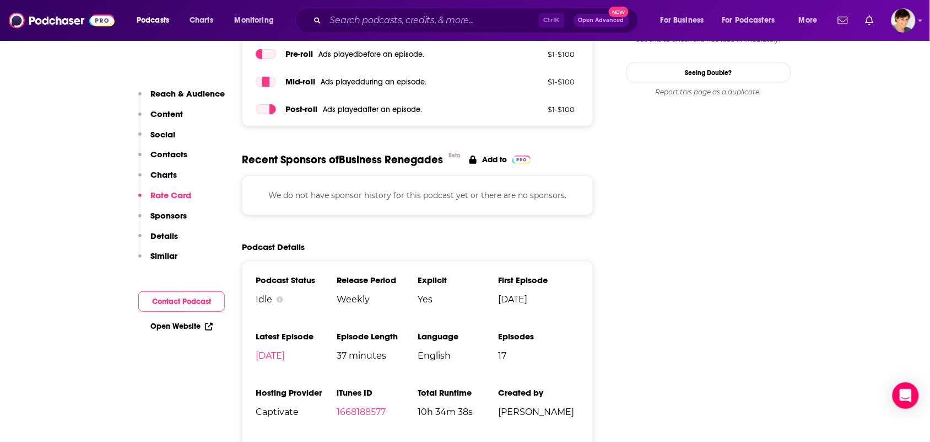
scroll to position [1378, 0]
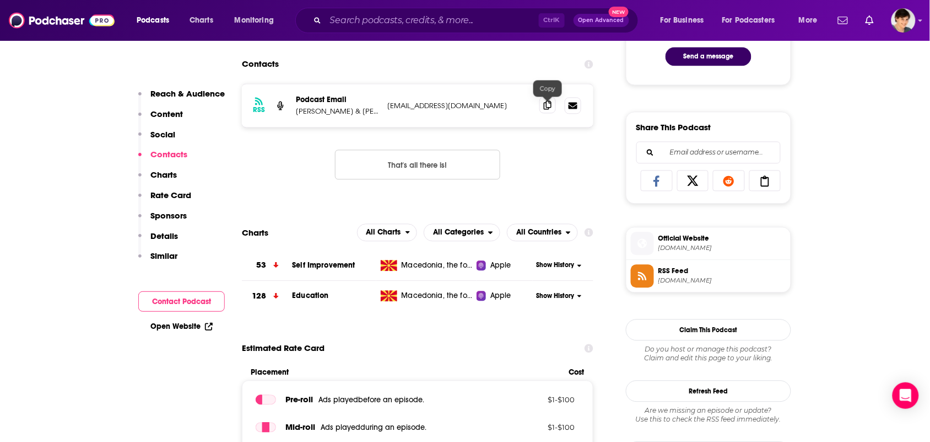
click at [549, 107] on icon at bounding box center [548, 105] width 8 height 9
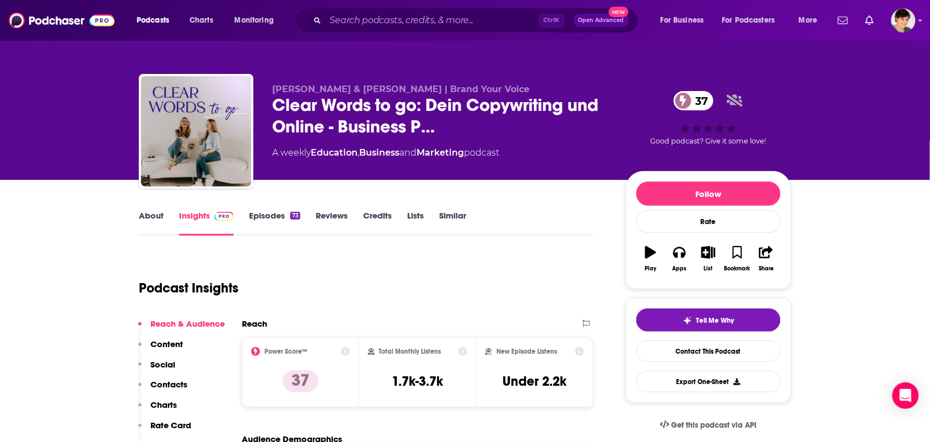
click at [153, 225] on link "About" at bounding box center [151, 222] width 25 height 25
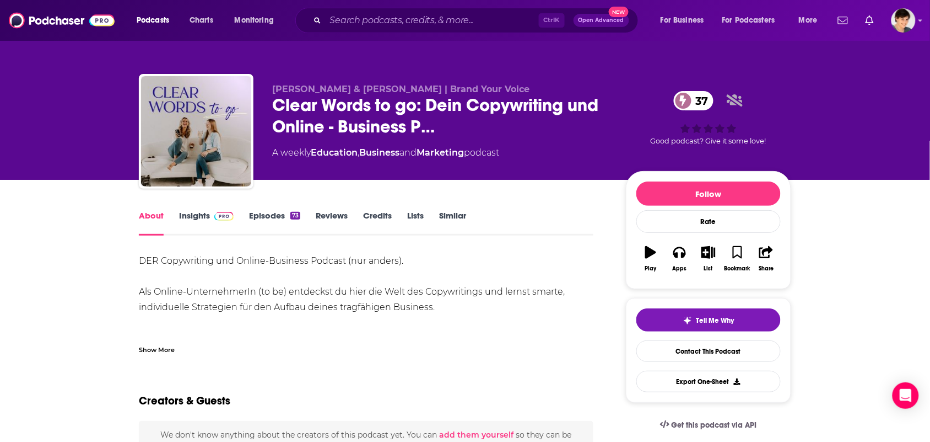
click at [247, 337] on div "Show More" at bounding box center [366, 345] width 455 height 19
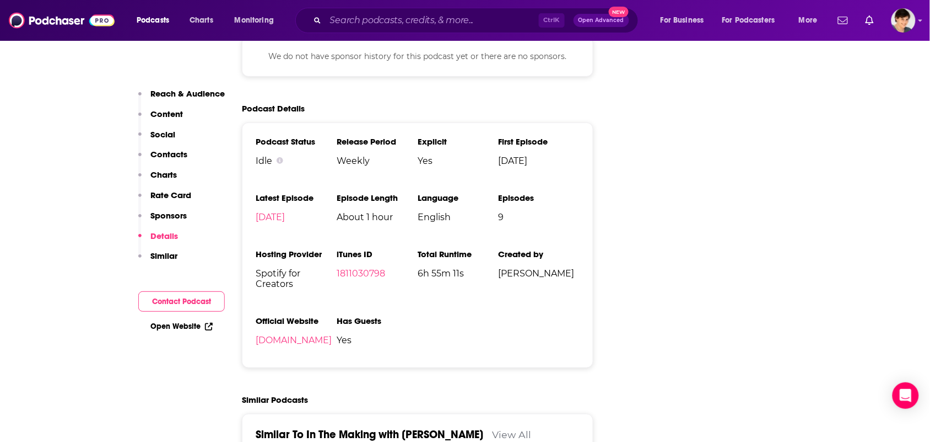
scroll to position [1309, 0]
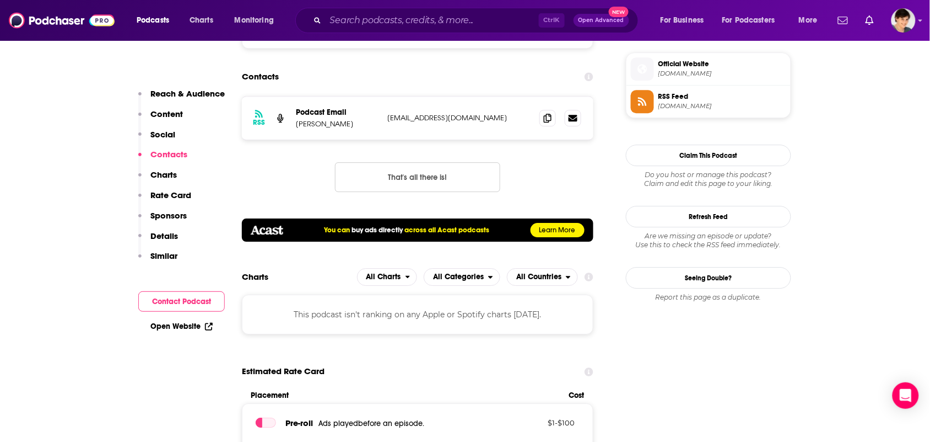
scroll to position [1309, 0]
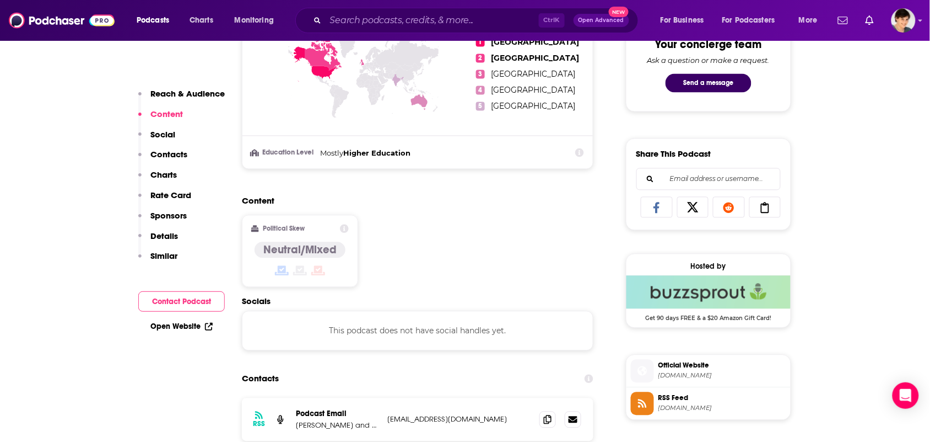
scroll to position [689, 0]
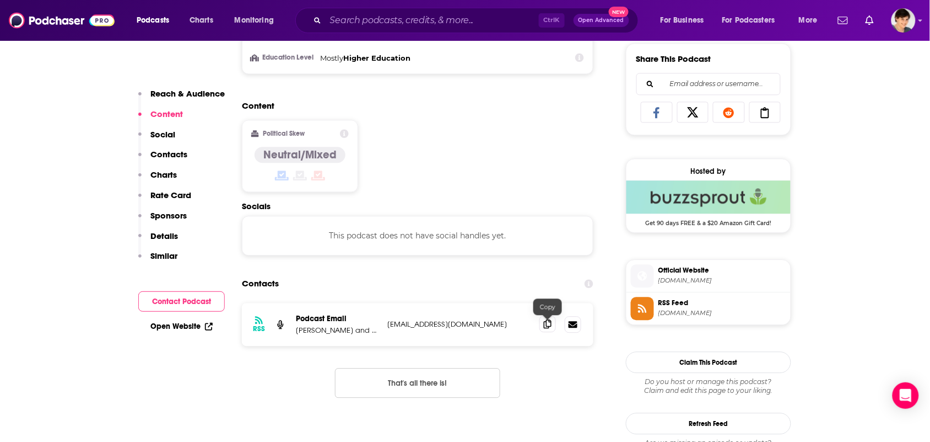
click at [540, 326] on span at bounding box center [548, 323] width 17 height 17
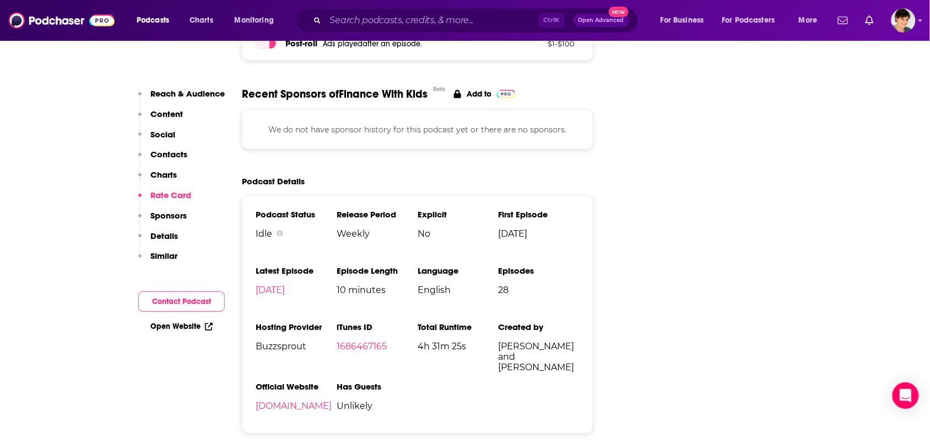
scroll to position [1516, 0]
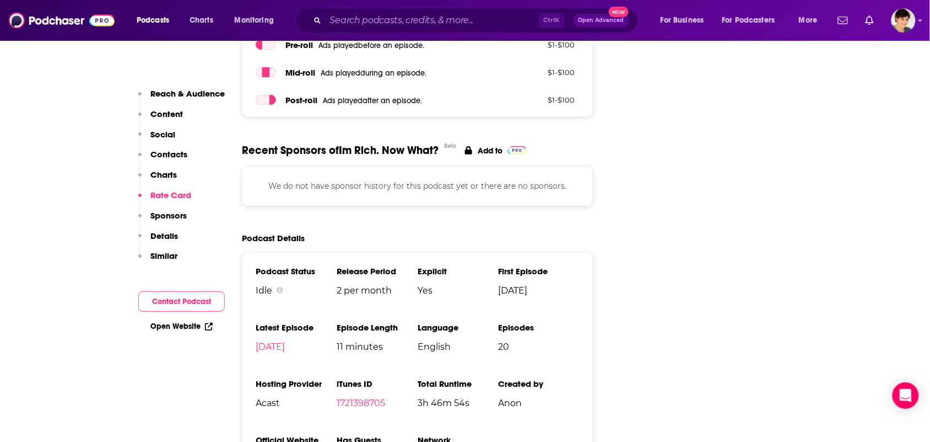
scroll to position [1585, 0]
